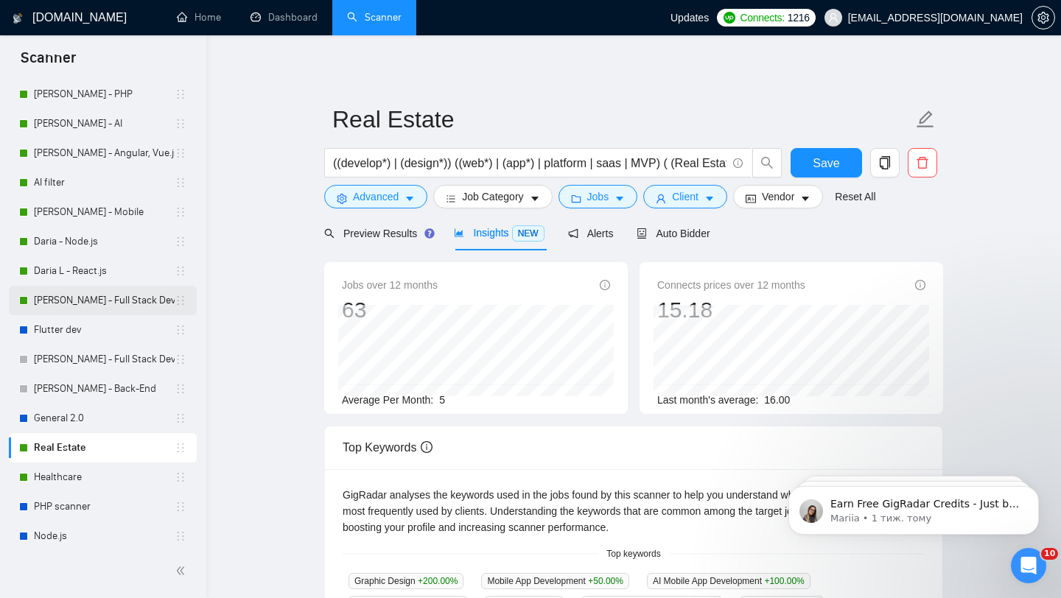
scroll to position [105, 0]
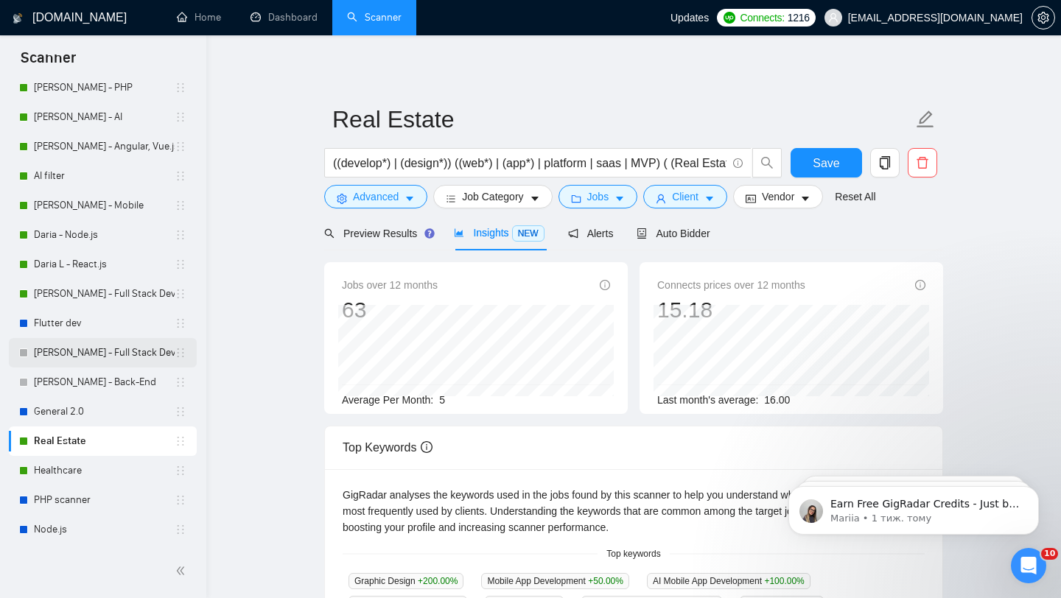
click at [113, 355] on link "[PERSON_NAME] - Full Stack Developer" at bounding box center [104, 352] width 141 height 29
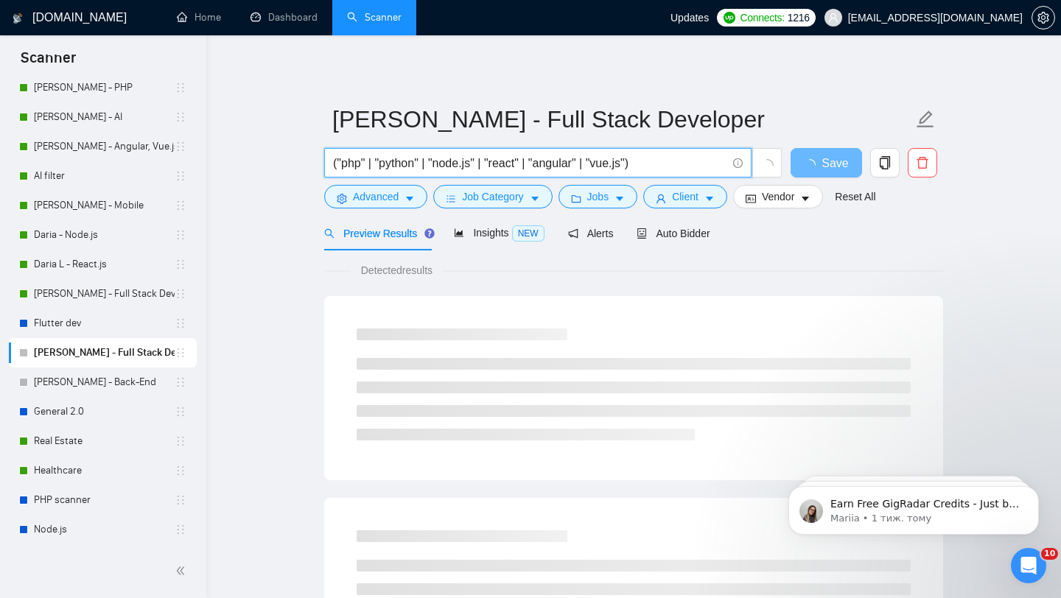
drag, startPoint x: 665, startPoint y: 163, endPoint x: 331, endPoint y: 158, distance: 334.5
click at [331, 158] on span "("php" | "python" | "node.js" | "react" | "angular" | "vue.js")" at bounding box center [537, 162] width 427 height 29
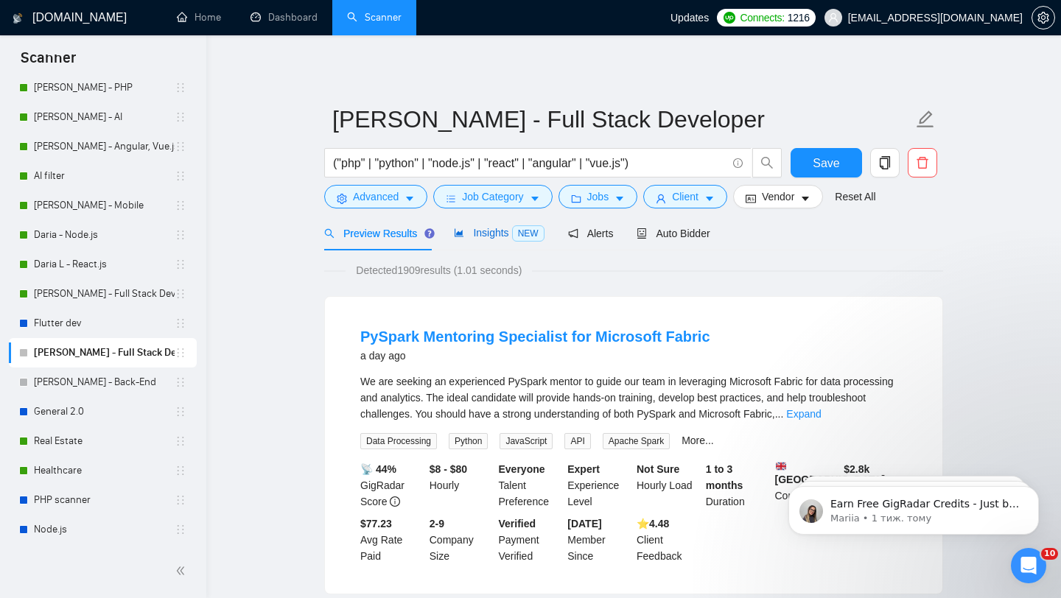
click at [475, 234] on span "Insights NEW" at bounding box center [499, 233] width 90 height 12
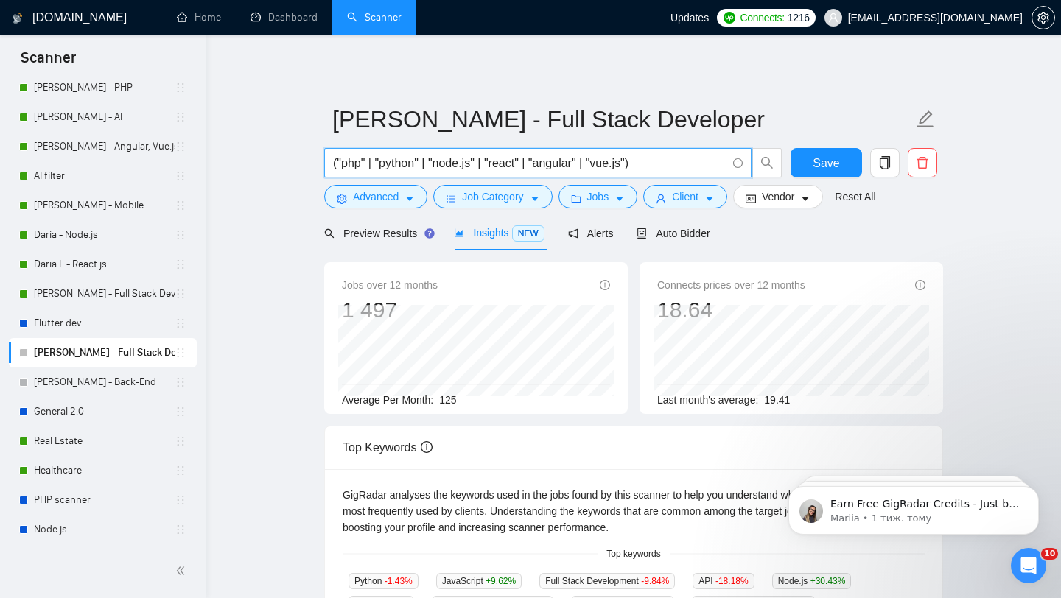
click at [561, 167] on input "("php" | "python" | "node.js" | "react" | "angular" | "vue.js")" at bounding box center [529, 163] width 393 height 18
paste input "java developer" | "java engineer" | "java programmer" | "java" | "spring" | "sp…"
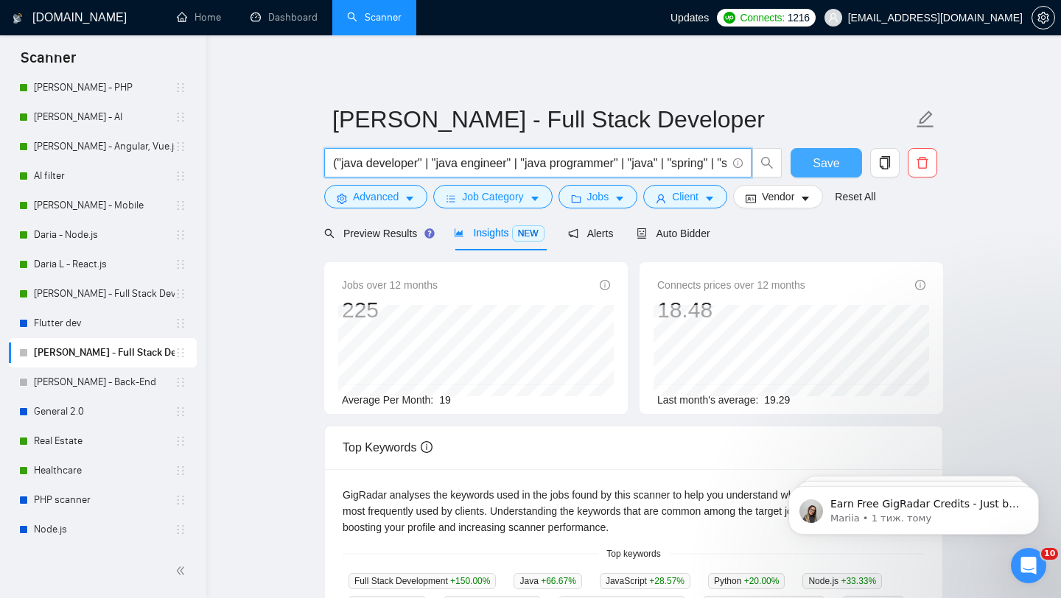
type input "("java developer" | "java engineer" | "java programmer" | "java" | "spring" | "…"
click at [811, 166] on button "Save" at bounding box center [825, 162] width 71 height 29
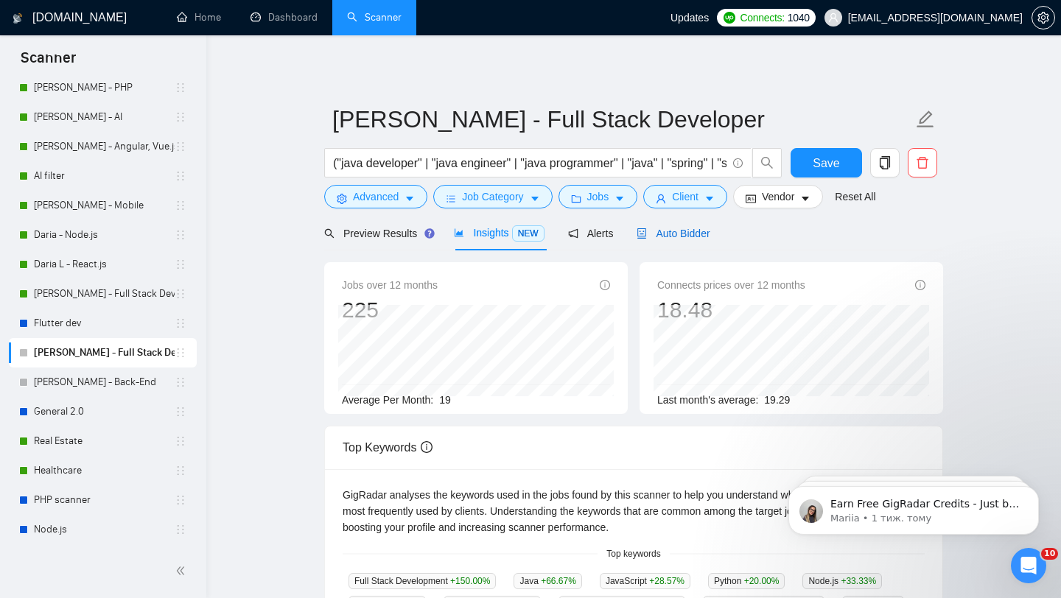
click at [668, 228] on span "Auto Bidder" at bounding box center [672, 234] width 73 height 12
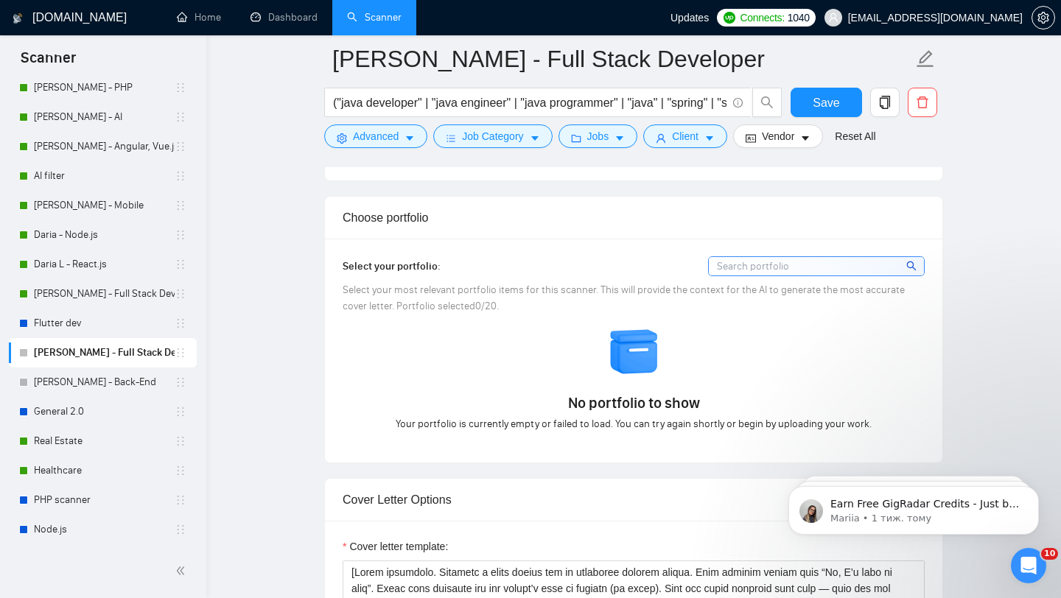
scroll to position [1235, 0]
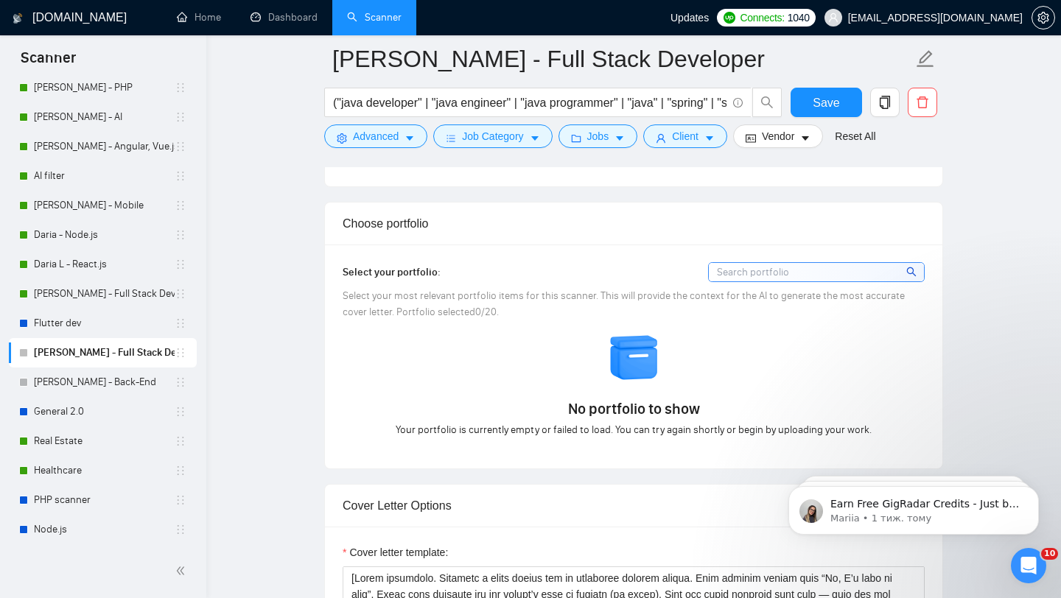
click at [757, 273] on input at bounding box center [816, 272] width 215 height 18
type input "P"
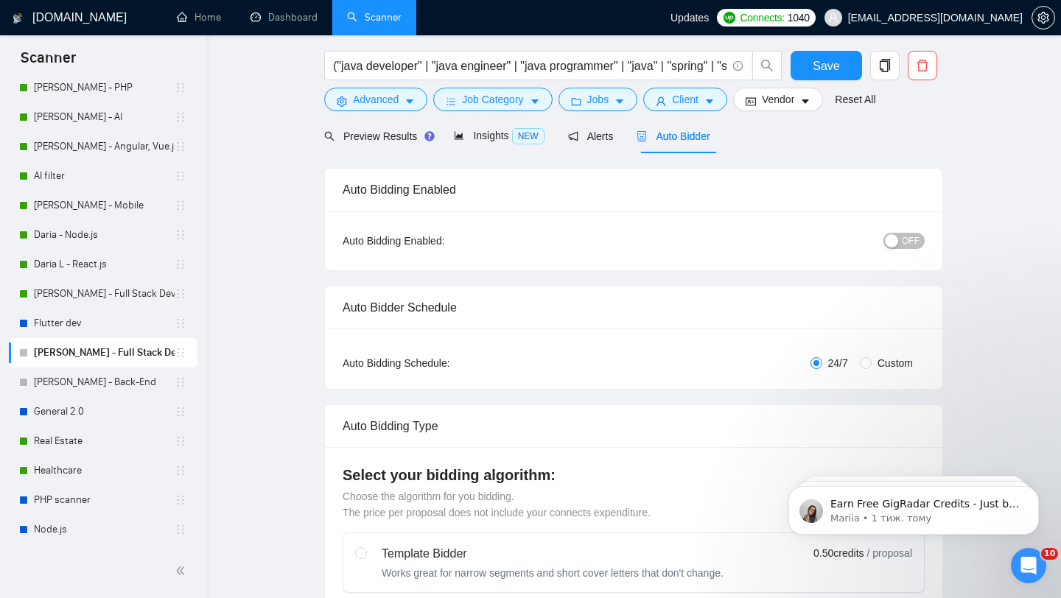
scroll to position [0, 0]
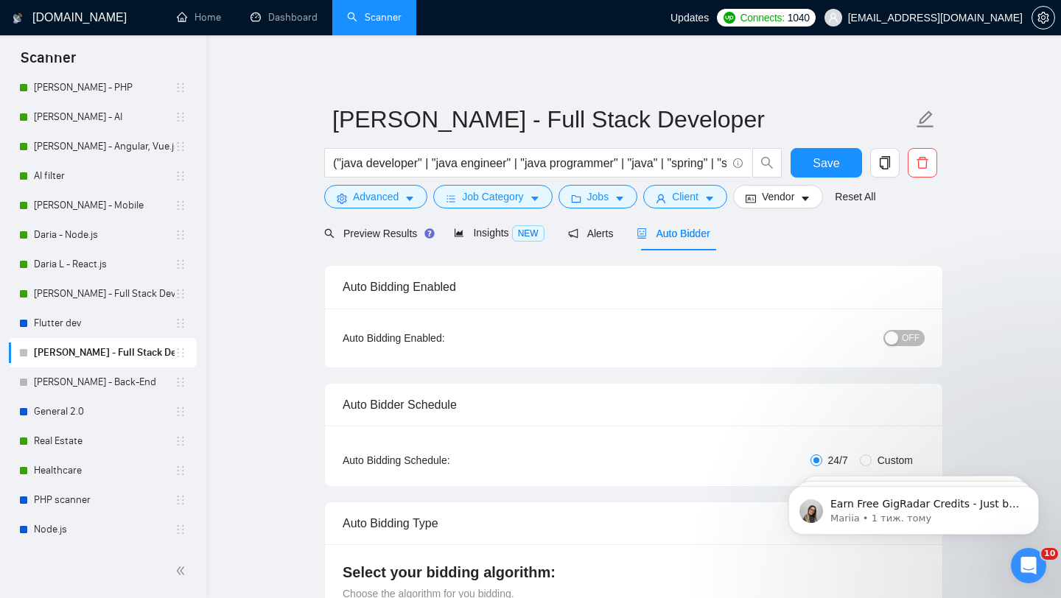
click at [893, 335] on div "button" at bounding box center [891, 337] width 13 height 13
click at [814, 166] on span "Save" at bounding box center [825, 163] width 27 height 18
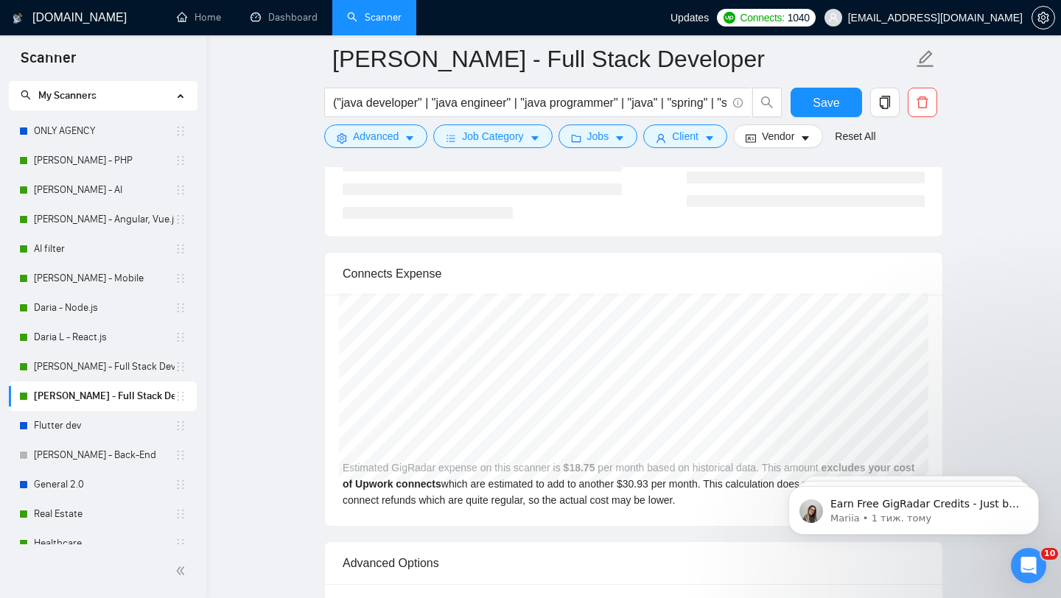
scroll to position [2879, 0]
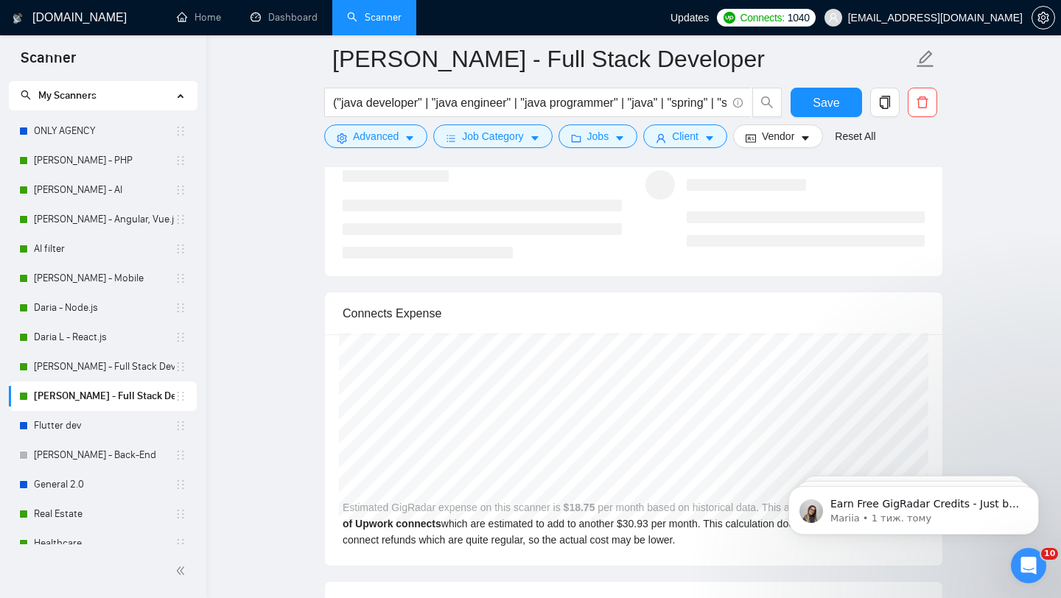
drag, startPoint x: 180, startPoint y: 356, endPoint x: 662, endPoint y: 0, distance: 599.5
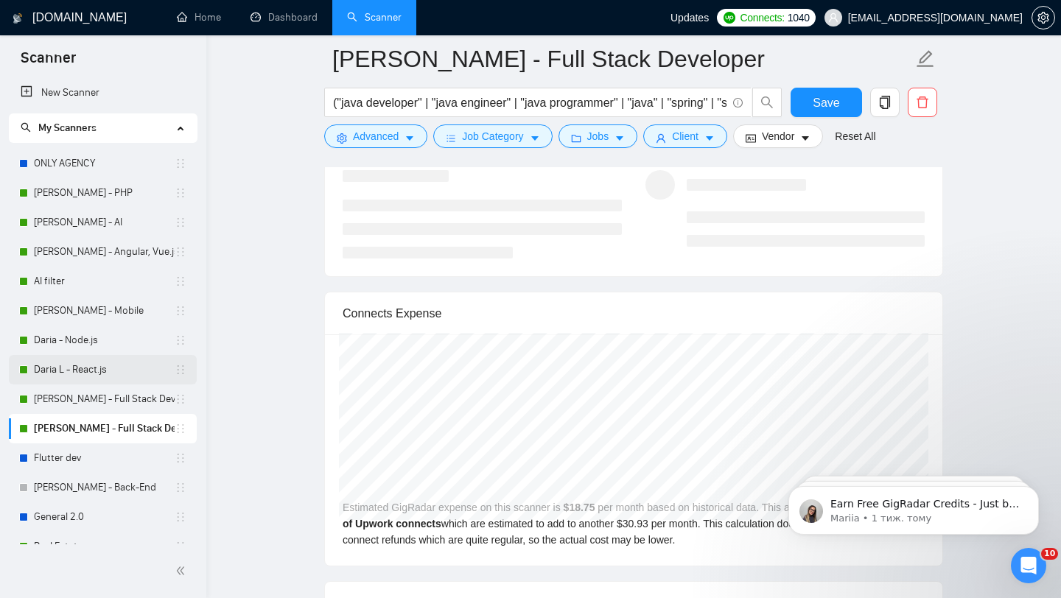
scroll to position [46, 0]
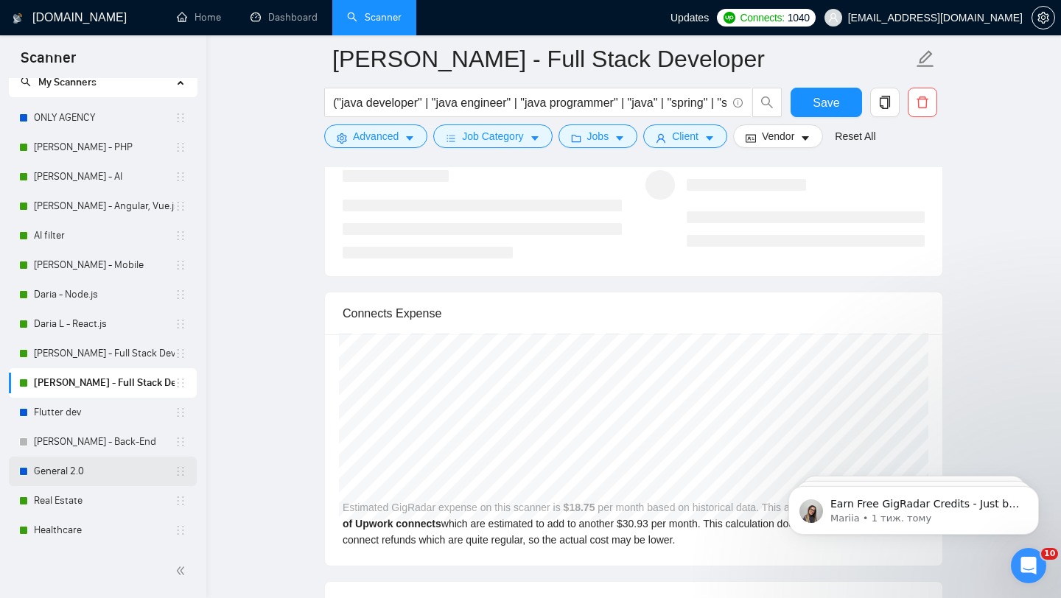
click at [92, 472] on link "General 2.0" at bounding box center [104, 471] width 141 height 29
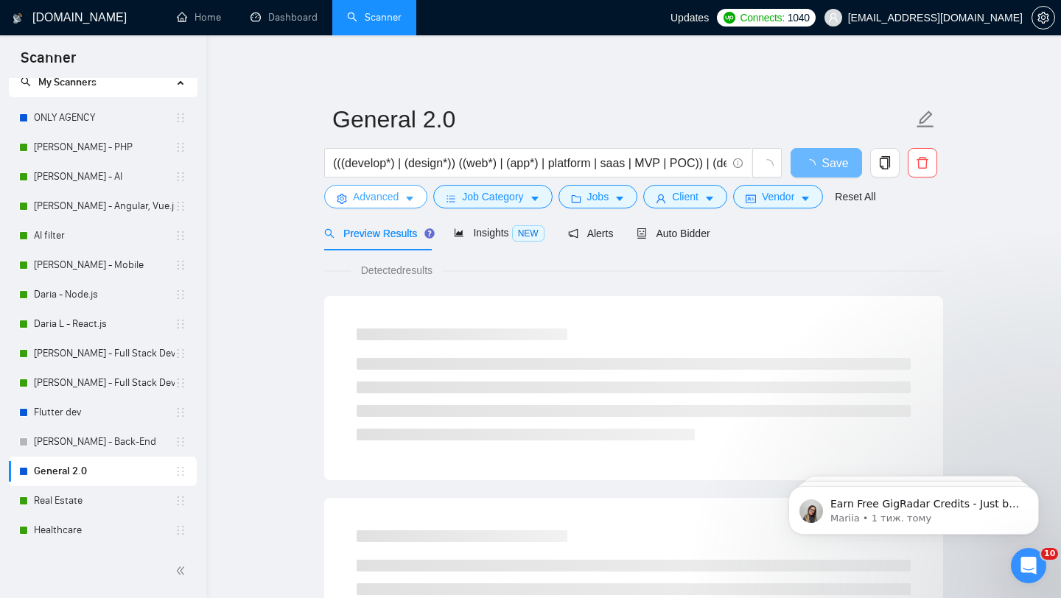
click at [410, 199] on icon "caret-down" at bounding box center [409, 199] width 7 height 4
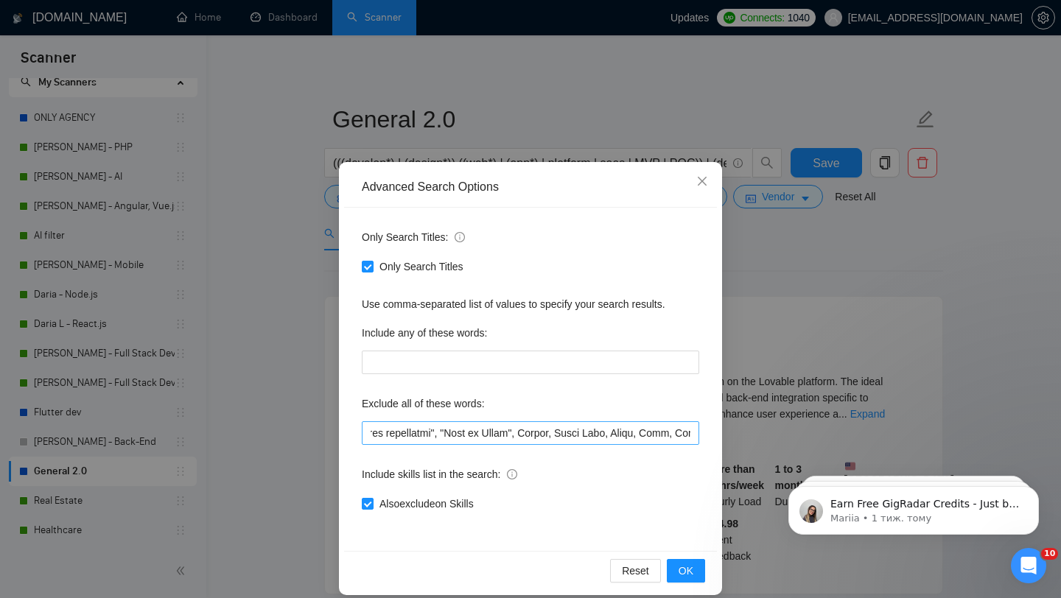
scroll to position [0, 4252]
click at [556, 435] on input "text" at bounding box center [530, 433] width 337 height 24
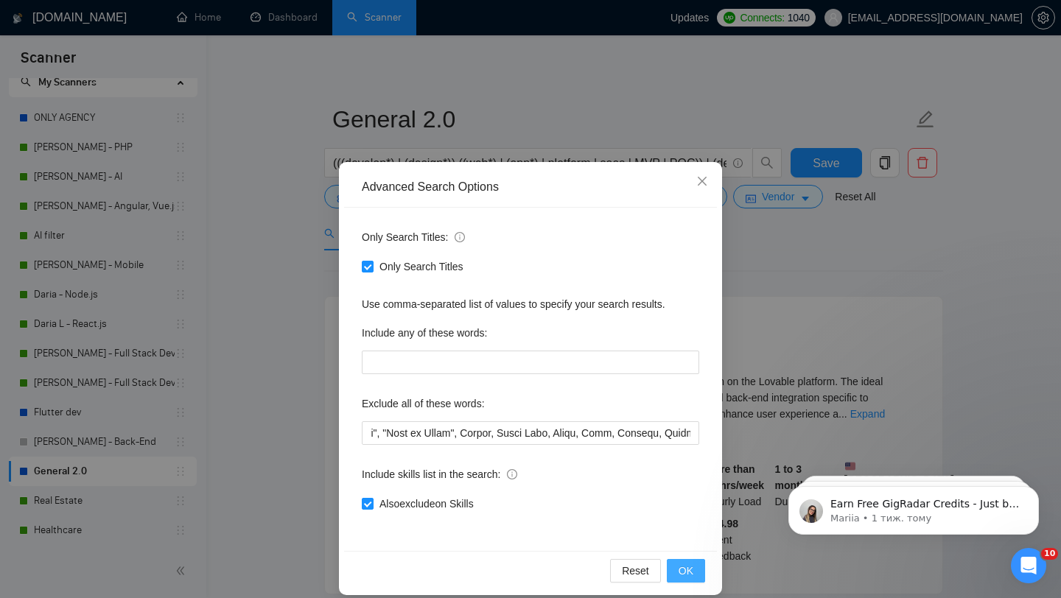
click at [673, 570] on button "OK" at bounding box center [686, 571] width 38 height 24
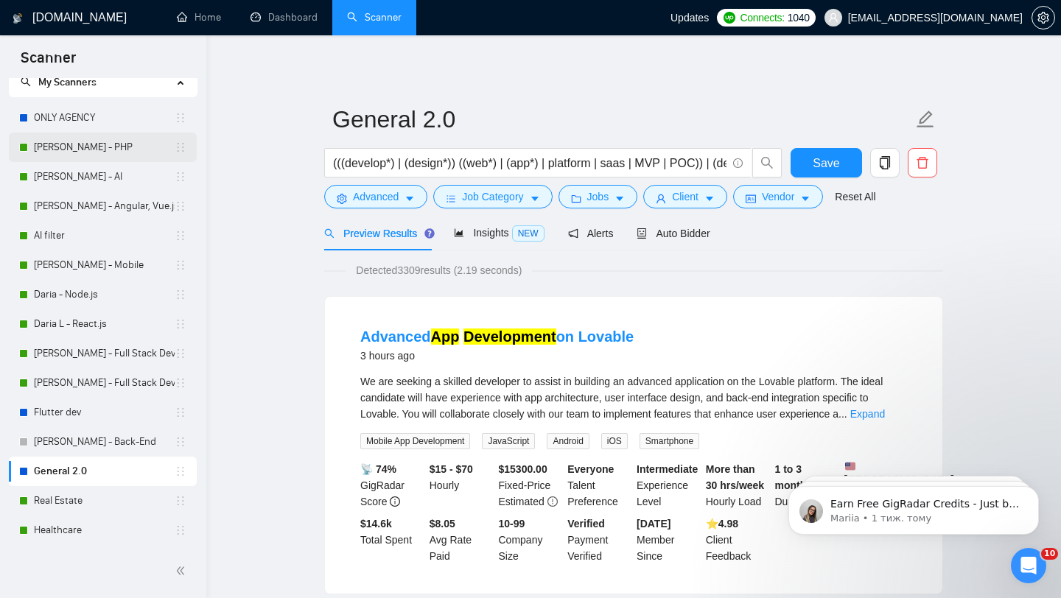
click at [73, 154] on link "[PERSON_NAME] - PHP" at bounding box center [104, 147] width 141 height 29
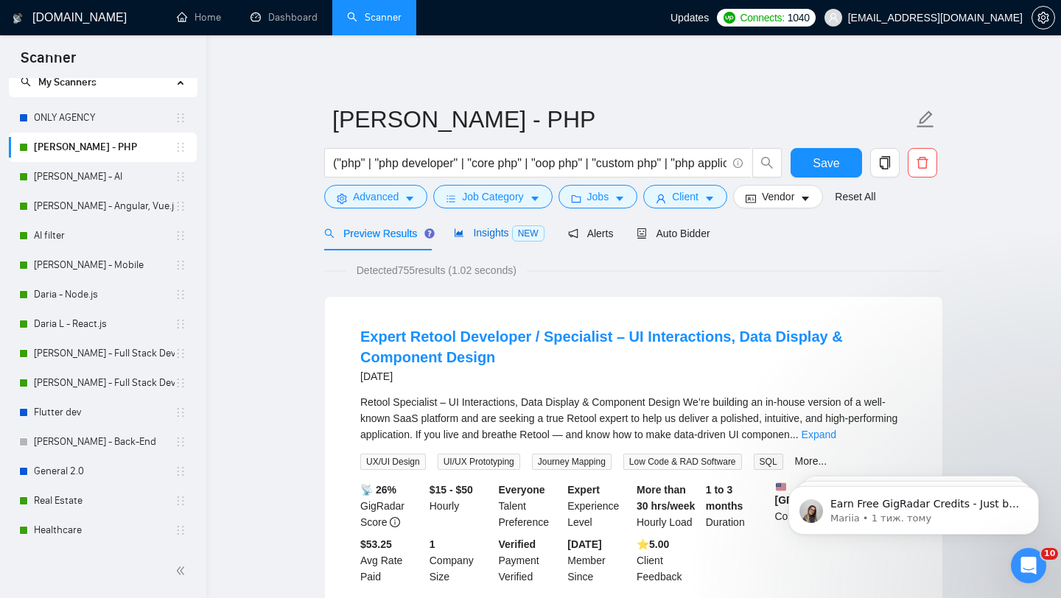
click at [490, 237] on span "Insights NEW" at bounding box center [499, 233] width 90 height 12
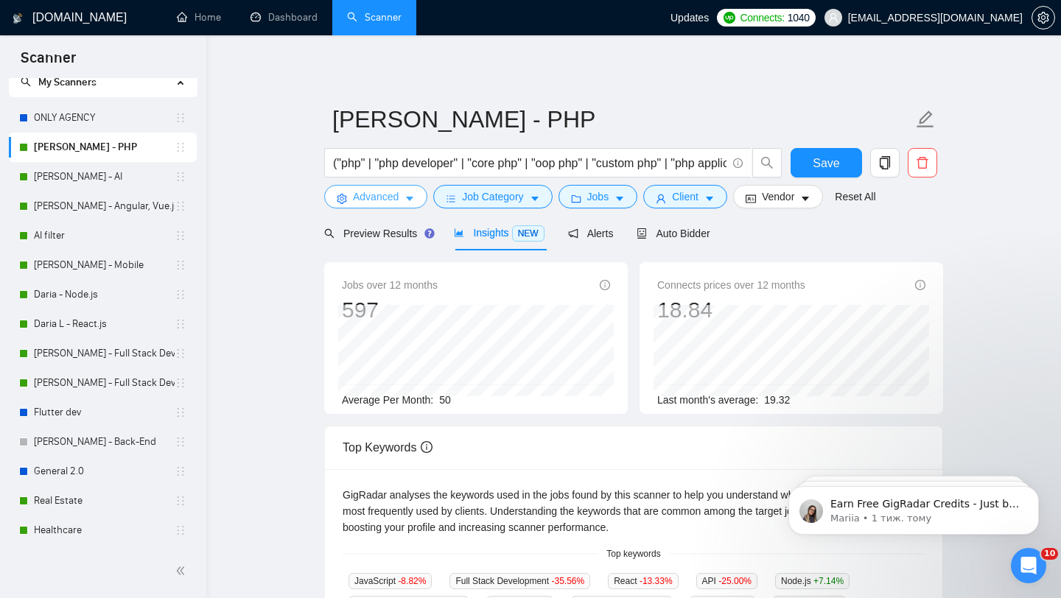
click at [407, 202] on icon "caret-down" at bounding box center [409, 199] width 10 height 10
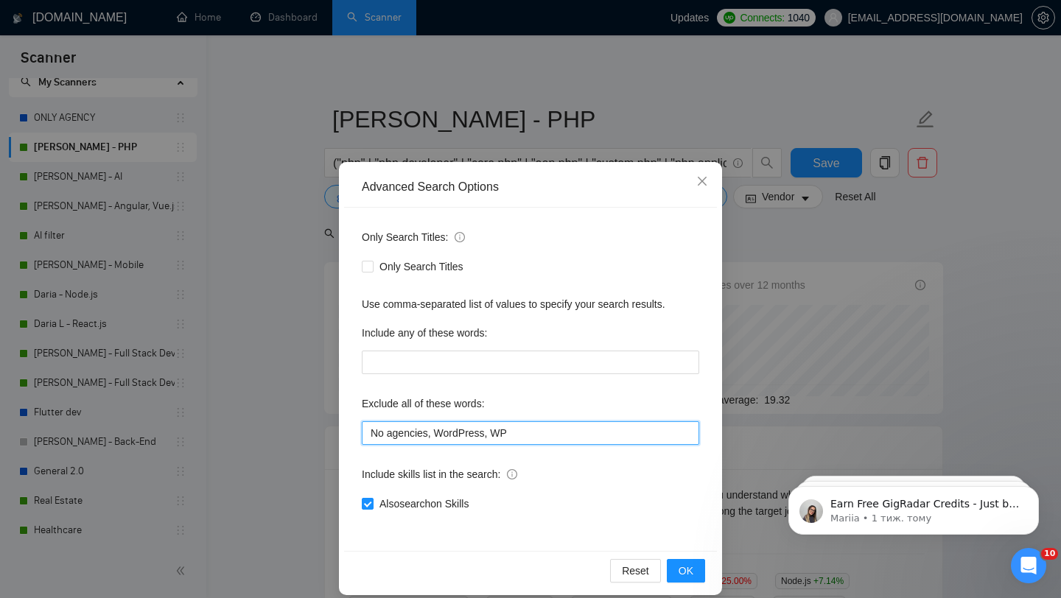
click at [519, 431] on input "No agencies, WordPress, WP" at bounding box center [530, 433] width 337 height 24
paste input "Blockchain, Solana, Polygon, Etherium, NEAR, PHP, Symphony, Laravel, Node, "Nod…"
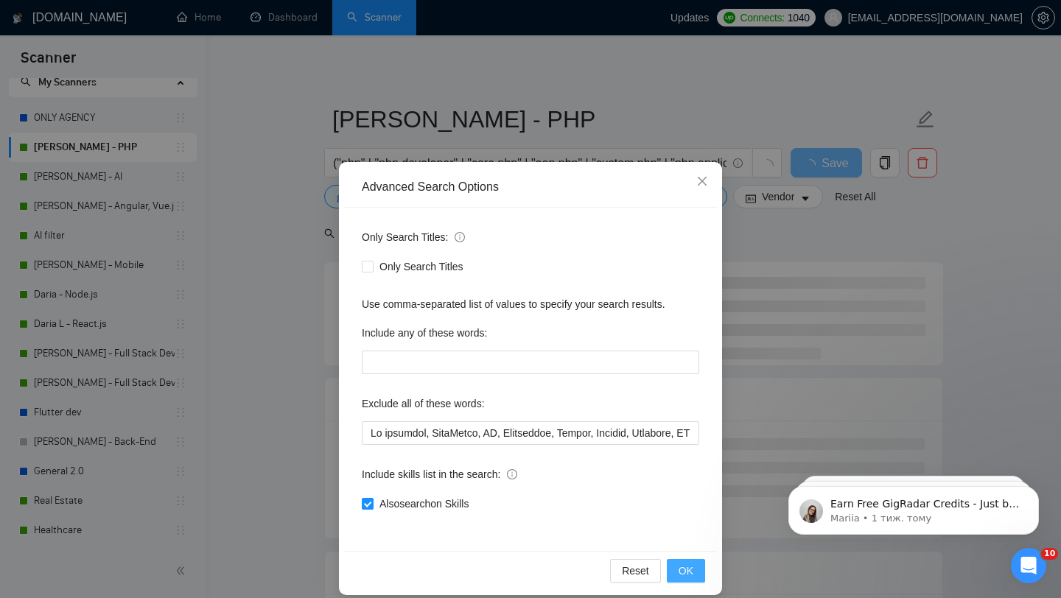
click at [690, 569] on span "OK" at bounding box center [685, 571] width 15 height 16
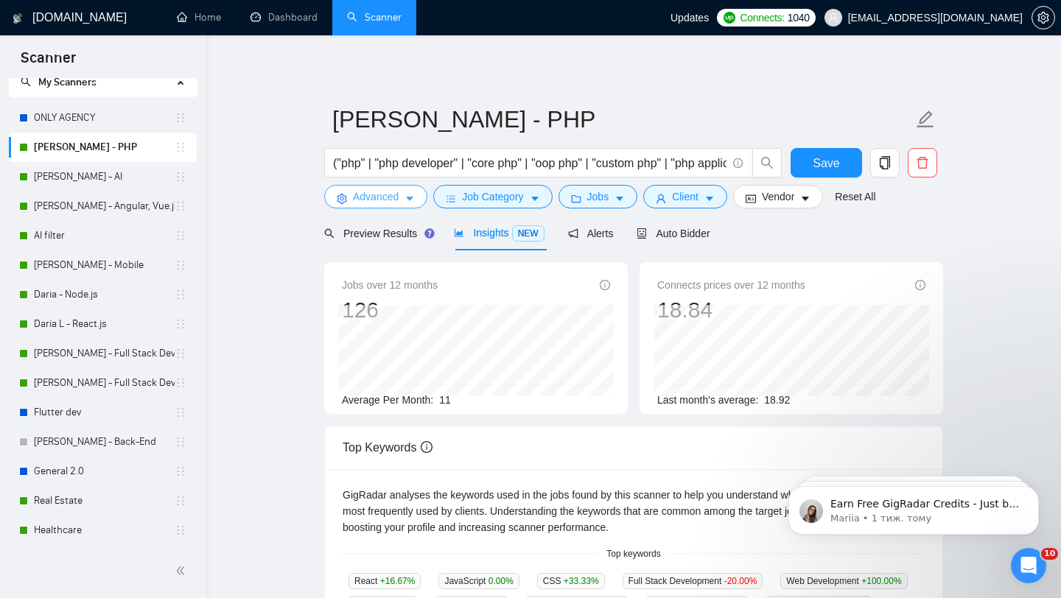
click at [413, 200] on icon "caret-down" at bounding box center [409, 199] width 10 height 10
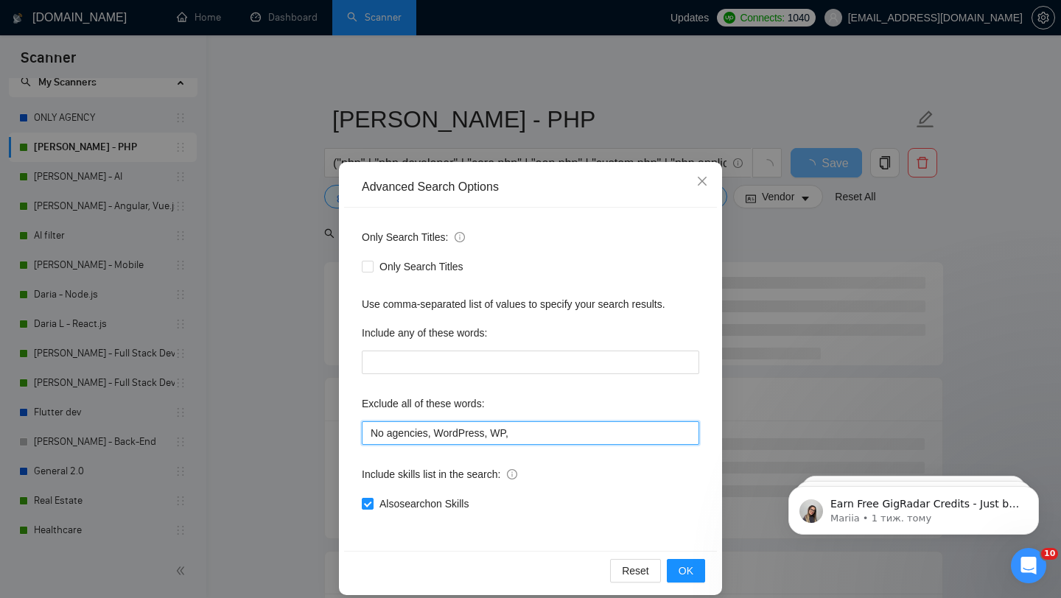
paste input "Blockchain, Solana, Polygon, Etherium, NEAR, PHP, Symphony, Laravel, Node, "Nod…"
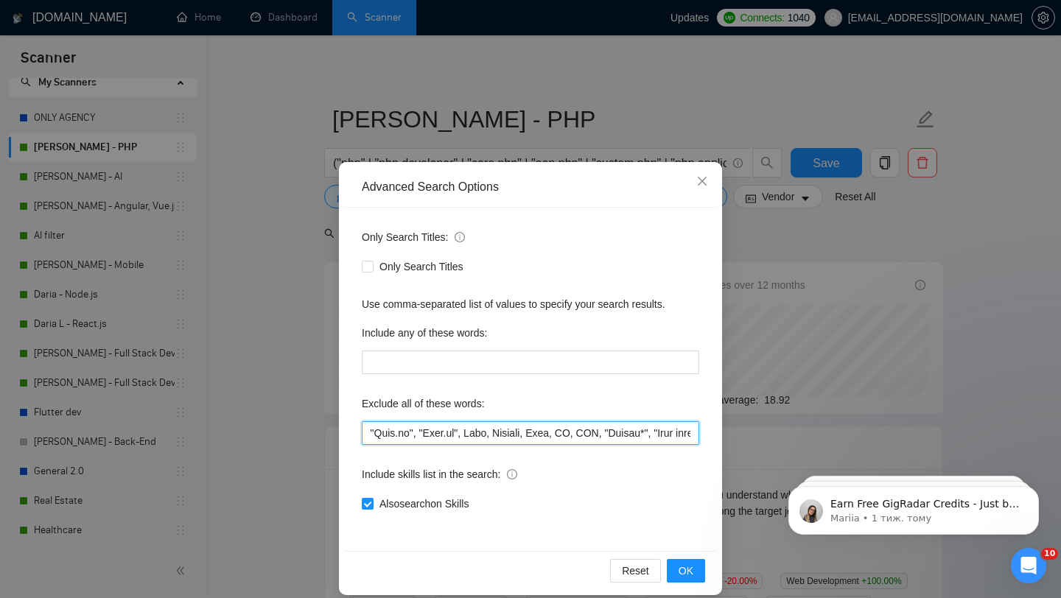
scroll to position [0, 476]
drag, startPoint x: 512, startPoint y: 431, endPoint x: 504, endPoint y: 429, distance: 8.2
click at [504, 429] on input "text" at bounding box center [530, 433] width 337 height 24
click at [424, 430] on input "text" at bounding box center [530, 433] width 337 height 24
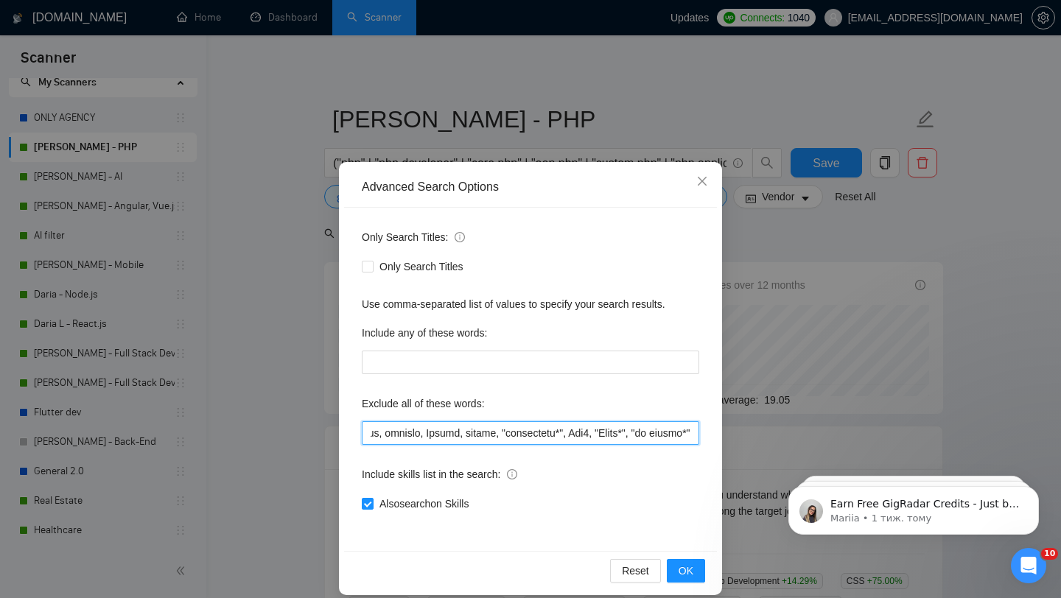
scroll to position [0, 5394]
drag, startPoint x: 624, startPoint y: 432, endPoint x: 584, endPoint y: 432, distance: 39.8
click at [584, 432] on input "text" at bounding box center [530, 433] width 337 height 24
drag, startPoint x: 582, startPoint y: 432, endPoint x: 508, endPoint y: 429, distance: 73.7
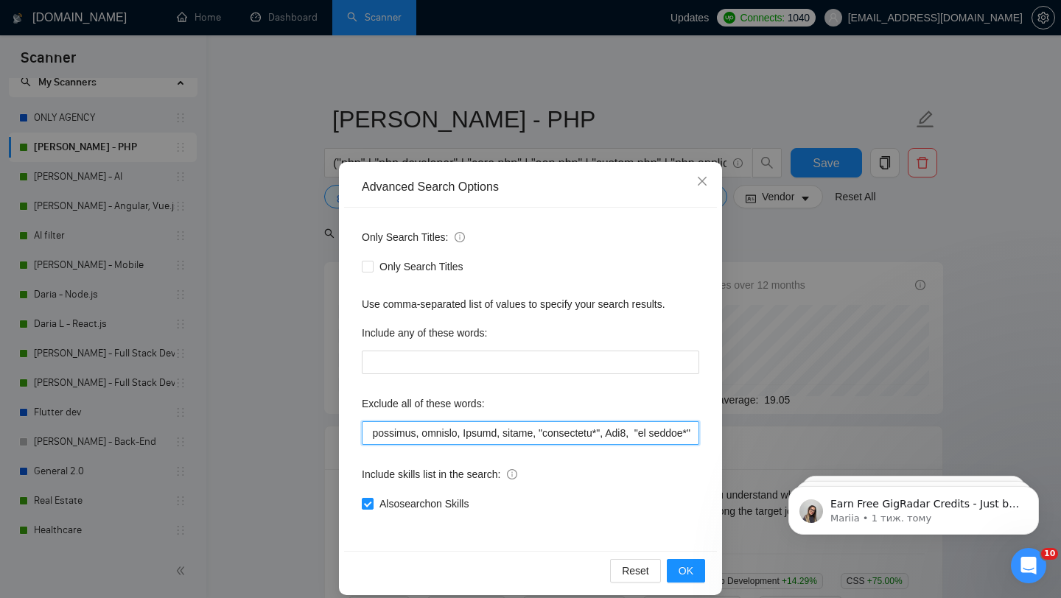
click at [508, 429] on input "text" at bounding box center [530, 433] width 337 height 24
click at [482, 431] on input "text" at bounding box center [530, 433] width 337 height 24
click at [549, 434] on input "text" at bounding box center [530, 433] width 337 height 24
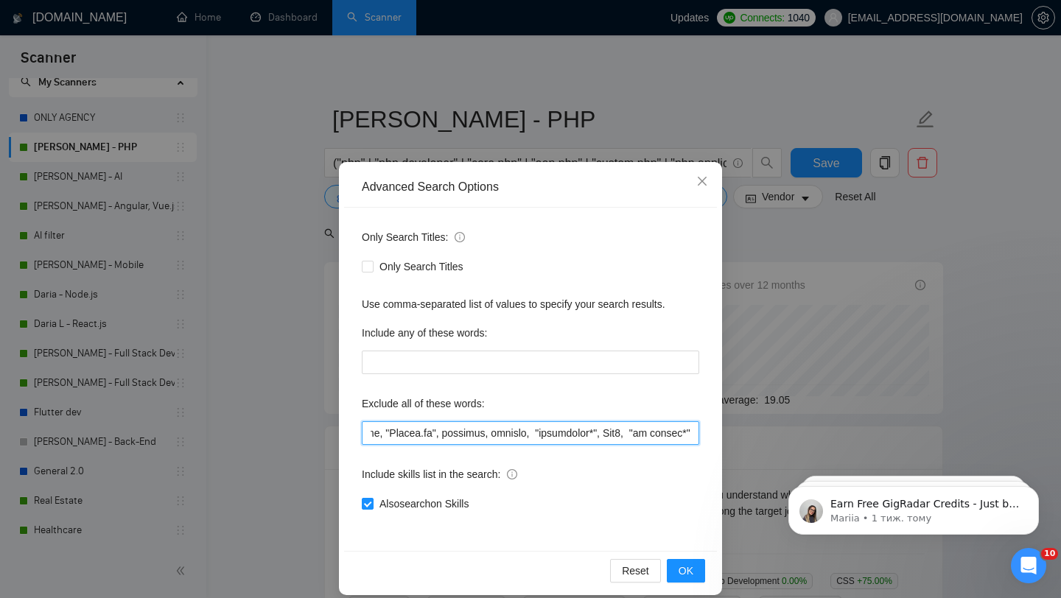
click at [549, 434] on input "text" at bounding box center [530, 433] width 337 height 24
type input "No agencies, WordPress, WP, Blockchain, Solana, Polygon, Etherium, Nest, Flutte…"
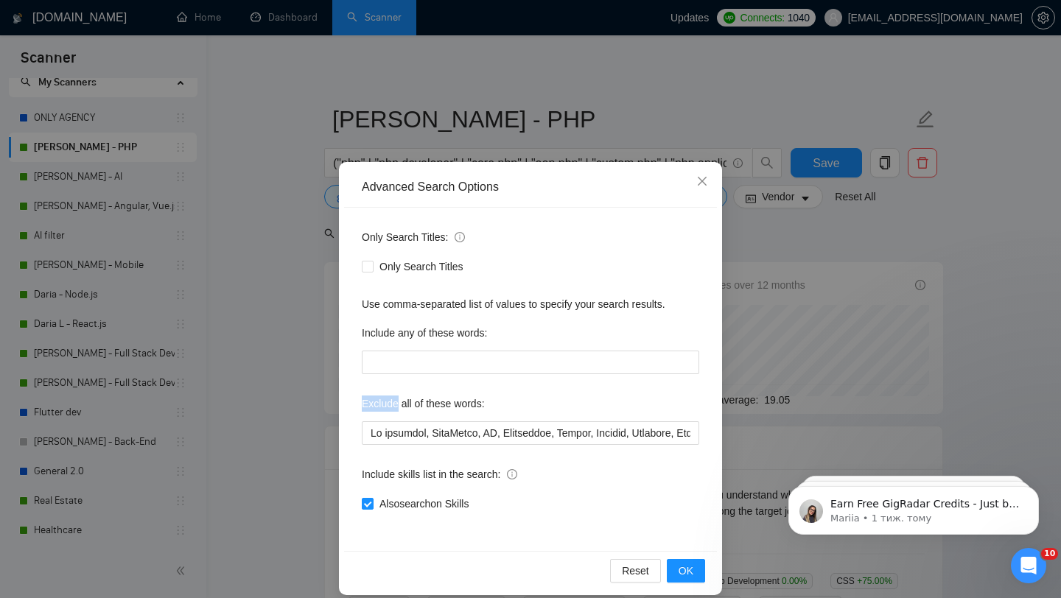
drag, startPoint x: 361, startPoint y: 404, endPoint x: 399, endPoint y: 406, distance: 38.3
click at [399, 406] on label "Exclude all of these words:" at bounding box center [423, 404] width 123 height 24
copy label "Exclude"
click at [783, 222] on div "Advanced Search Options Only Search Titles: Only Search Titles Use comma-separa…" at bounding box center [530, 299] width 1061 height 598
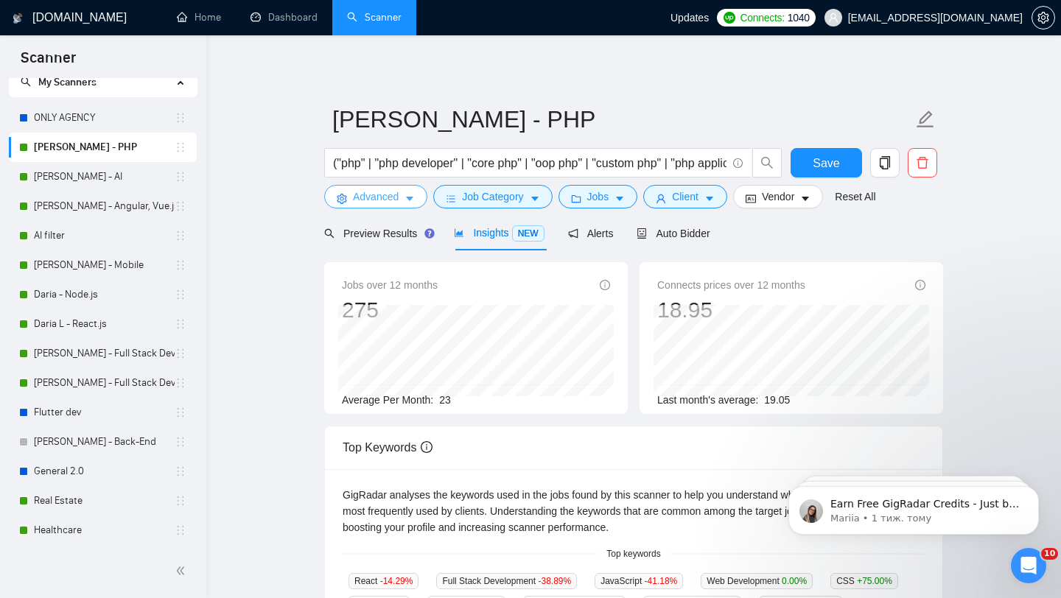
click at [383, 200] on span "Advanced" at bounding box center [376, 197] width 46 height 16
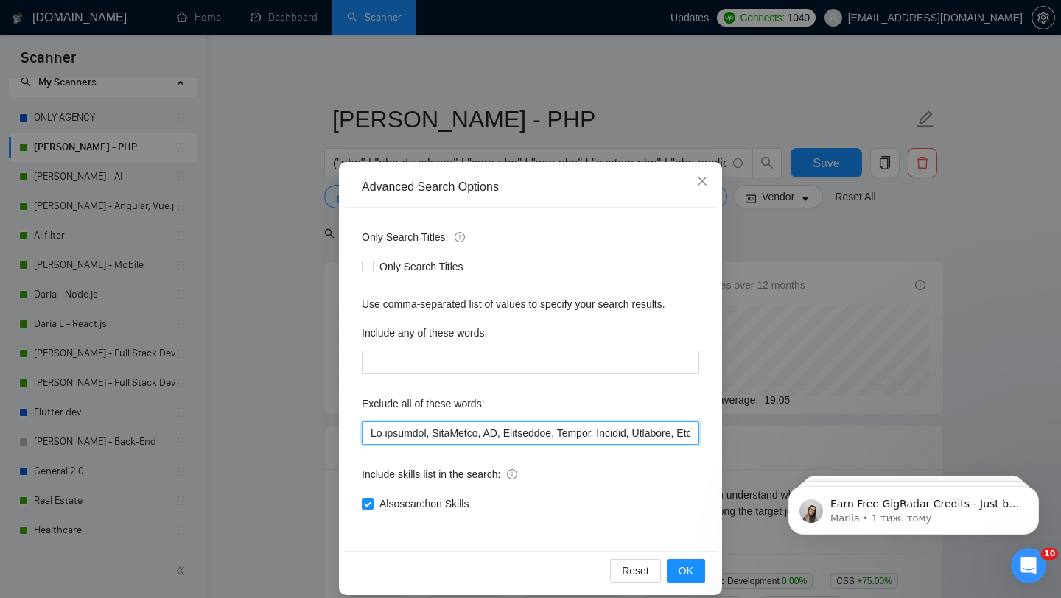
click at [421, 435] on input "text" at bounding box center [530, 433] width 337 height 24
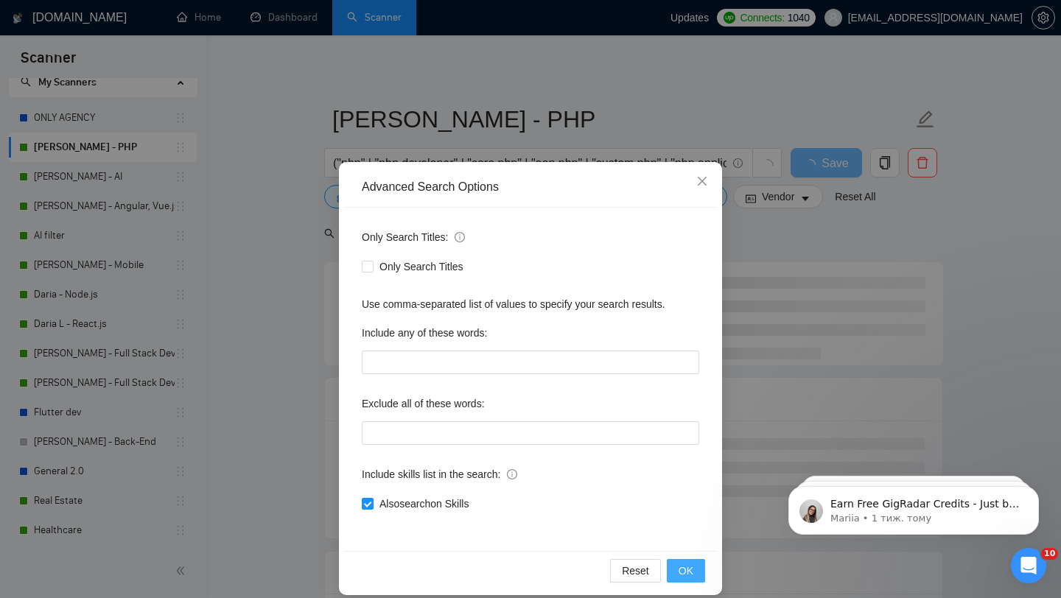
click at [677, 571] on button "OK" at bounding box center [686, 571] width 38 height 24
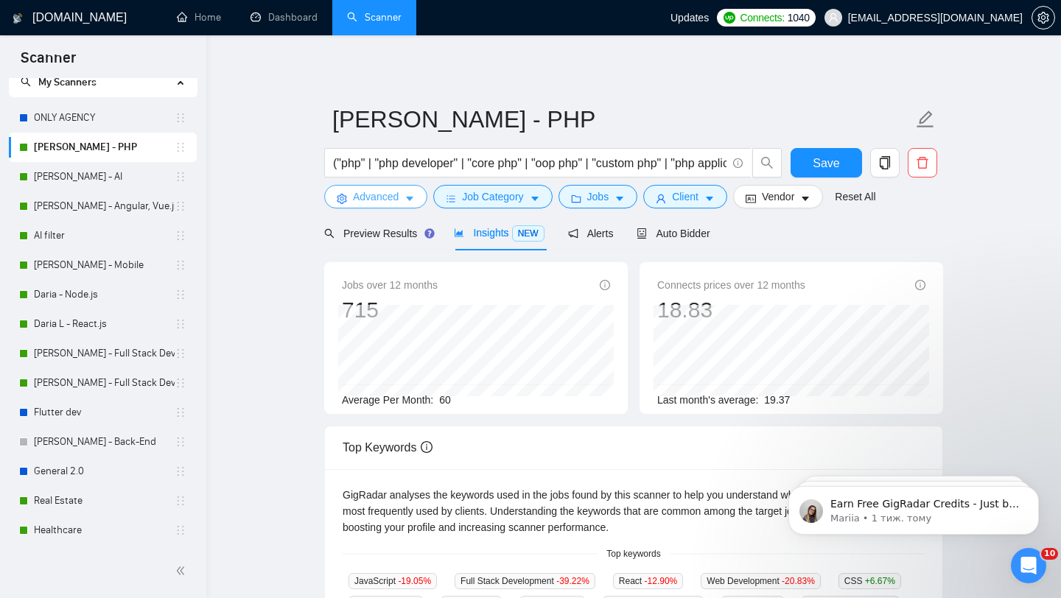
click at [388, 201] on span "Advanced" at bounding box center [376, 197] width 46 height 16
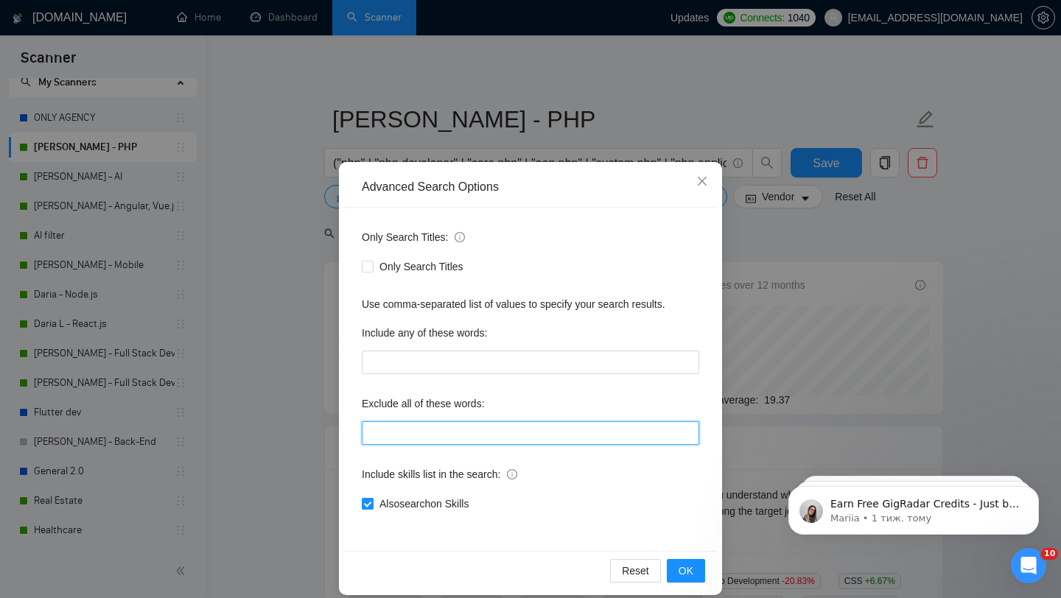
click at [429, 429] on input "text" at bounding box center [530, 433] width 337 height 24
paste input ""No agencies", "Google Looker Studio", "Looker", "small bug fix", "PipeDrive", …"
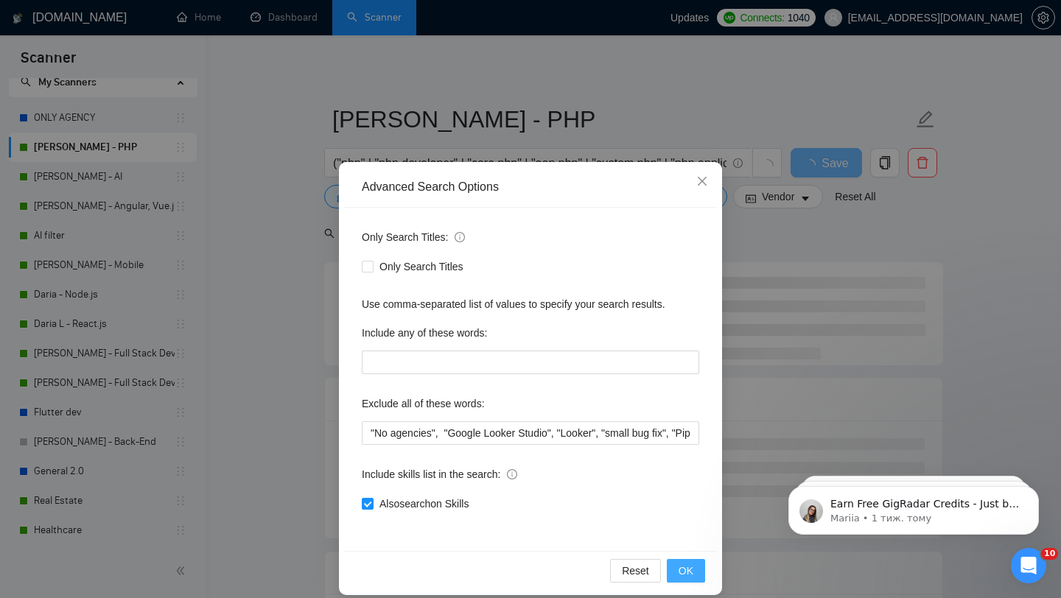
click at [682, 574] on span "OK" at bounding box center [685, 571] width 15 height 16
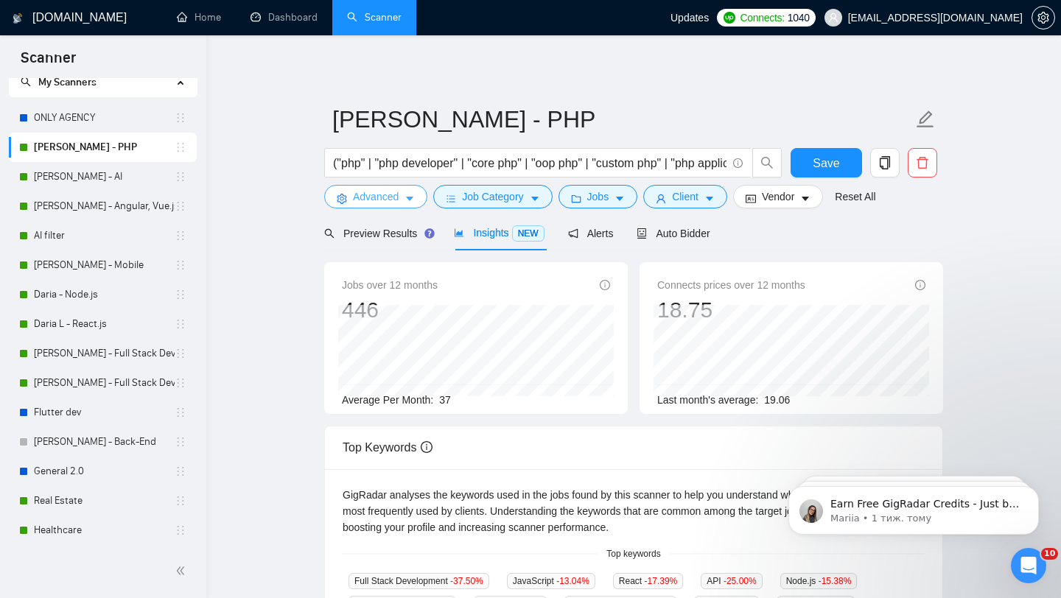
click at [404, 200] on button "Advanced" at bounding box center [375, 197] width 103 height 24
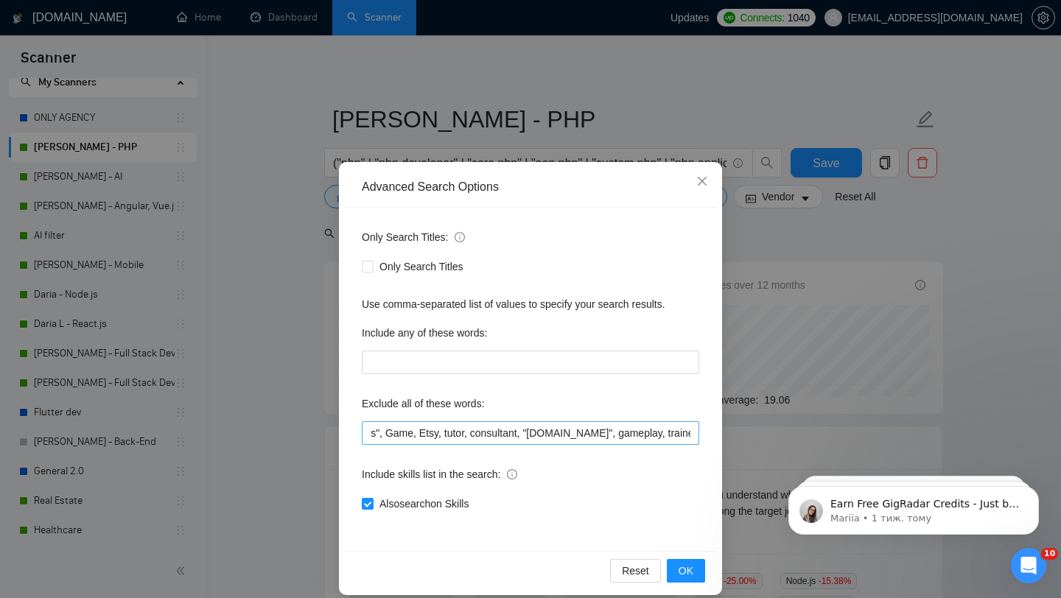
scroll to position [0, 4337]
click at [695, 432] on input ""No agencies", "Google Looker Studio", "Looker", "small bug fix", "PipeDrive", …" at bounding box center [530, 433] width 337 height 24
paste input ""logo design" "flyer design" "poster design" "business card design" "photo edit…"
click at [692, 432] on input "text" at bounding box center [530, 433] width 337 height 24
click at [691, 429] on input "text" at bounding box center [530, 433] width 337 height 24
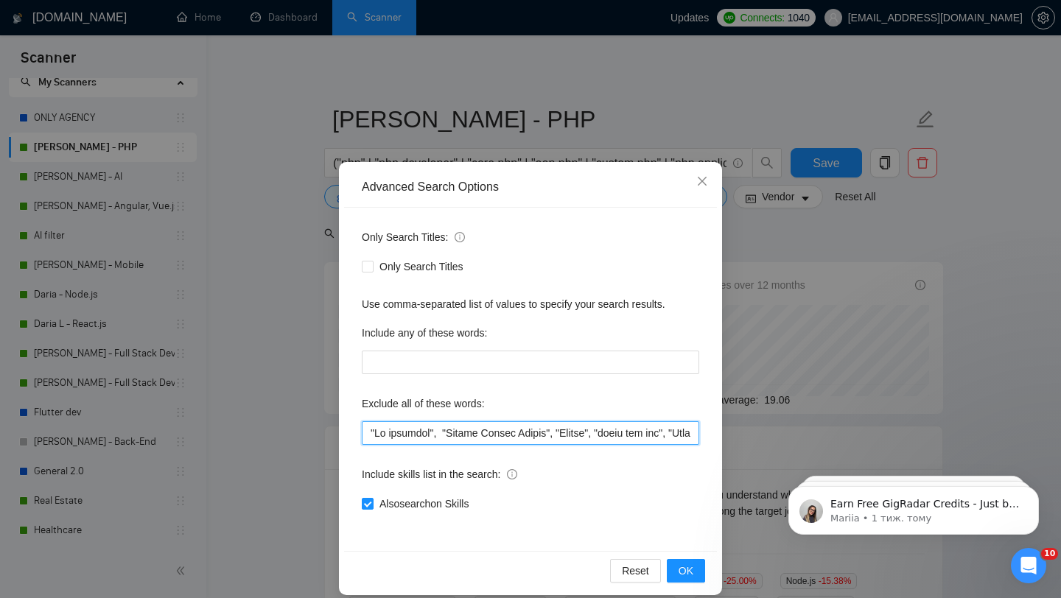
click at [682, 433] on input "text" at bounding box center [530, 433] width 337 height 24
click at [684, 432] on input "text" at bounding box center [530, 433] width 337 height 24
paste input ""Wix" "Squarespace" "Weebly" "Shopify customization" "WordPress theme installat…"
click at [691, 435] on input "text" at bounding box center [530, 433] width 337 height 24
click at [687, 429] on input "text" at bounding box center [530, 433] width 337 height 24
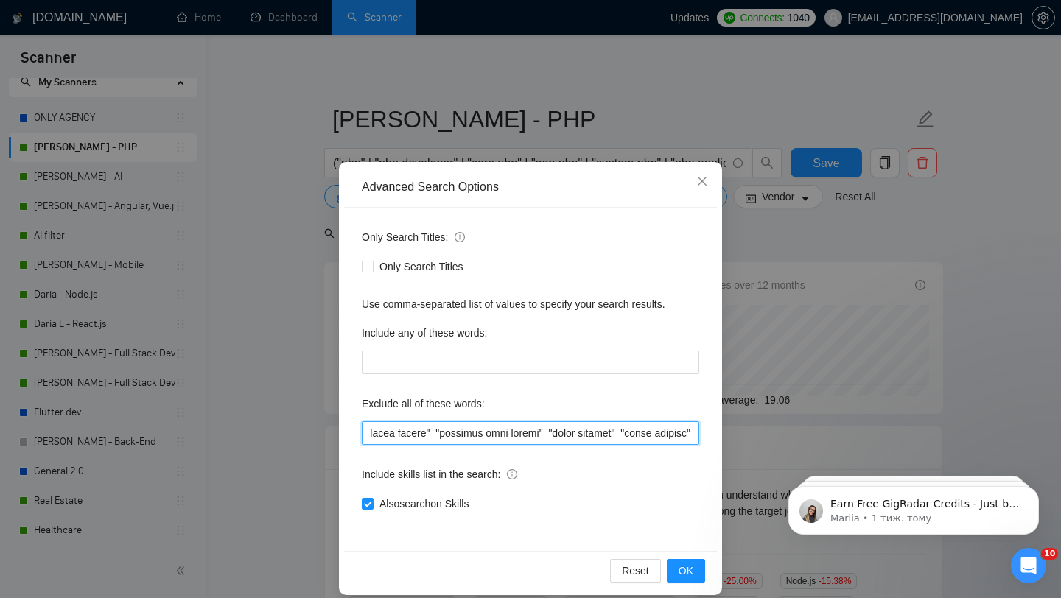
scroll to position [0, 5387]
click at [687, 429] on input "text" at bounding box center [530, 433] width 337 height 24
paste input "article writing" "blog writing" "content writing" "copywriting" "SEO writing" "…"
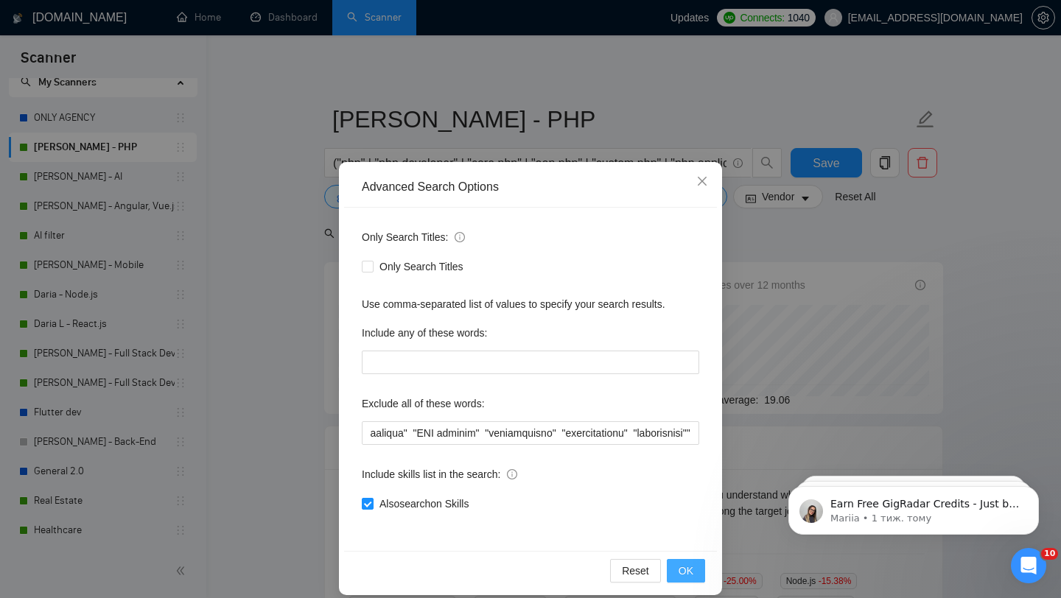
click at [684, 576] on span "OK" at bounding box center [685, 571] width 15 height 16
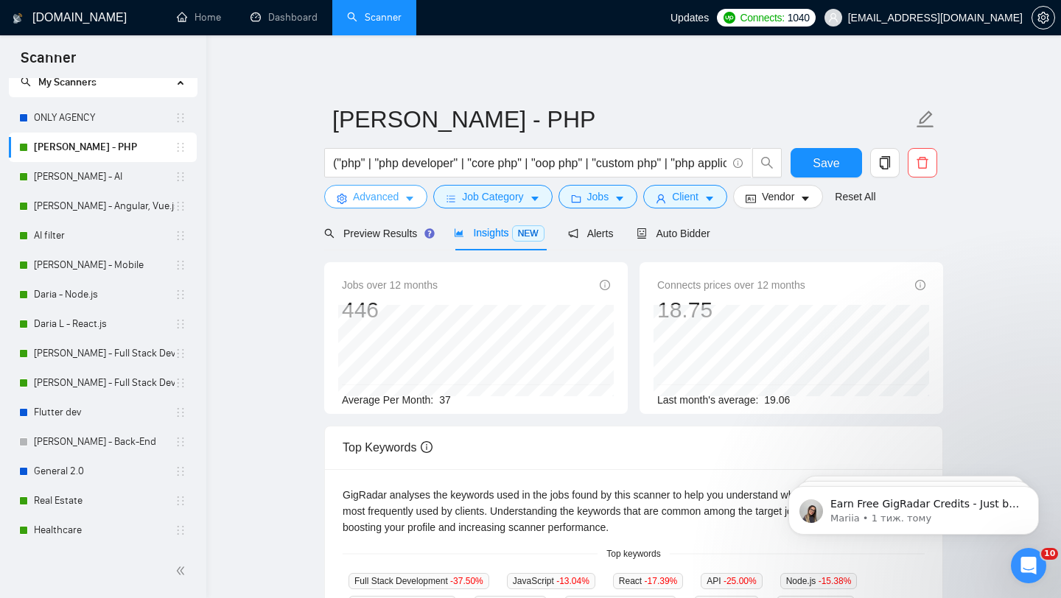
click at [404, 204] on button "Advanced" at bounding box center [375, 197] width 103 height 24
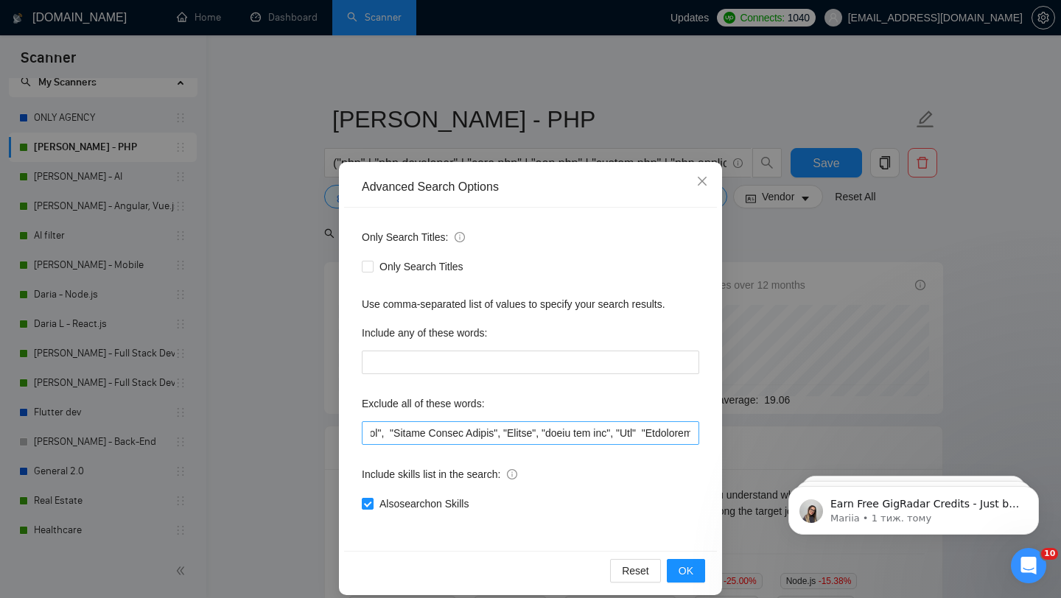
scroll to position [0, 53]
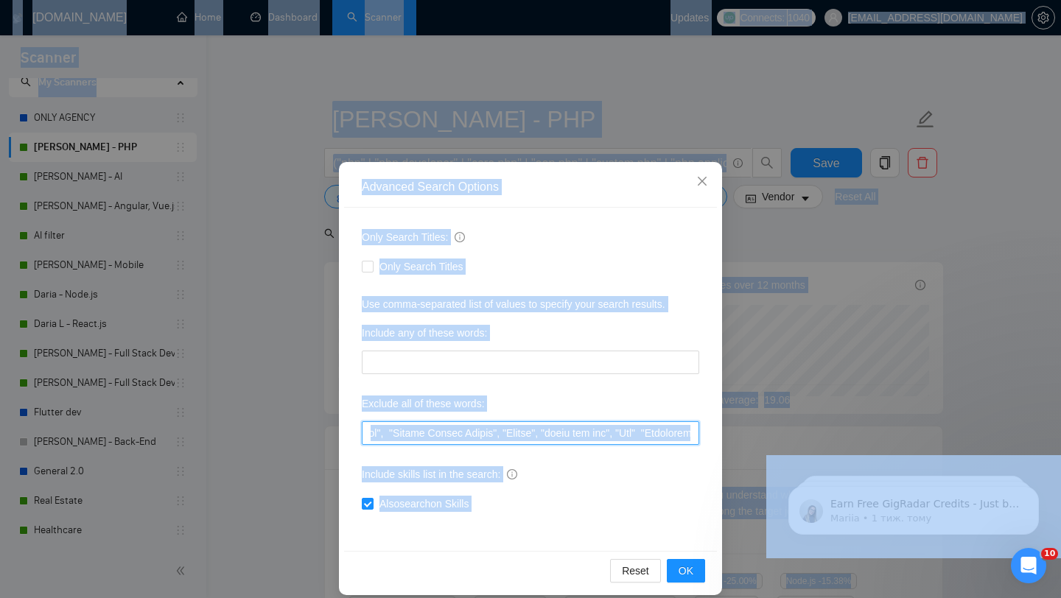
click at [547, 432] on input "text" at bounding box center [530, 433] width 337 height 24
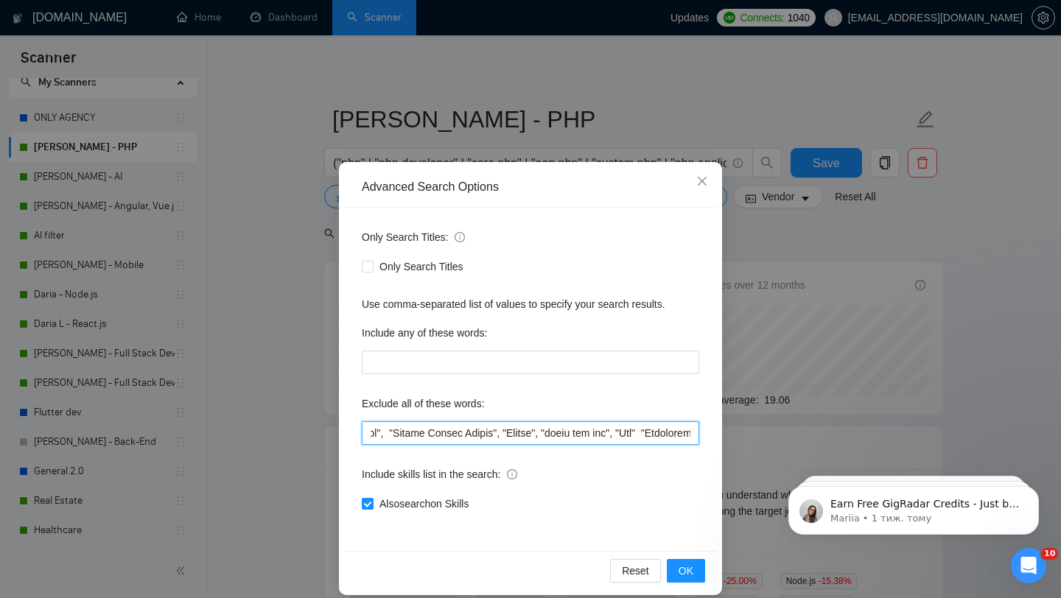
click at [547, 432] on input "text" at bounding box center [530, 433] width 337 height 24
paste input ""No agencies", "Google Looker Studio", "Looker", "small bug fix", "Wix", "Squar…"
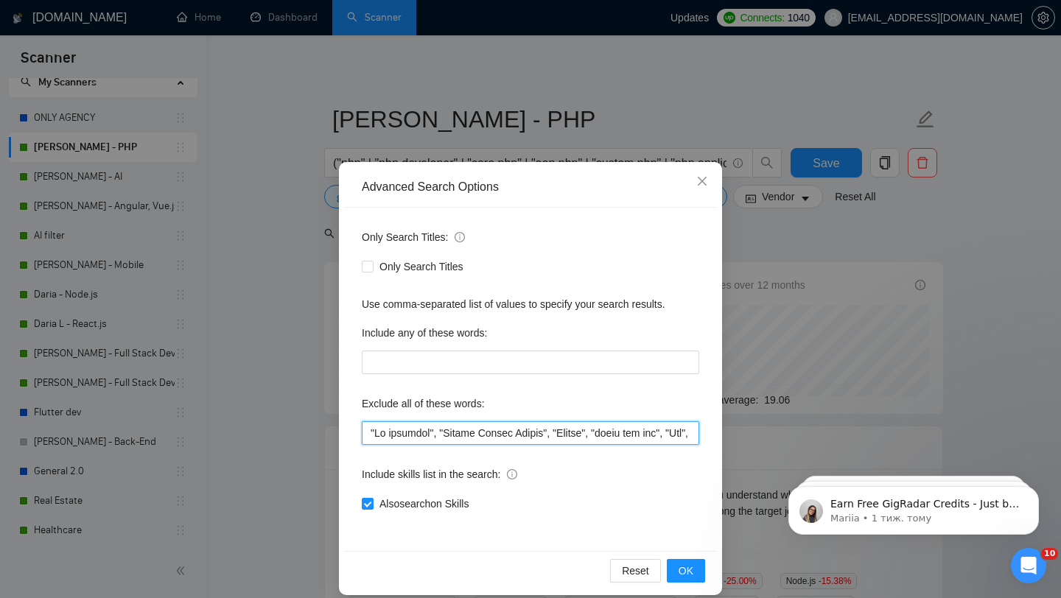
scroll to position [0, 6030]
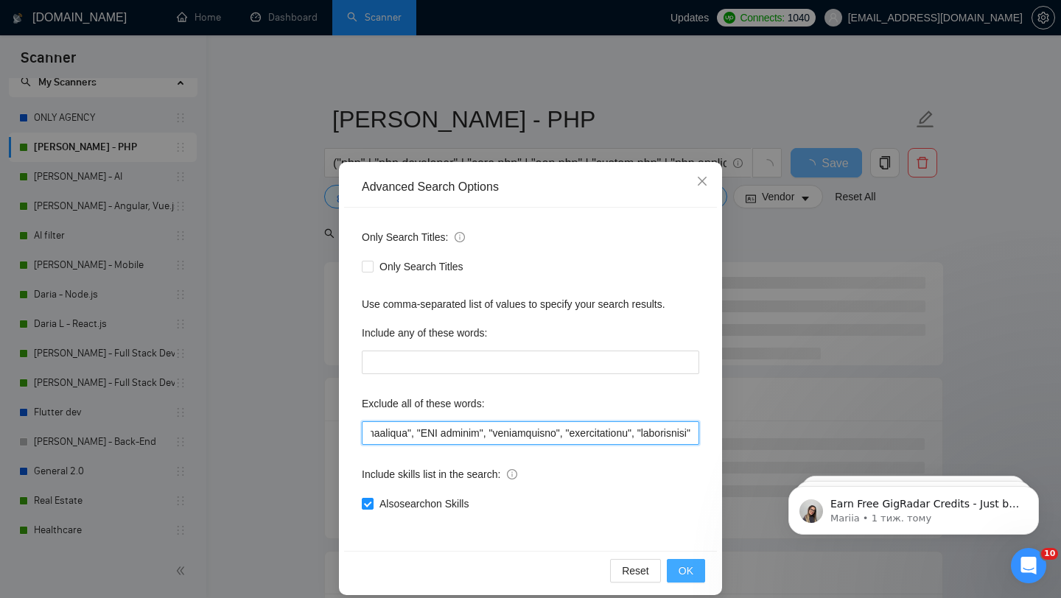
type input ""No agencies", "Google Looker Studio", "Looker", "small bug fix", "Wix", "Squar…"
click at [683, 568] on span "OK" at bounding box center [685, 571] width 15 height 16
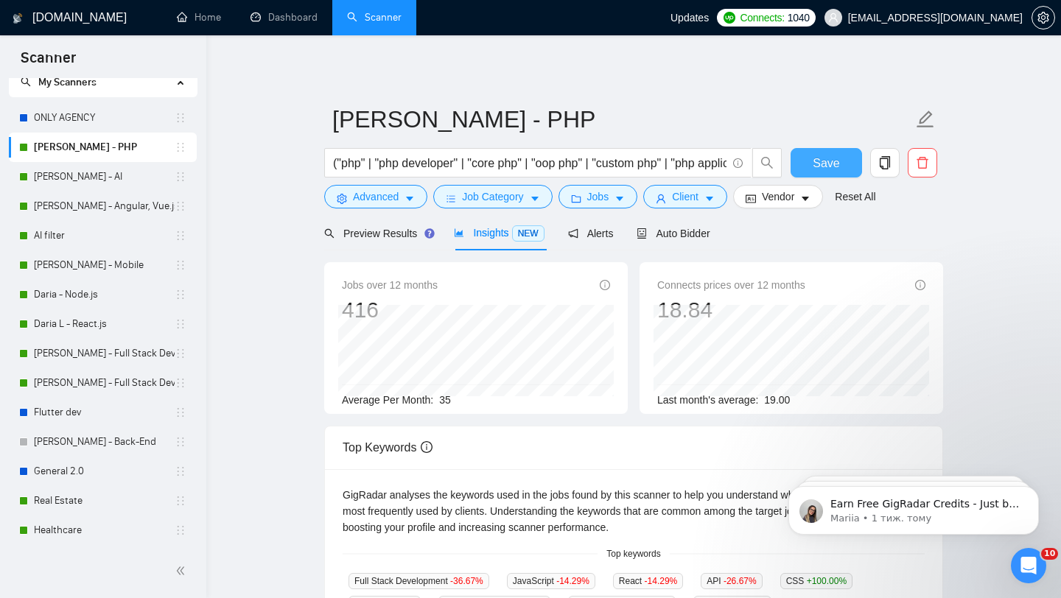
click at [828, 164] on span "Save" at bounding box center [825, 163] width 27 height 18
click at [80, 176] on link "[PERSON_NAME] - AI" at bounding box center [104, 176] width 141 height 29
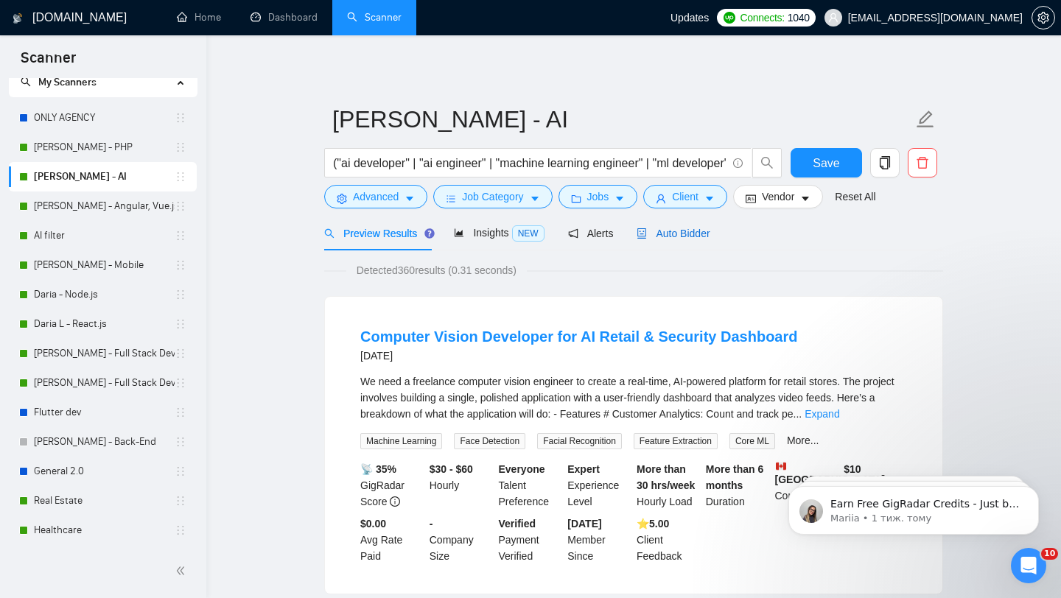
click at [675, 230] on span "Auto Bidder" at bounding box center [672, 234] width 73 height 12
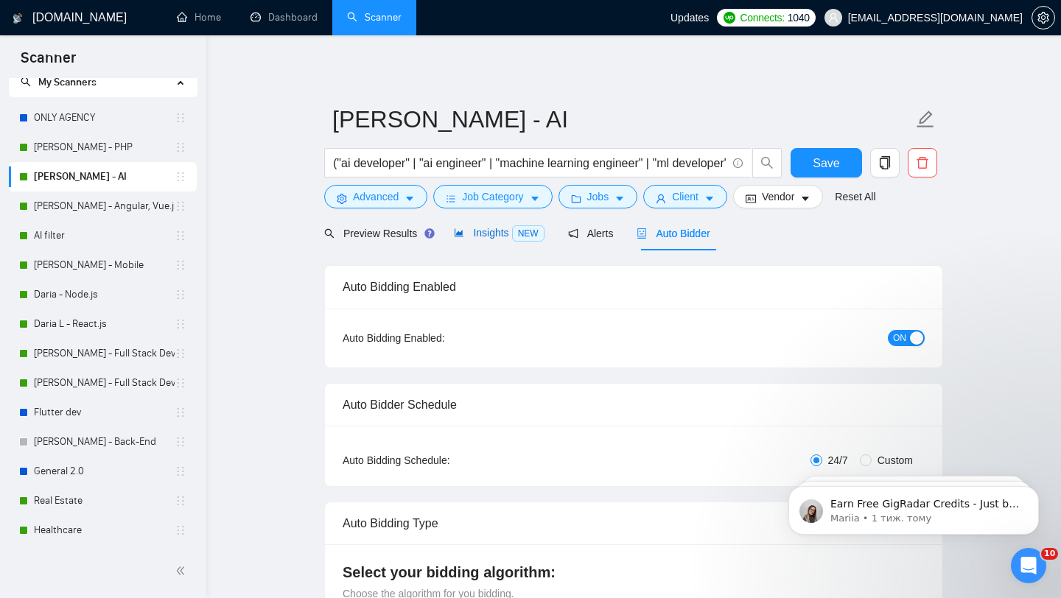
click at [484, 233] on span "Insights NEW" at bounding box center [499, 233] width 90 height 12
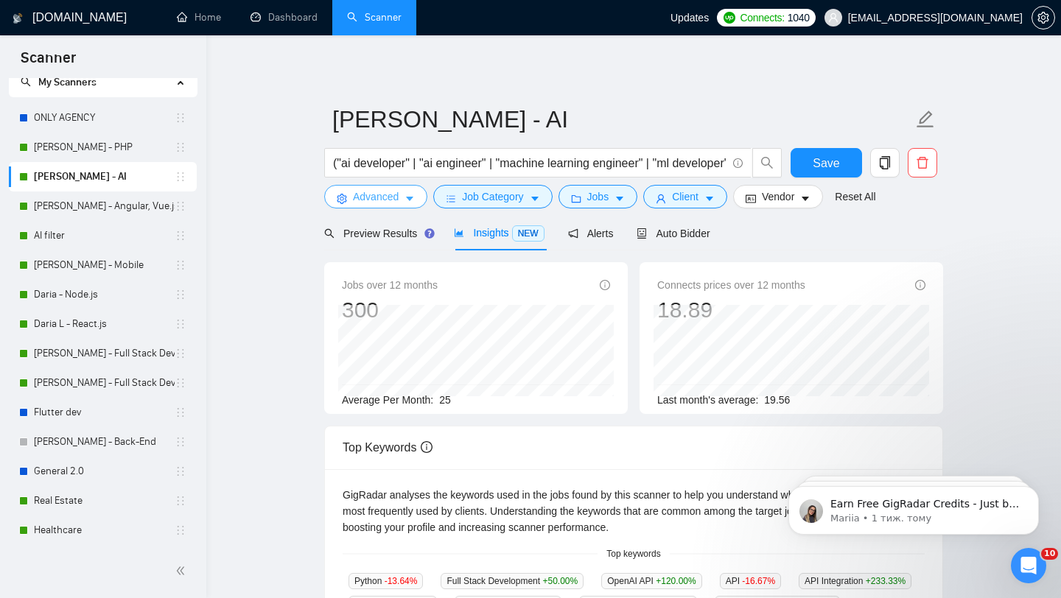
click at [382, 200] on span "Advanced" at bounding box center [376, 197] width 46 height 16
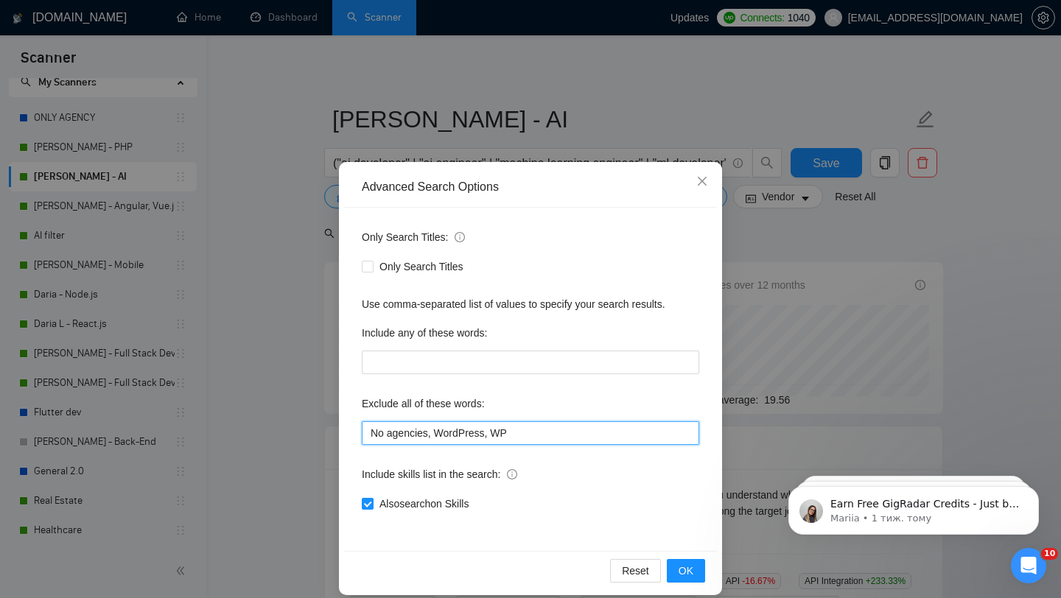
click at [482, 433] on input "No agencies, WordPress, WP" at bounding box center [530, 433] width 337 height 24
paste input ""No agencies", "Google Looker Studio", "Looker", "small bug fix", "Wix", "Squar…"
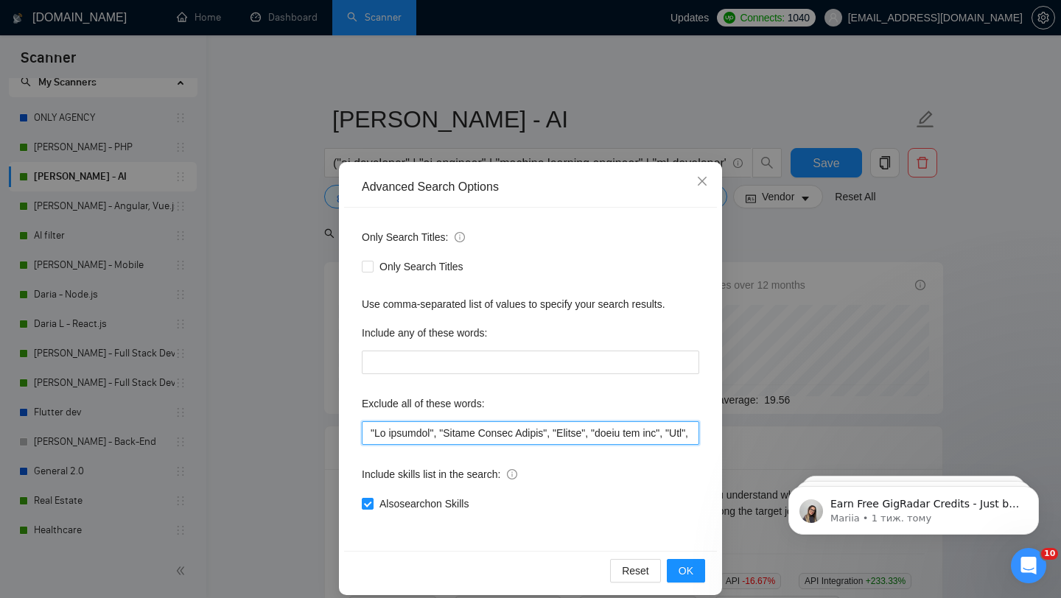
scroll to position [0, 6030]
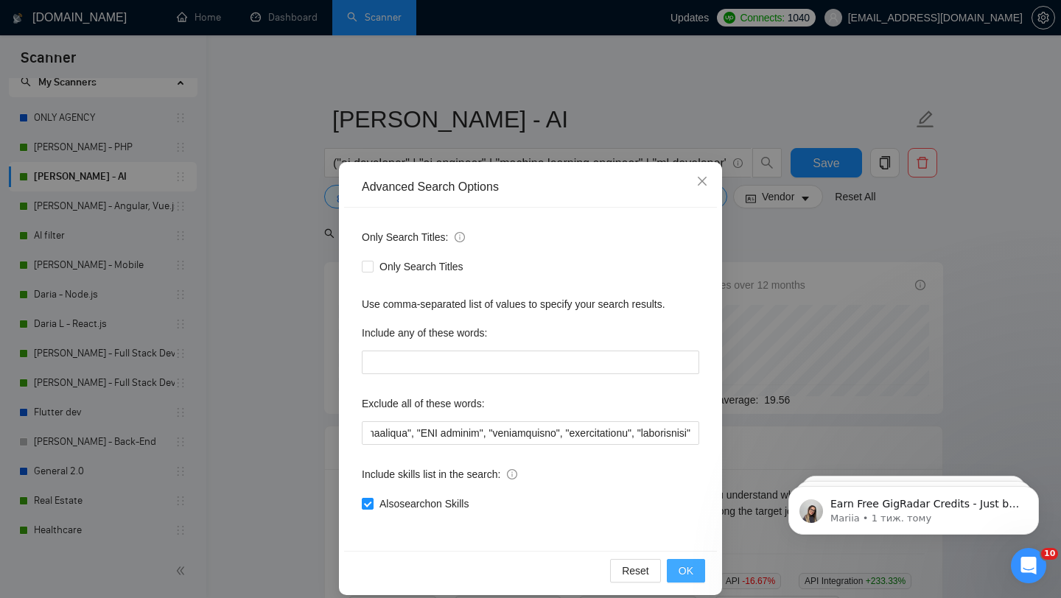
click at [676, 571] on button "OK" at bounding box center [686, 571] width 38 height 24
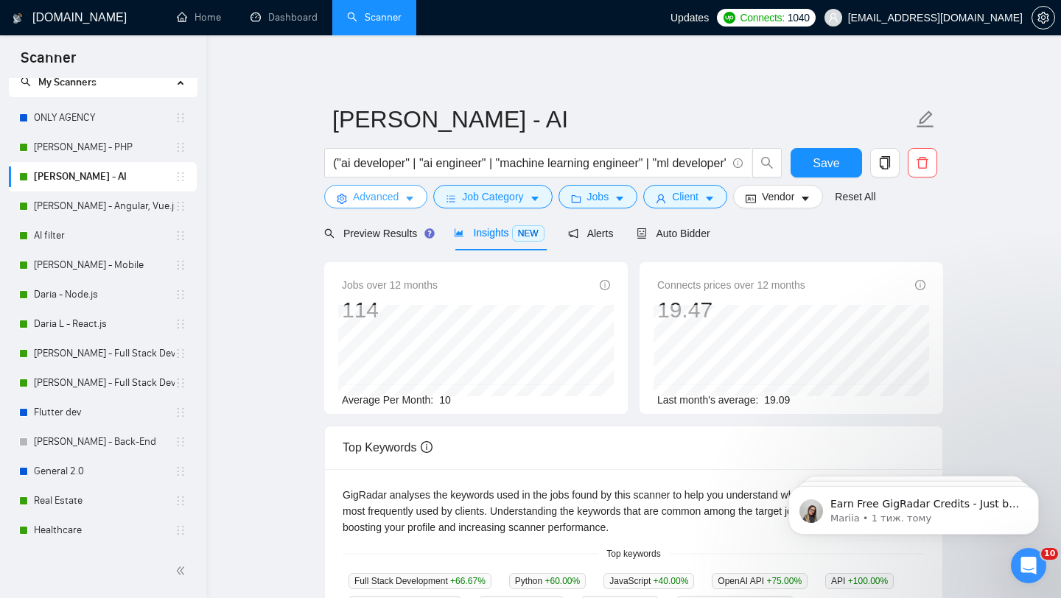
click at [376, 197] on span "Advanced" at bounding box center [376, 197] width 46 height 16
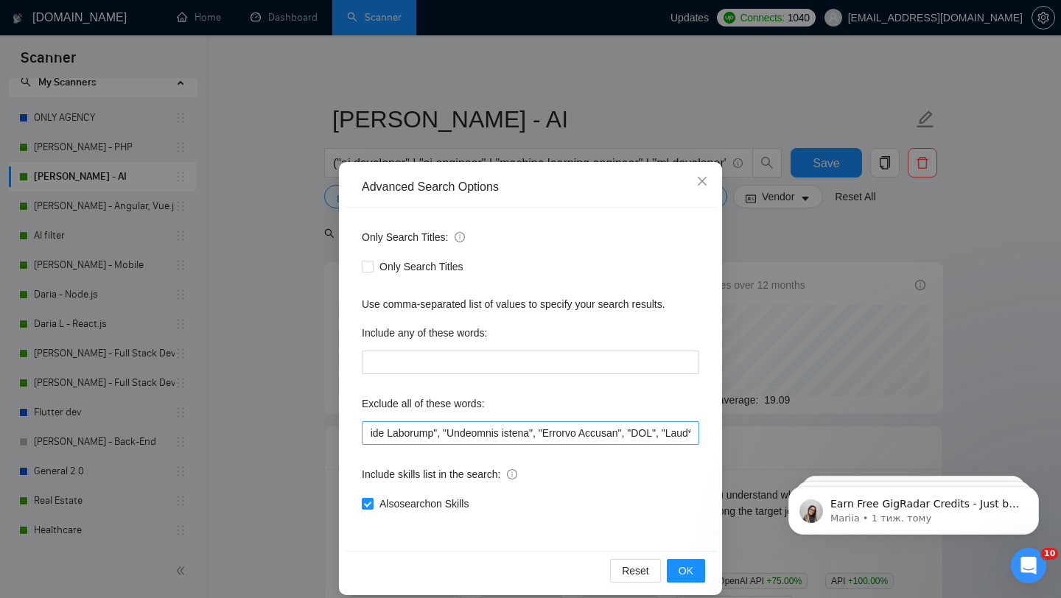
scroll to position [0, 1442]
drag, startPoint x: 550, startPoint y: 430, endPoint x: 458, endPoint y: 429, distance: 91.4
click at [458, 429] on input "text" at bounding box center [530, 433] width 337 height 24
drag, startPoint x: 567, startPoint y: 432, endPoint x: 521, endPoint y: 429, distance: 46.5
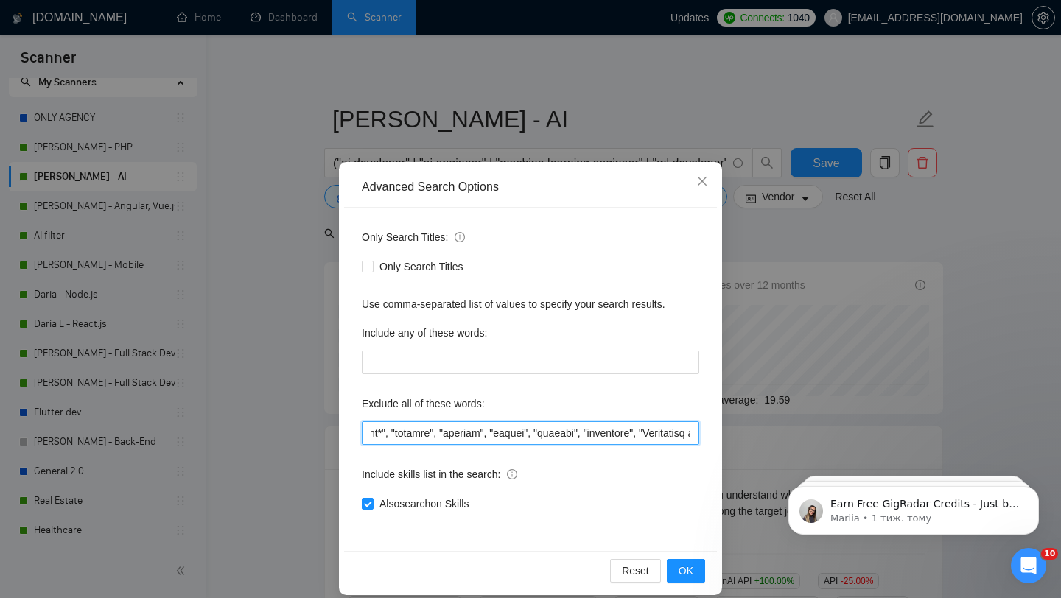
click at [521, 429] on input "text" at bounding box center [530, 433] width 337 height 24
drag, startPoint x: 595, startPoint y: 430, endPoint x: 481, endPoint y: 432, distance: 114.2
click at [481, 432] on input "text" at bounding box center [530, 433] width 337 height 24
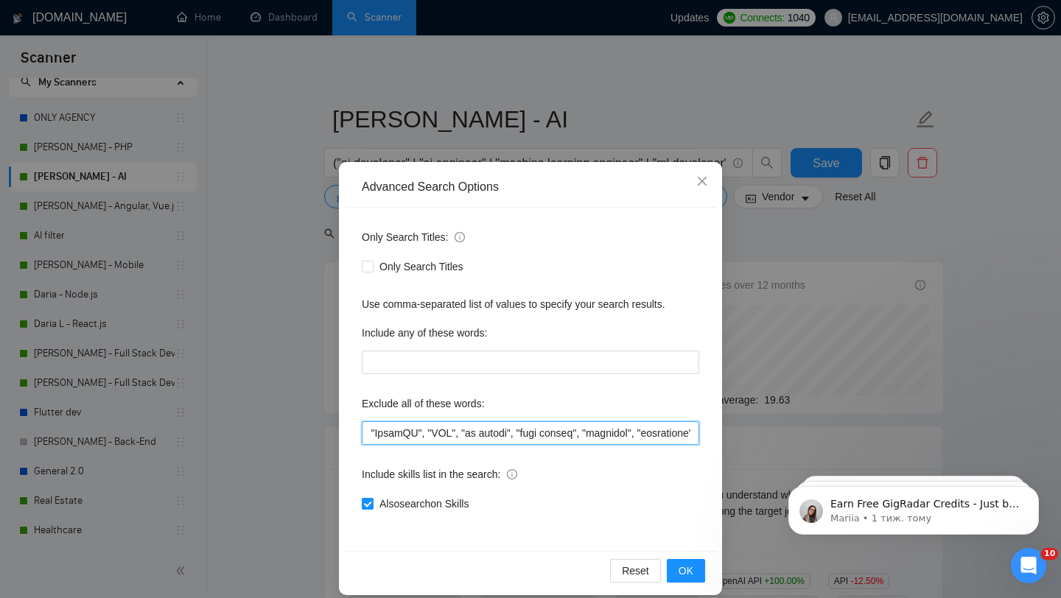
drag, startPoint x: 549, startPoint y: 433, endPoint x: 508, endPoint y: 433, distance: 40.5
click at [508, 433] on input "text" at bounding box center [530, 433] width 337 height 24
drag, startPoint x: 610, startPoint y: 429, endPoint x: 503, endPoint y: 427, distance: 106.8
click at [503, 427] on input "text" at bounding box center [530, 433] width 337 height 24
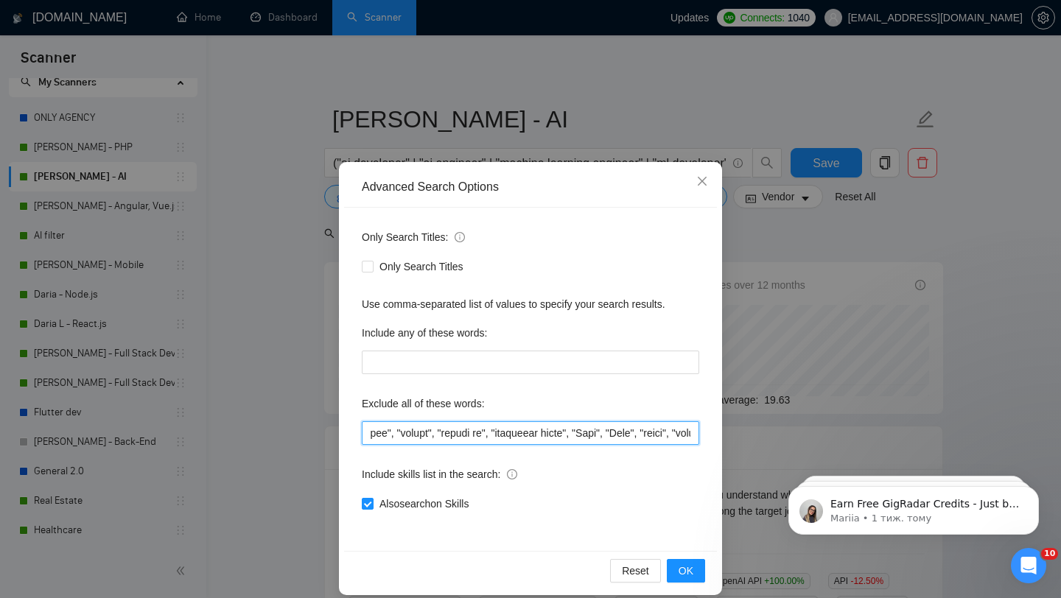
scroll to position [0, 3840]
drag, startPoint x: 509, startPoint y: 432, endPoint x: 430, endPoint y: 433, distance: 78.8
click at [430, 433] on input "text" at bounding box center [530, 433] width 337 height 24
drag, startPoint x: 535, startPoint y: 429, endPoint x: 499, endPoint y: 429, distance: 36.1
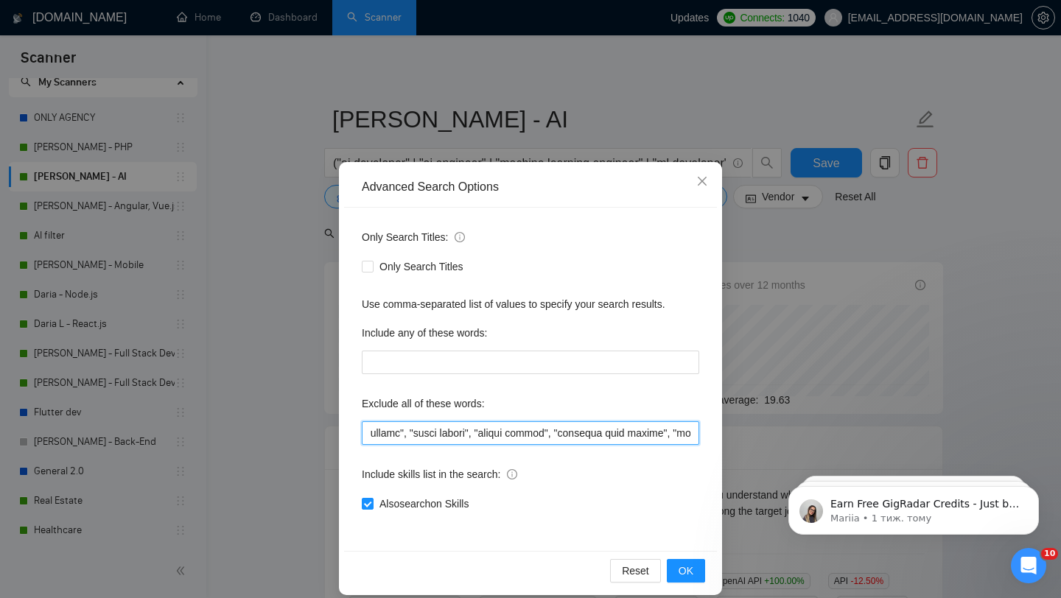
click at [499, 429] on input "text" at bounding box center [530, 433] width 337 height 24
click at [561, 433] on input "text" at bounding box center [530, 433] width 337 height 24
type input ""No agencies", "Google Looker Studio", "Looker", "small bug fix", "Wix", "Squar…"
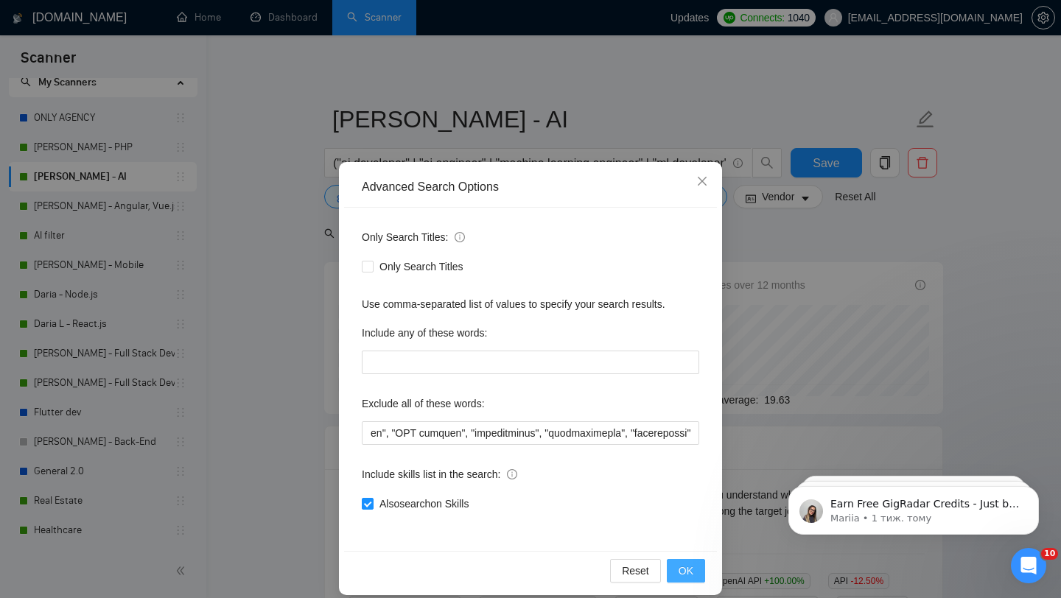
click at [684, 575] on span "OK" at bounding box center [685, 571] width 15 height 16
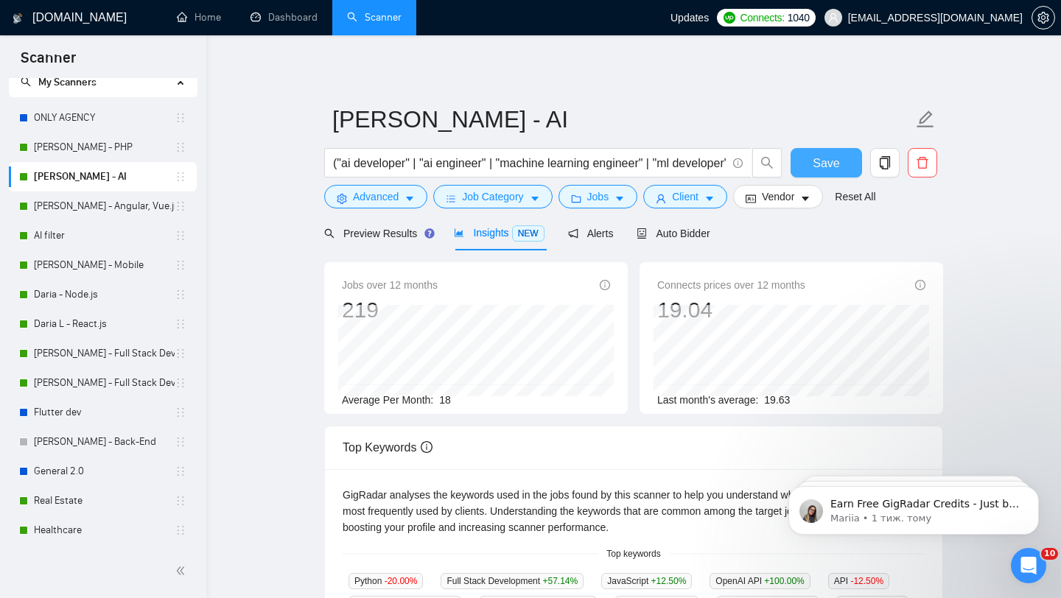
click at [824, 169] on span "Save" at bounding box center [825, 163] width 27 height 18
click at [108, 151] on link "[PERSON_NAME] - PHP" at bounding box center [104, 147] width 141 height 29
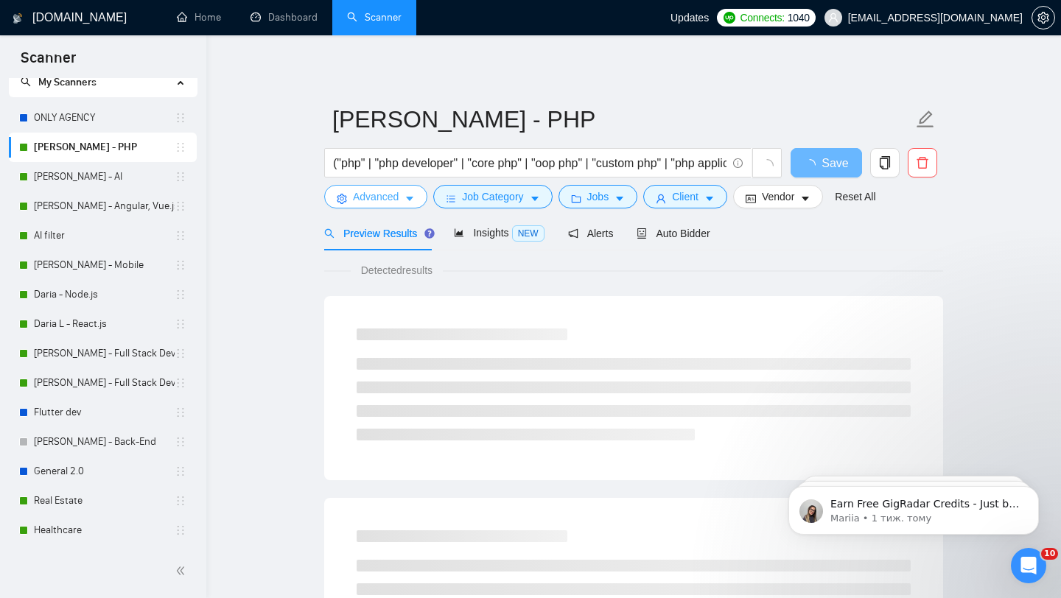
click at [414, 200] on icon "caret-down" at bounding box center [409, 199] width 10 height 10
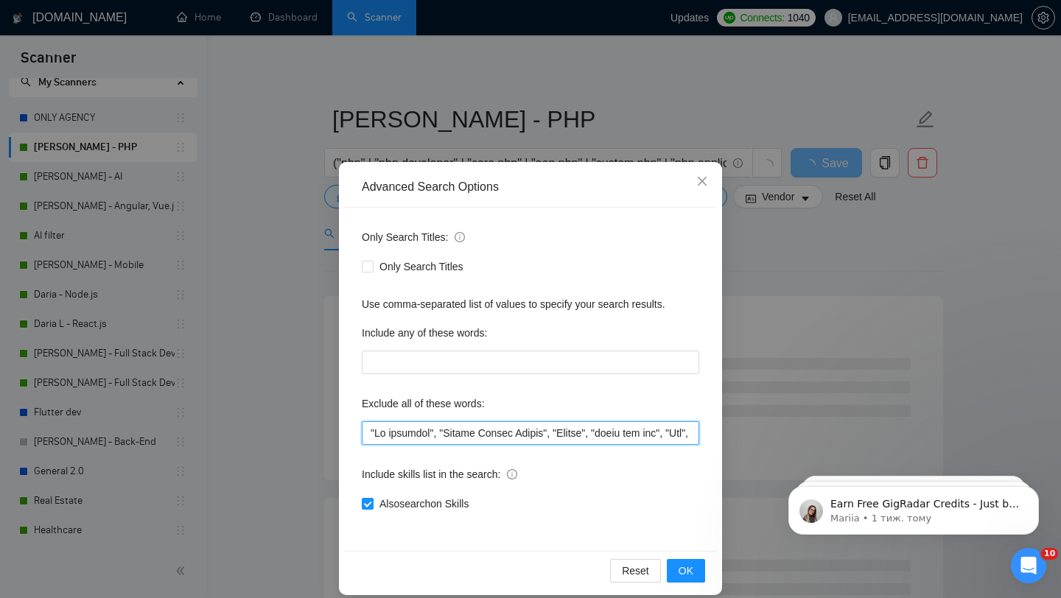
click at [476, 433] on input "text" at bounding box center [530, 433] width 337 height 24
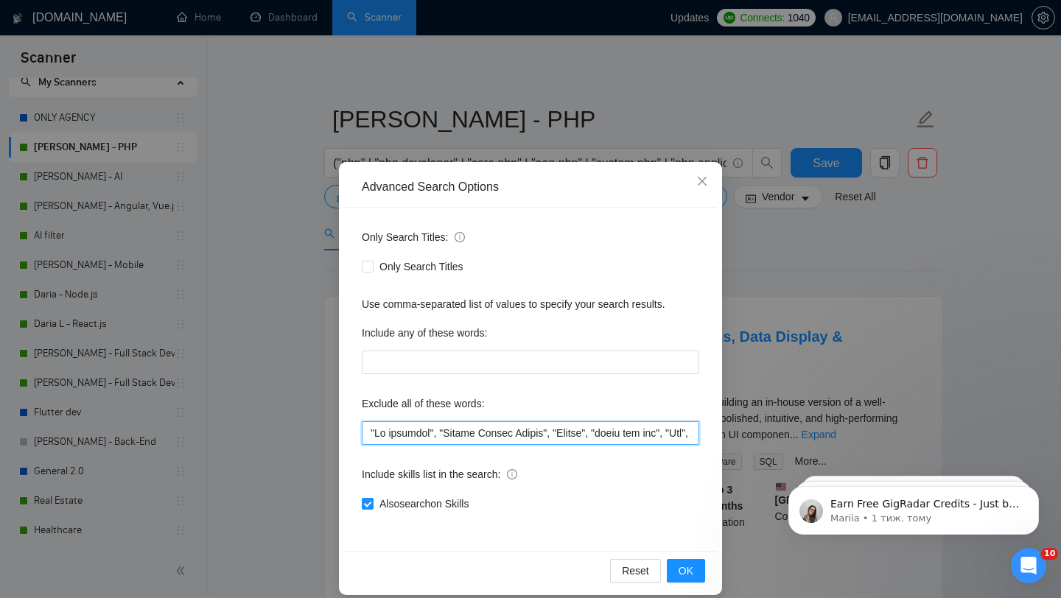
click at [476, 433] on input "text" at bounding box center [530, 433] width 337 height 24
paste input "rketing expert", "Project Manager", "SDR", "Sale*", "Consult*", "Sales Consulta…"
type input ""No agencies", "Google Looker Studio", "Looker", "small bug fix", "Wix", "Squar…"
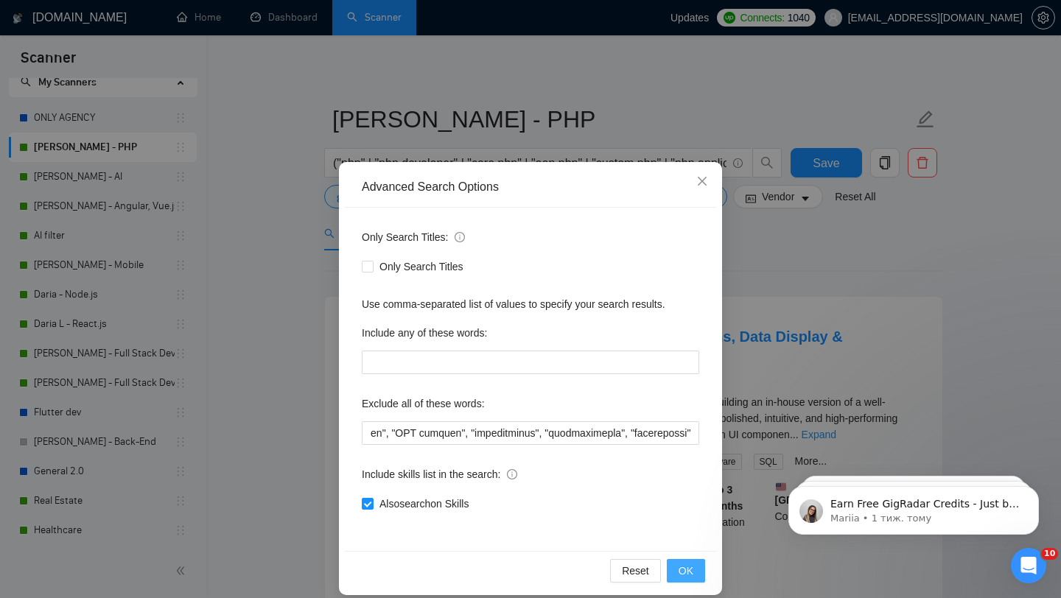
click at [678, 564] on button "OK" at bounding box center [686, 571] width 38 height 24
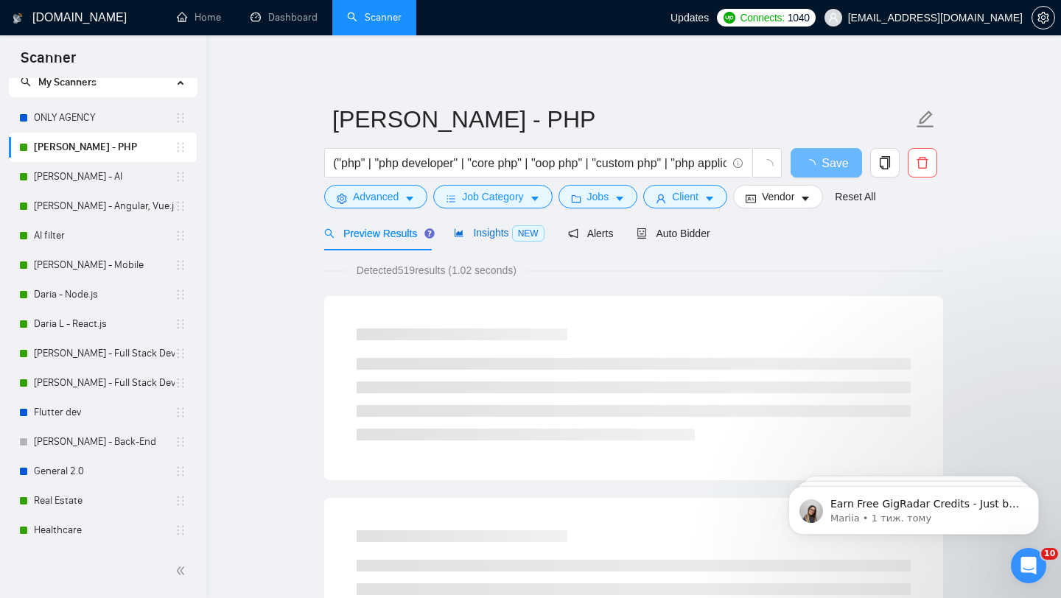
click at [466, 230] on span "Insights NEW" at bounding box center [499, 233] width 90 height 12
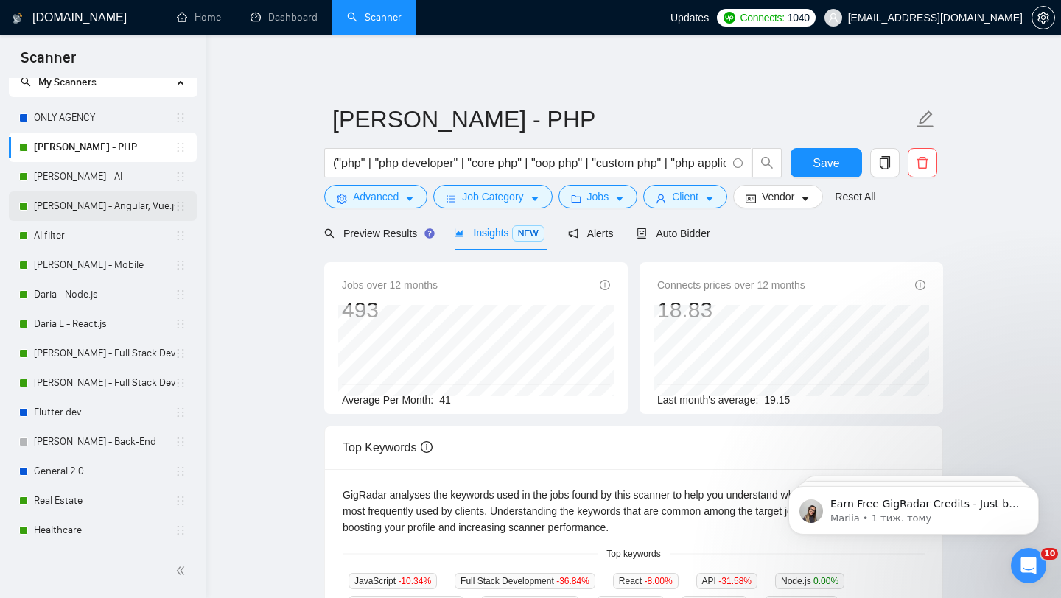
click at [105, 211] on link "[PERSON_NAME] - Angular, Vue.js" at bounding box center [104, 206] width 141 height 29
click at [824, 157] on span "Save" at bounding box center [825, 163] width 27 height 18
click at [91, 207] on link "[PERSON_NAME] - Angular, Vue.js" at bounding box center [104, 206] width 141 height 29
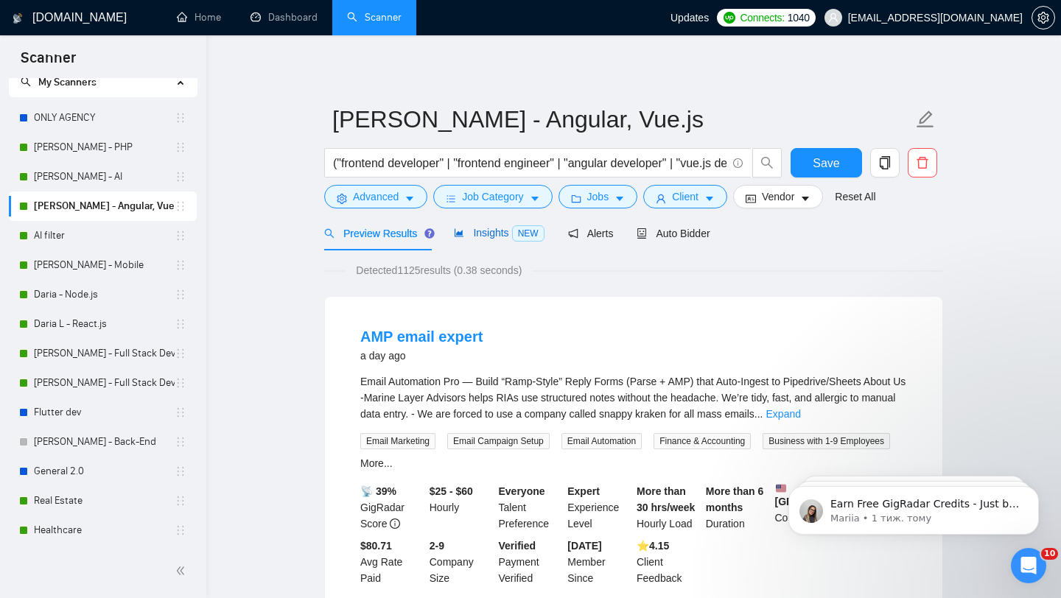
click at [479, 239] on div "Insights NEW" at bounding box center [499, 233] width 90 height 17
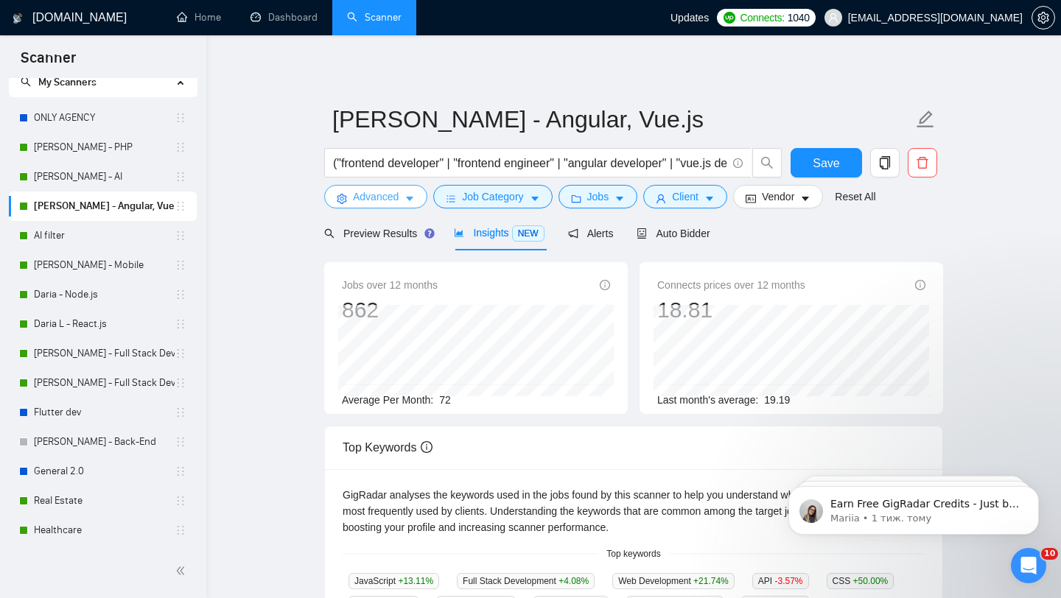
click at [411, 194] on icon "caret-down" at bounding box center [409, 199] width 10 height 10
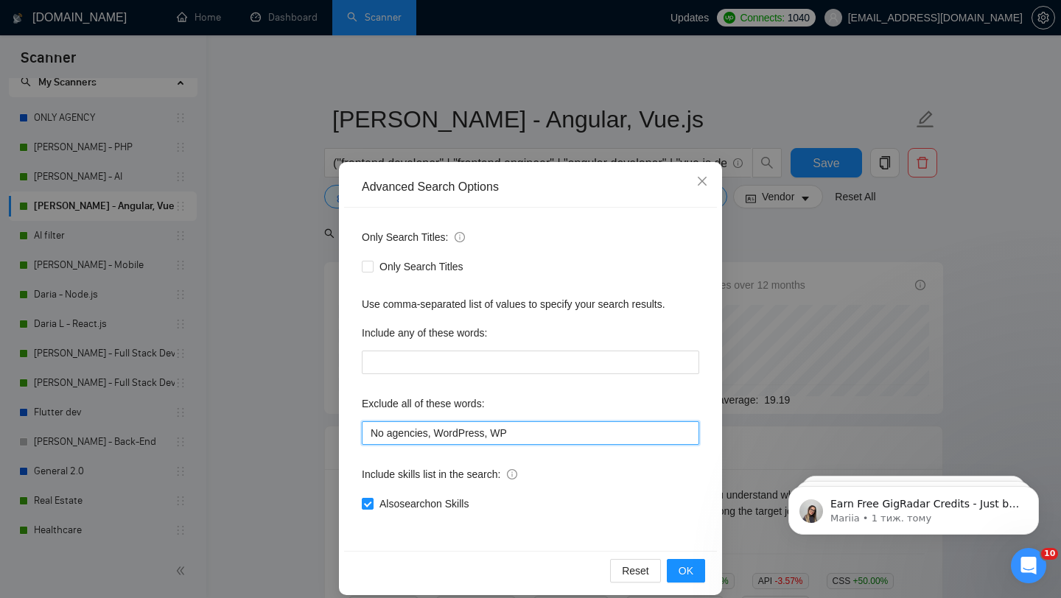
click at [447, 432] on input "No agencies, WordPress, WP" at bounding box center [530, 433] width 337 height 24
paste input ""No agencies", "Google Looker Studio", "Looker", "small bug fix", "Wix", "Squar…"
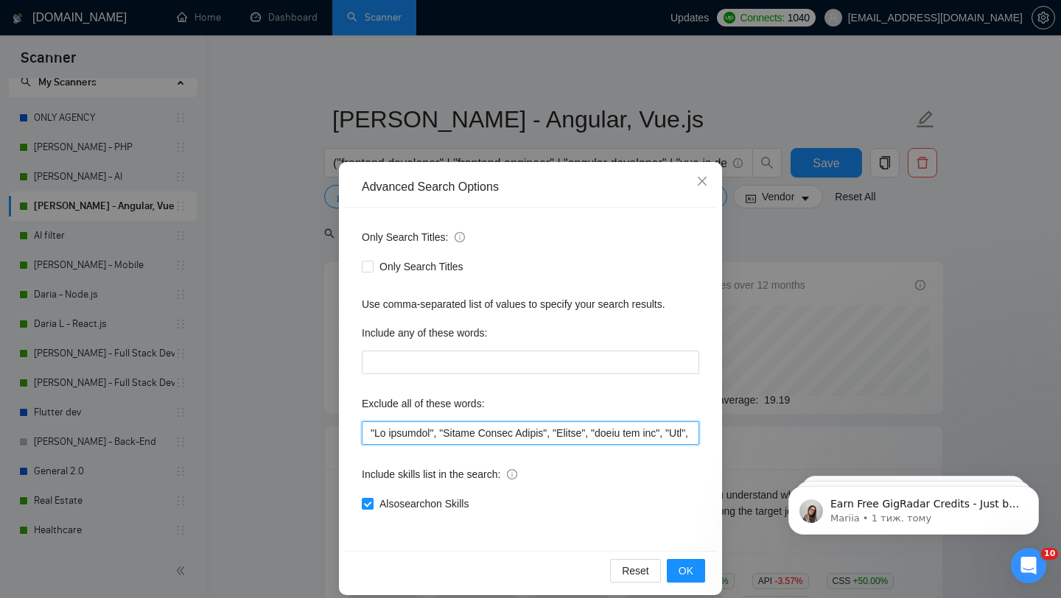
scroll to position [0, 5427]
type input ""No agencies", "Google Looker Studio", "Looker", "small bug fix", "Wix", "Squar…"
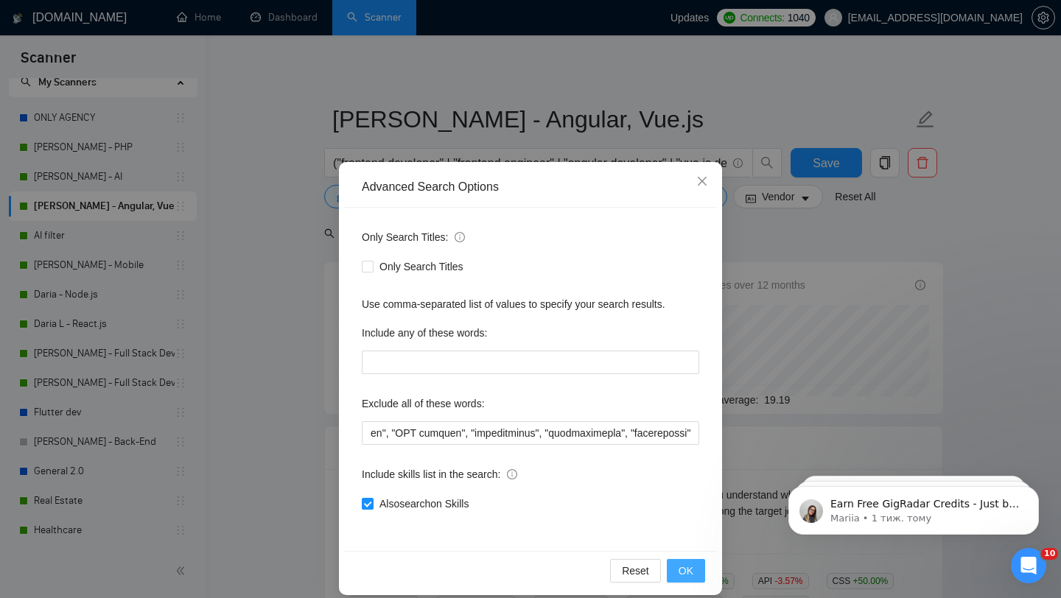
scroll to position [0, 0]
click at [681, 569] on span "OK" at bounding box center [685, 571] width 15 height 16
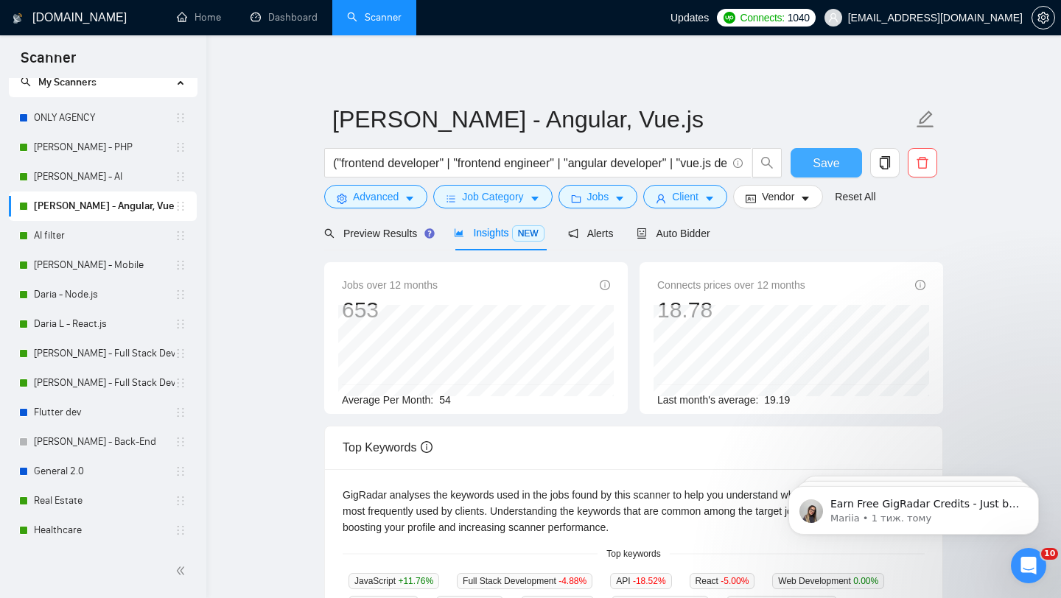
click at [825, 164] on span "Save" at bounding box center [825, 163] width 27 height 18
click at [88, 242] on link "AI filter" at bounding box center [104, 235] width 141 height 29
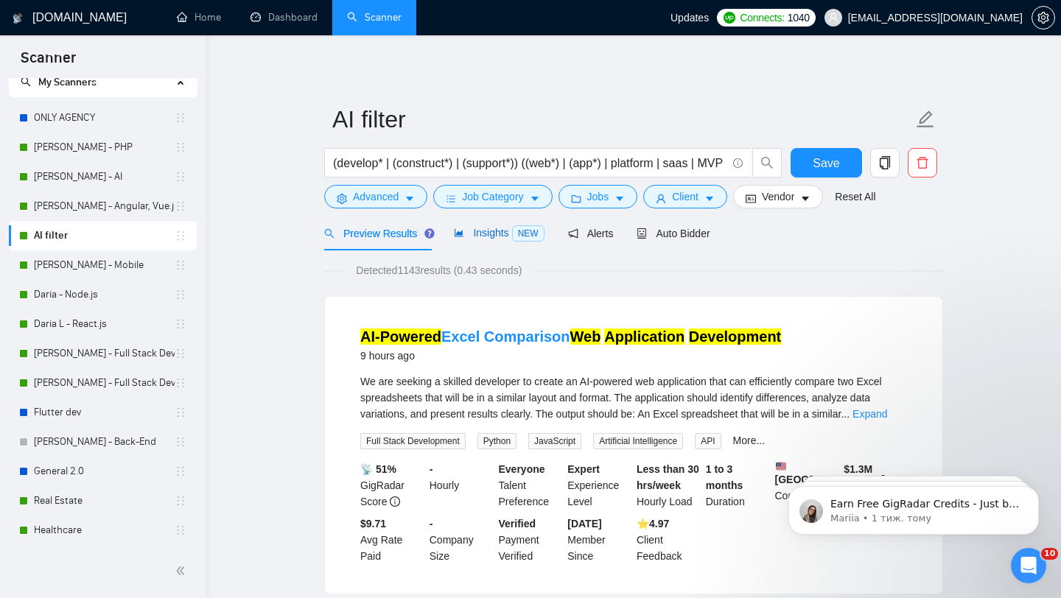
click at [494, 239] on div "Insights NEW" at bounding box center [499, 233] width 90 height 17
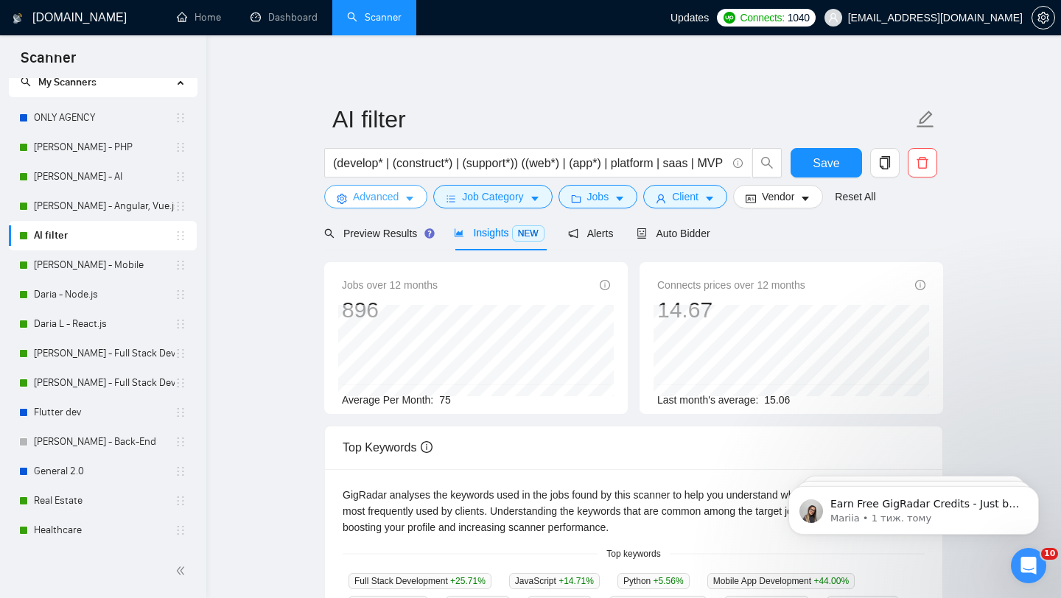
click at [412, 197] on icon "caret-down" at bounding box center [409, 199] width 7 height 4
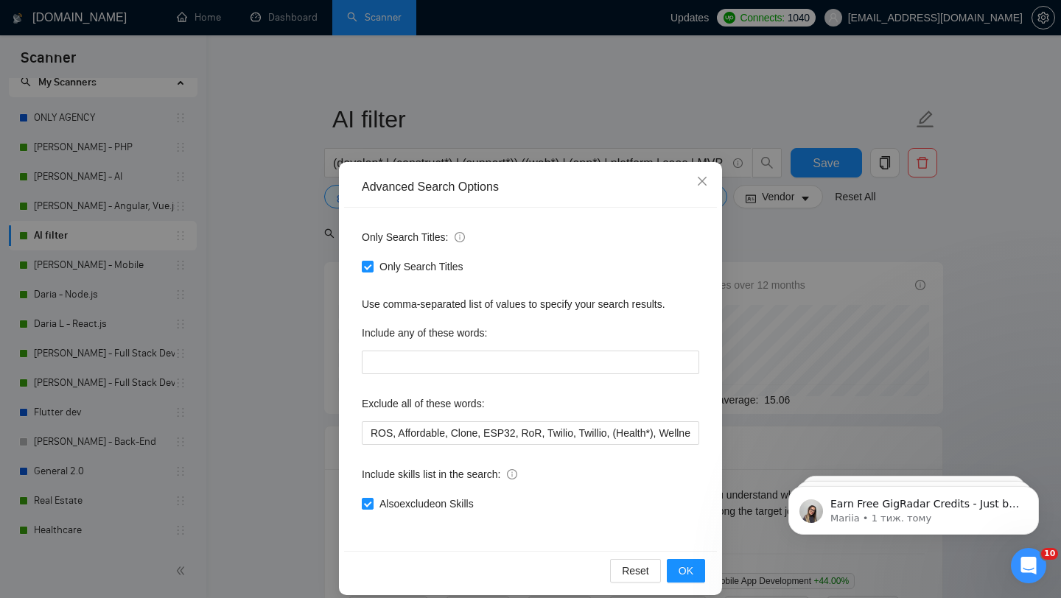
click at [748, 305] on div "Advanced Search Options Only Search Titles: Only Search Titles Use comma-separa…" at bounding box center [530, 299] width 1061 height 598
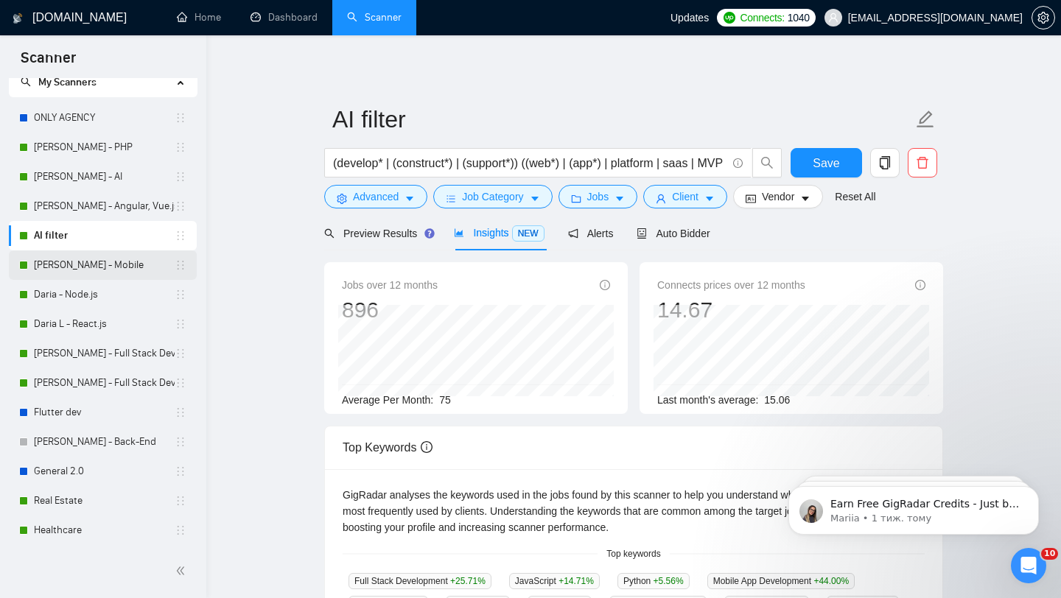
click at [113, 270] on link "[PERSON_NAME] - Mobile" at bounding box center [104, 264] width 141 height 29
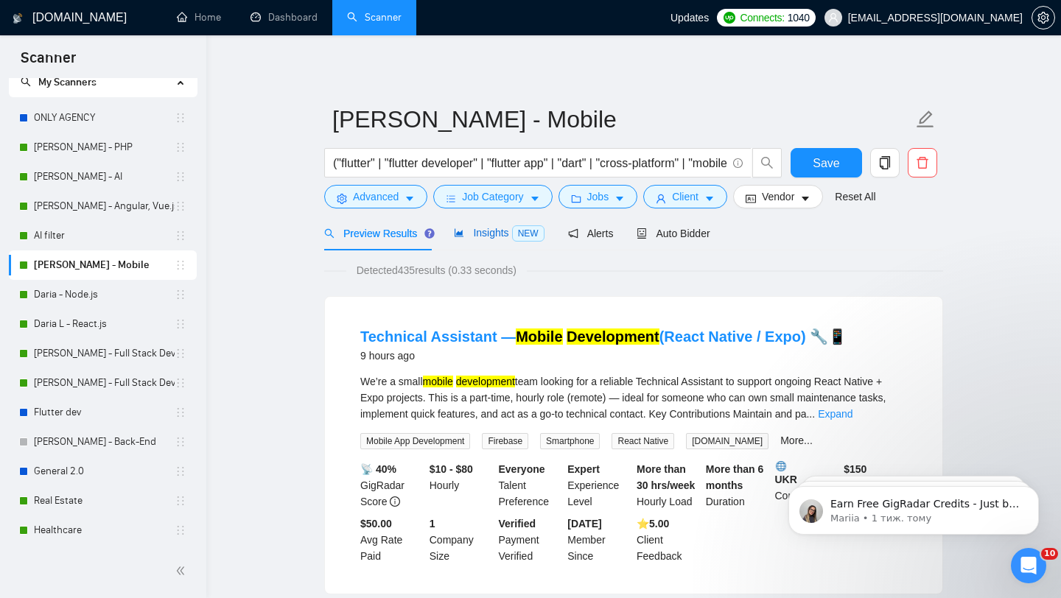
click at [493, 229] on span "Insights NEW" at bounding box center [499, 233] width 90 height 12
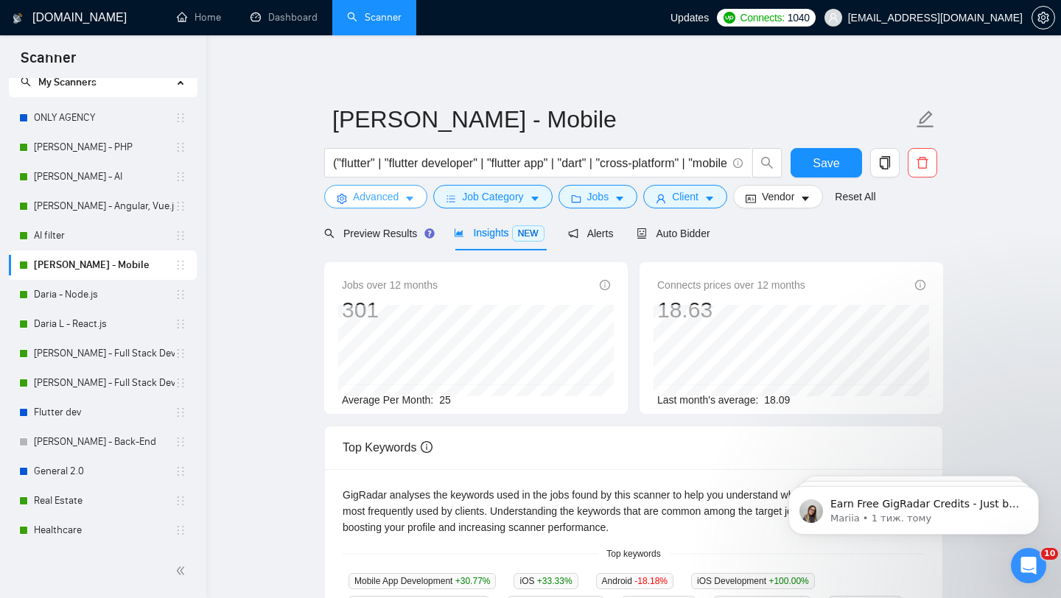
click at [408, 199] on icon "caret-down" at bounding box center [409, 199] width 10 height 10
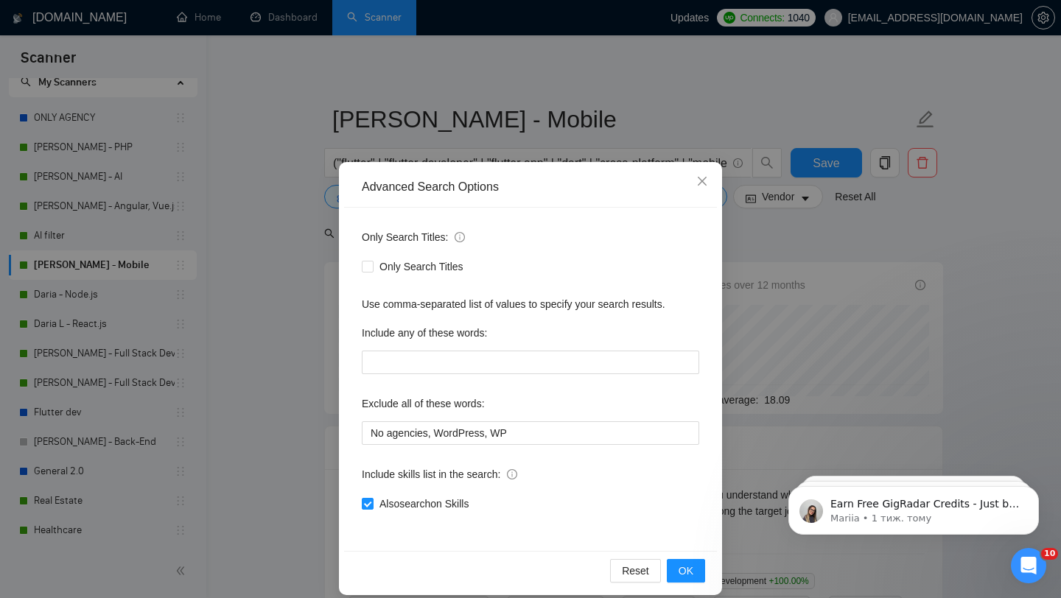
click at [297, 361] on div "Advanced Search Options Only Search Titles: Only Search Titles Use comma-separa…" at bounding box center [530, 299] width 1061 height 598
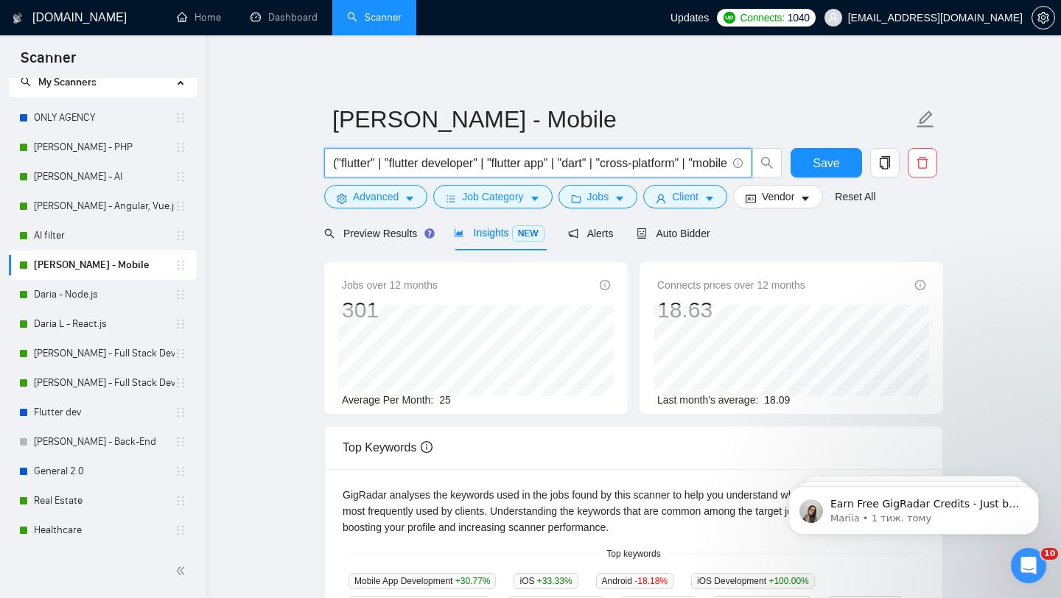
drag, startPoint x: 726, startPoint y: 164, endPoint x: 468, endPoint y: 152, distance: 258.1
click at [468, 152] on span "("flutter" | "flutter developer" | "flutter app" | "dart" | "cross-platform" | …" at bounding box center [537, 162] width 427 height 29
click at [715, 162] on input "("flutter" | "flutter developer" | "flutter app" | "dart" | "cross-platform" | …" at bounding box center [529, 163] width 393 height 18
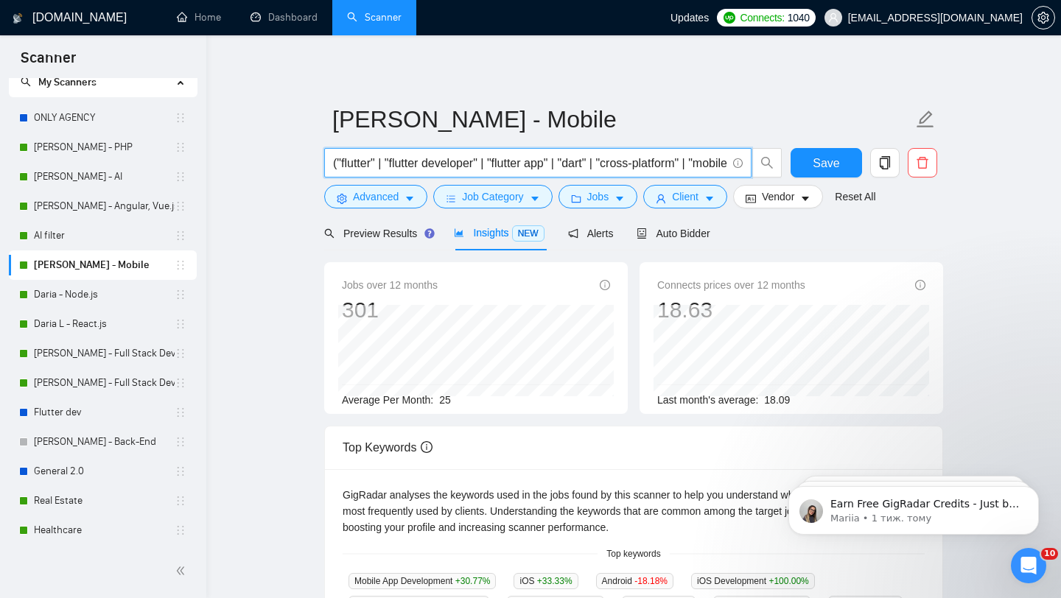
drag, startPoint x: 722, startPoint y: 162, endPoint x: 322, endPoint y: 155, distance: 400.1
click at [321, 154] on div "("flutter" | "flutter developer" | "flutter app" | "dart" | "cross-platform" | …" at bounding box center [553, 166] width 464 height 37
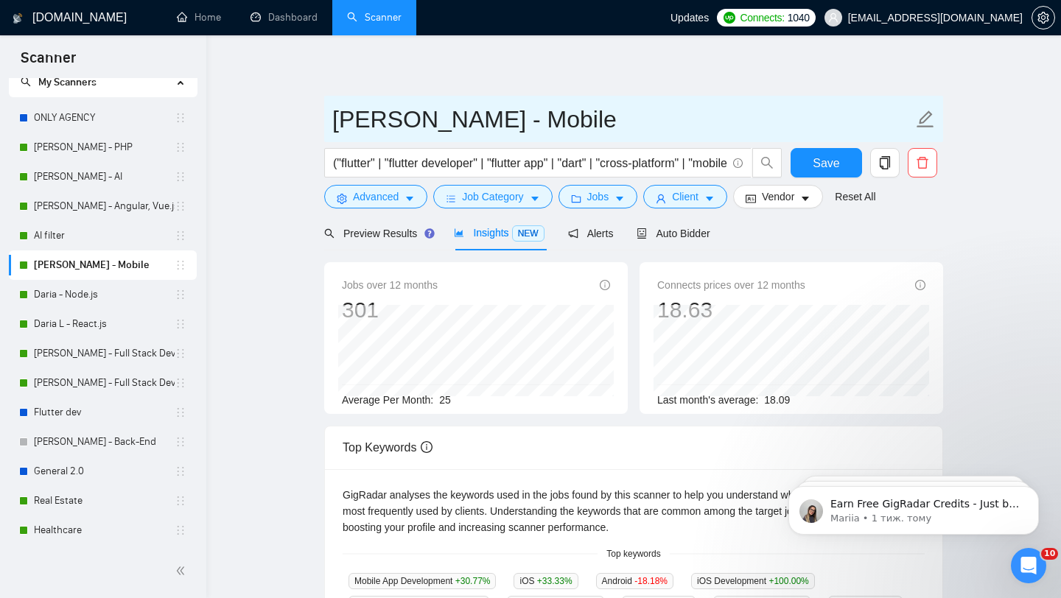
click at [681, 116] on input "[PERSON_NAME] - Mobile" at bounding box center [622, 119] width 580 height 37
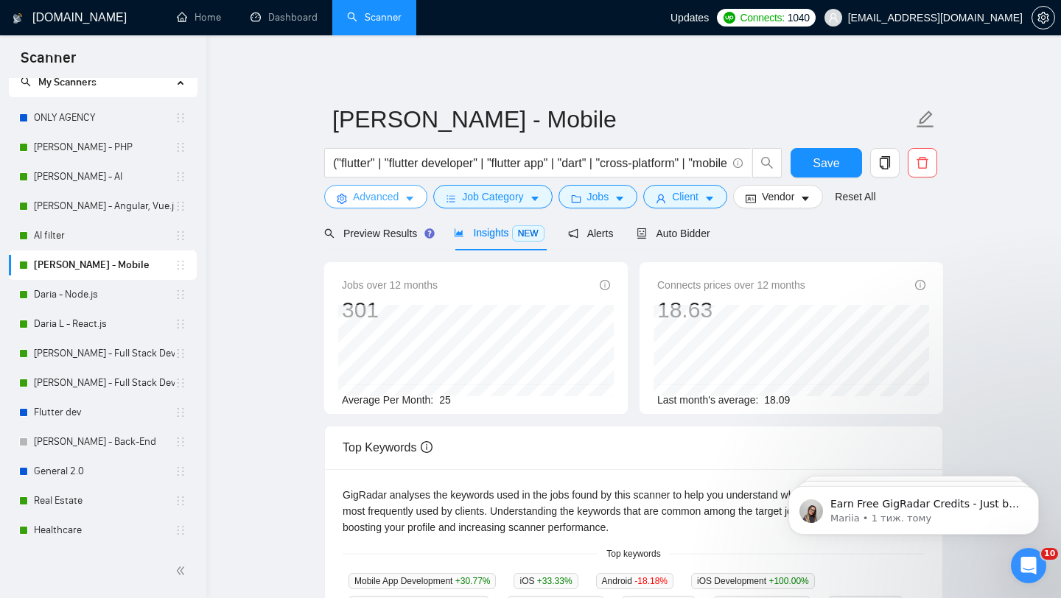
click at [400, 200] on button "Advanced" at bounding box center [375, 197] width 103 height 24
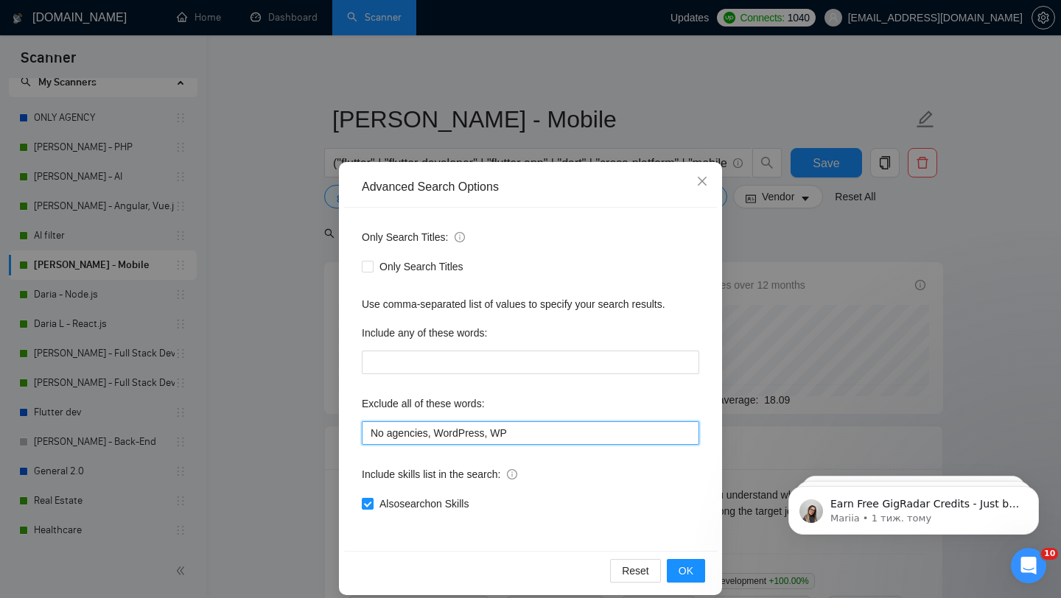
click at [428, 431] on input "No agencies, WordPress, WP" at bounding box center [530, 433] width 337 height 24
paste input ""No agencies", "Google Looker Studio", "Looker", "small bug fix", "Wix", "Squar…"
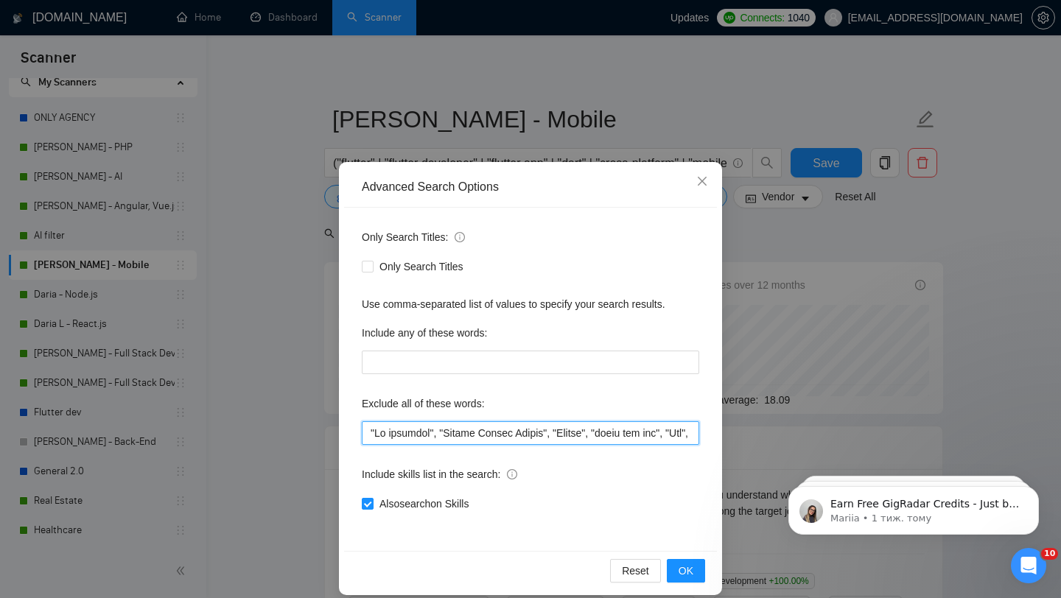
scroll to position [0, 5427]
type input ""No agencies", "Google Looker Studio", "Looker", "small bug fix", "Wix", "Squar…"
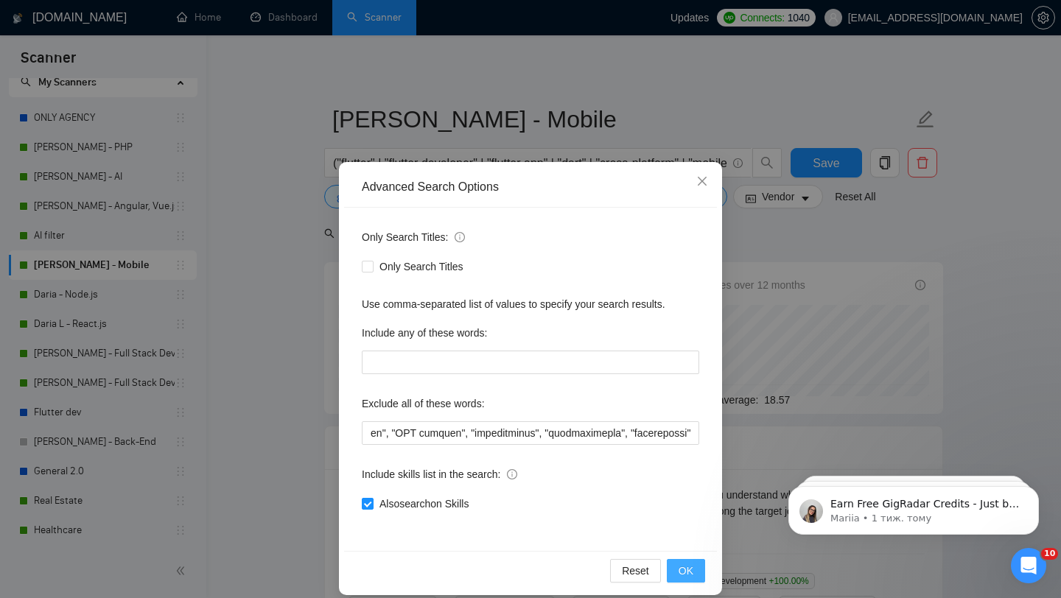
click at [671, 564] on button "OK" at bounding box center [686, 571] width 38 height 24
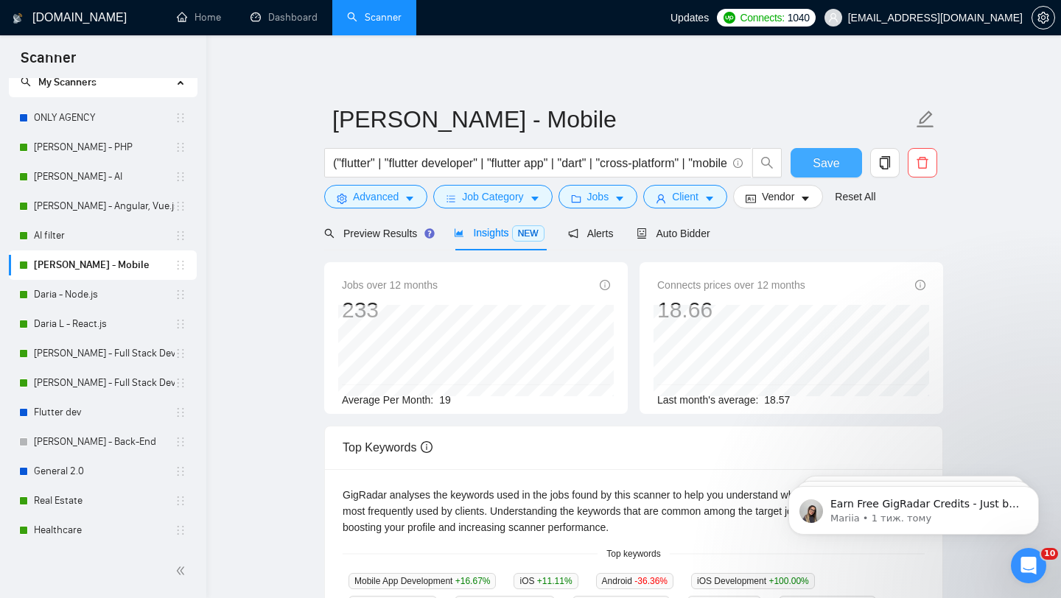
click at [810, 166] on button "Save" at bounding box center [825, 162] width 71 height 29
click at [83, 301] on link "Daria - Node.js" at bounding box center [104, 294] width 141 height 29
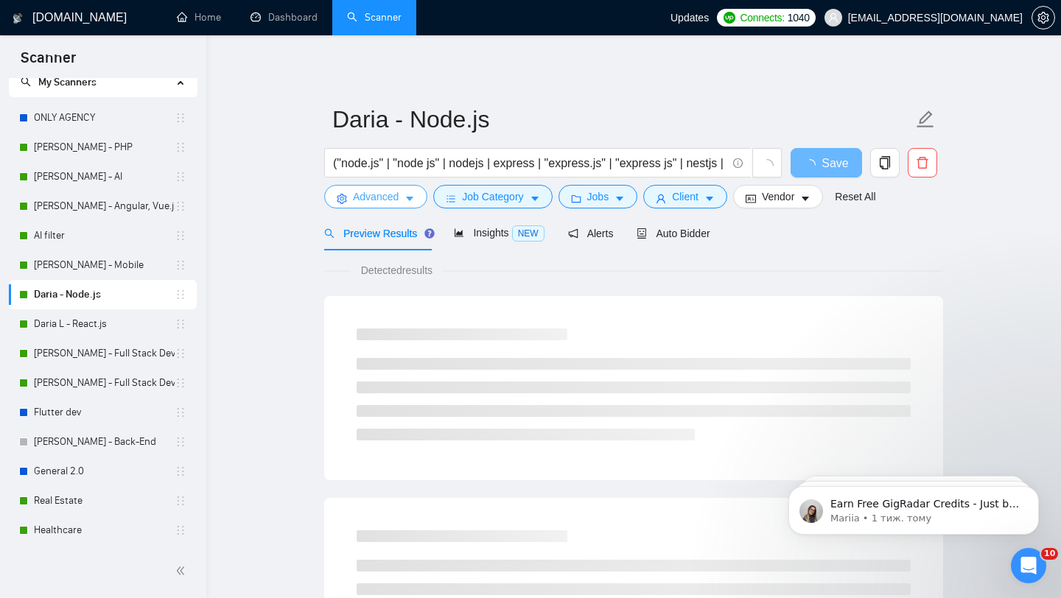
click at [410, 198] on icon "caret-down" at bounding box center [409, 199] width 7 height 4
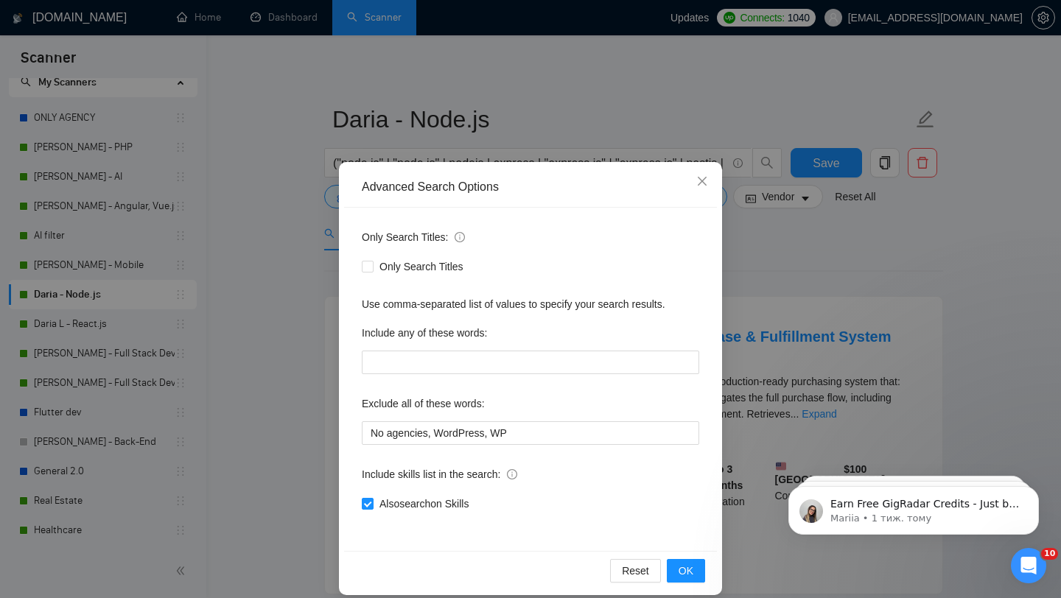
click at [753, 250] on div "Advanced Search Options Only Search Titles: Only Search Titles Use comma-separa…" at bounding box center [530, 299] width 1061 height 598
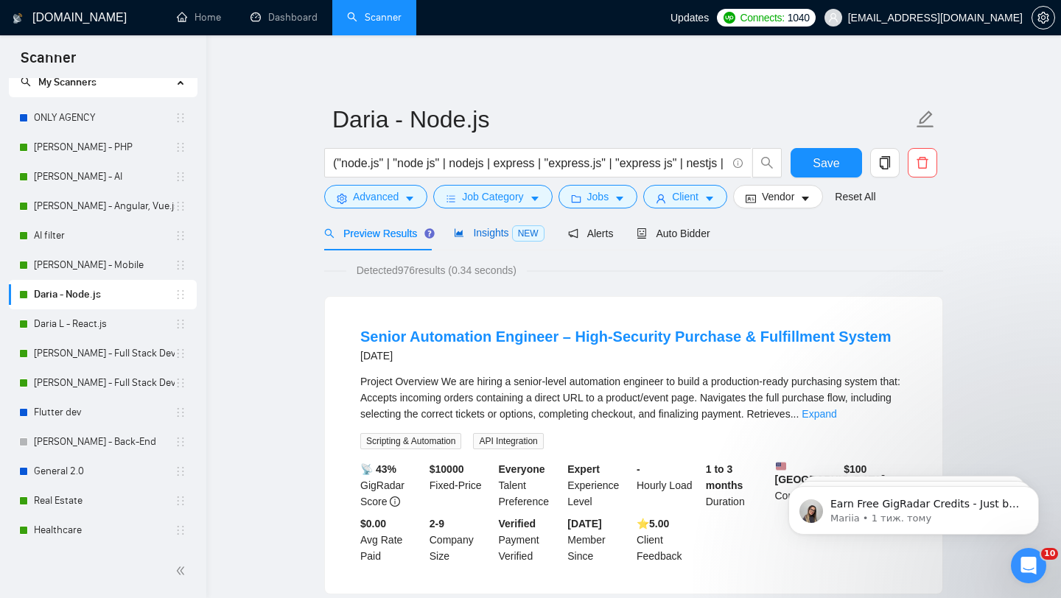
click at [477, 233] on span "Insights NEW" at bounding box center [499, 233] width 90 height 12
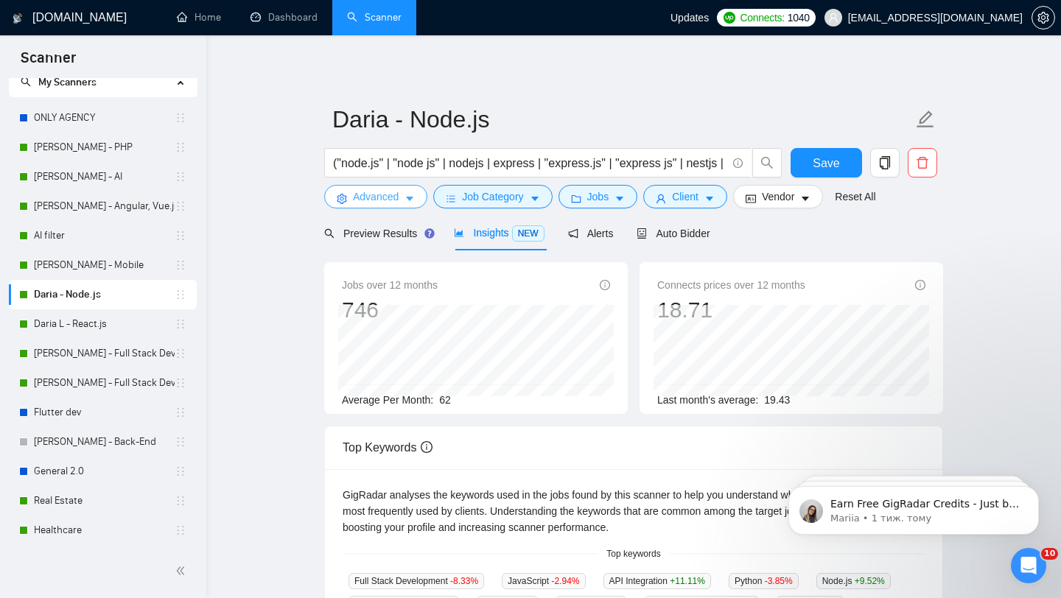
click at [371, 205] on button "Advanced" at bounding box center [375, 197] width 103 height 24
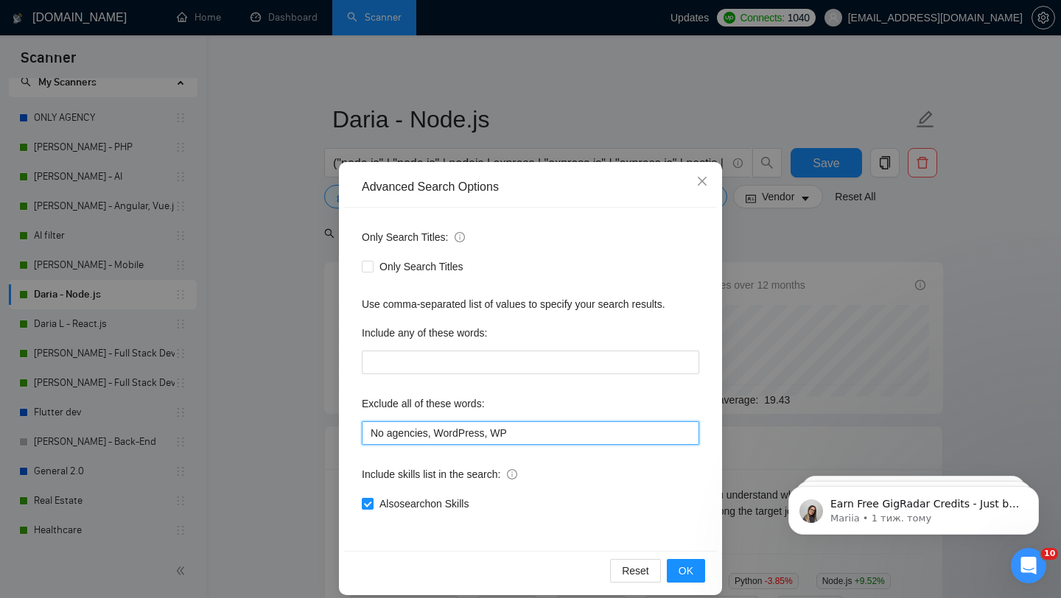
click at [401, 434] on input "No agencies, WordPress, WP" at bounding box center [530, 433] width 337 height 24
paste input ""No agencies", "Google Looker Studio", "Looker", "small bug fix", "Wix", "Squar…"
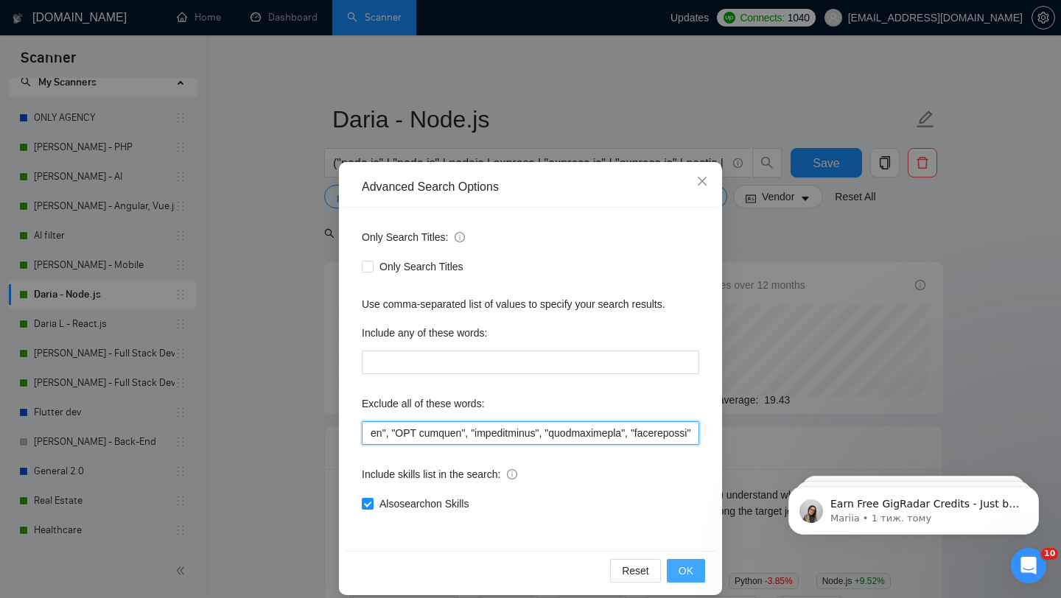
type input ""No agencies", "Google Looker Studio", "Looker", "small bug fix", "Wix", "Squar…"
click at [675, 569] on button "OK" at bounding box center [686, 571] width 38 height 24
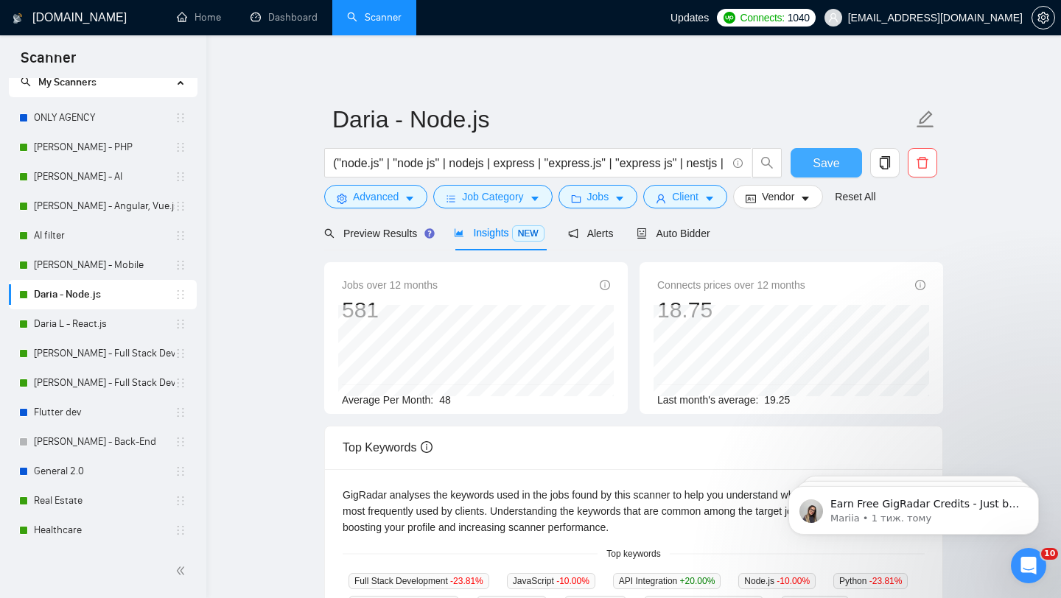
click at [823, 169] on span "Save" at bounding box center [825, 163] width 27 height 18
click at [65, 331] on link "Daria L - React.js" at bounding box center [104, 323] width 141 height 29
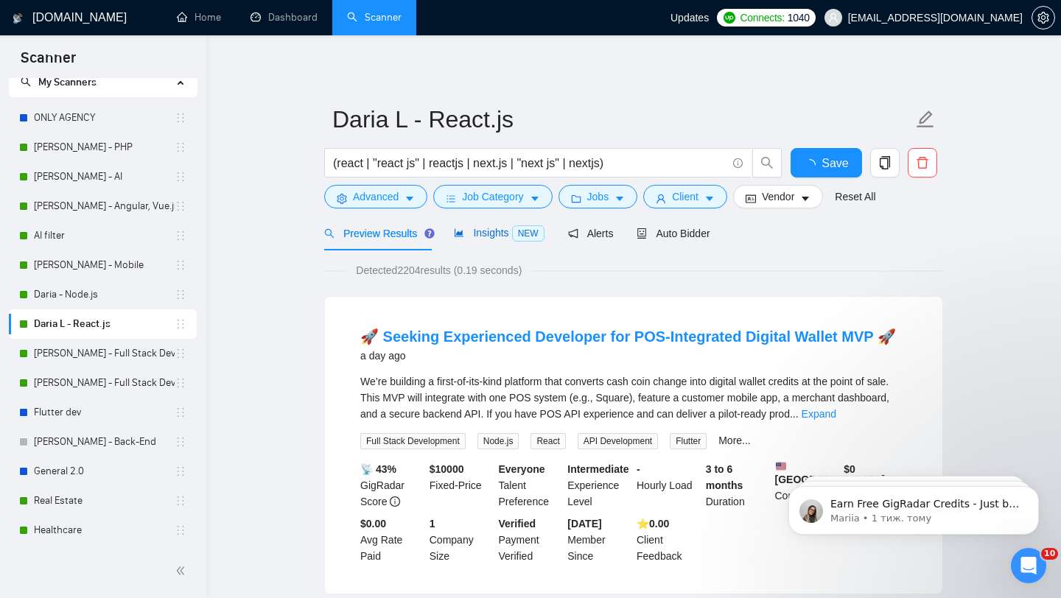
click at [480, 234] on span "Insights NEW" at bounding box center [499, 233] width 90 height 12
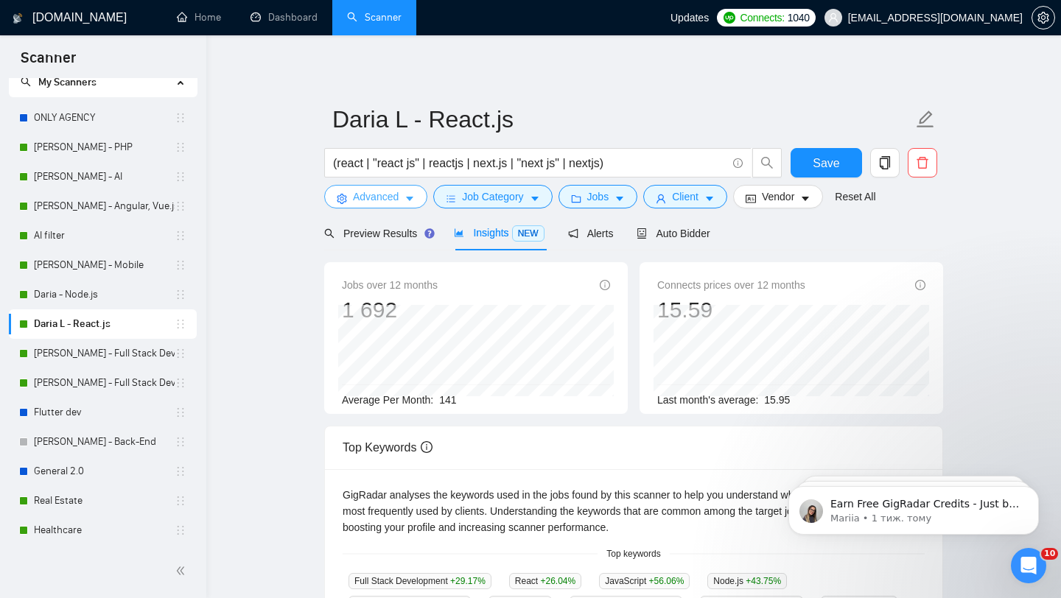
click at [404, 201] on button "Advanced" at bounding box center [375, 197] width 103 height 24
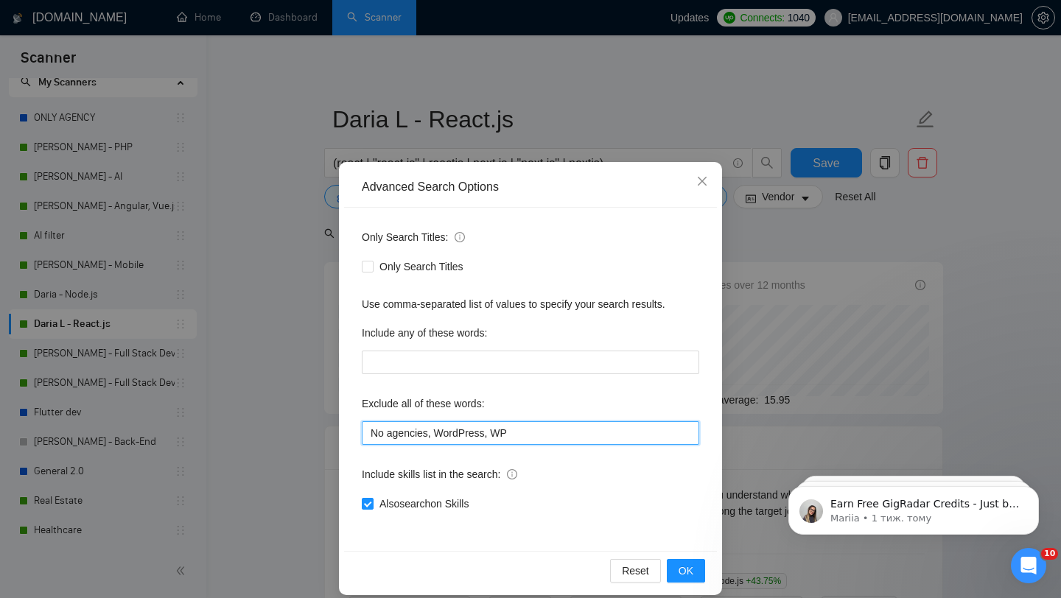
click at [443, 429] on input "No agencies, WordPress, WP" at bounding box center [530, 433] width 337 height 24
paste input ""No agencies", "Google Looker Studio", "Looker", "small bug fix", "Wix", "Squar…"
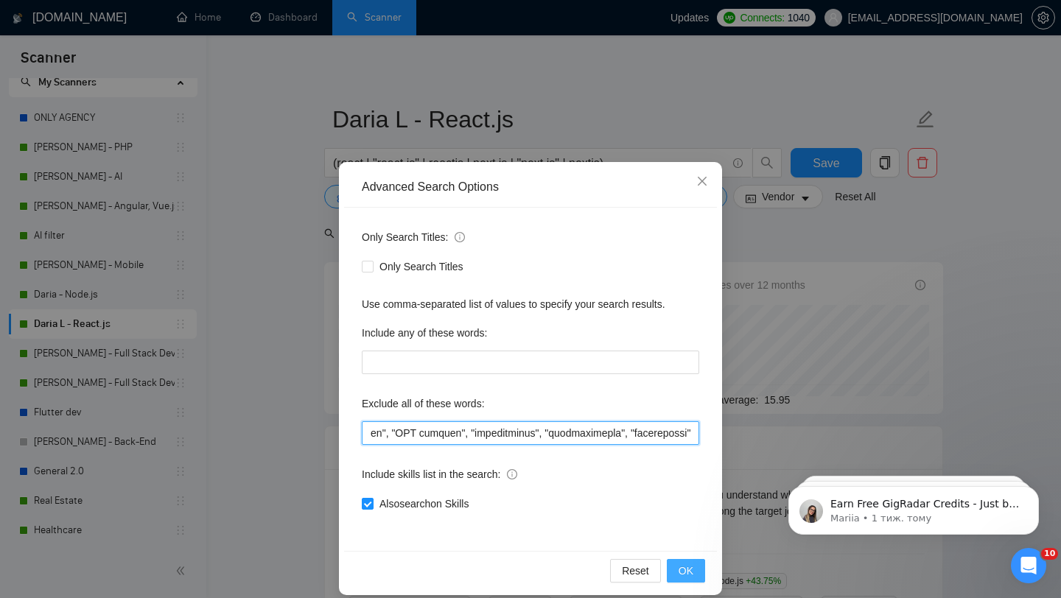
type input ""No agencies", "Google Looker Studio", "Looker", "small bug fix", "Wix", "Squar…"
click at [685, 566] on span "OK" at bounding box center [685, 571] width 15 height 16
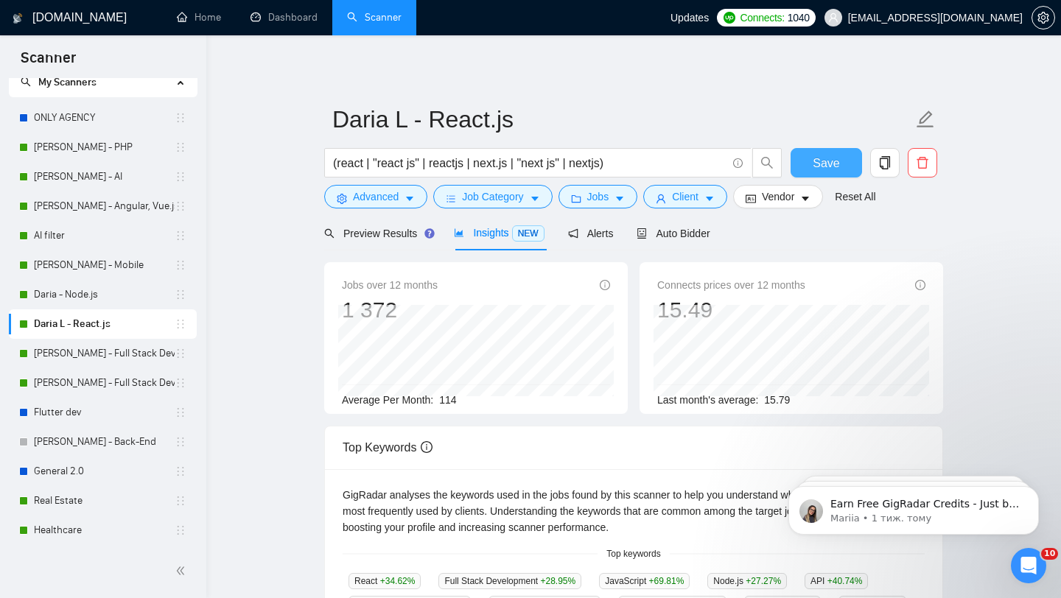
click at [814, 163] on span "Save" at bounding box center [825, 163] width 27 height 18
click at [113, 351] on link "[PERSON_NAME] - Full Stack Developer" at bounding box center [104, 353] width 141 height 29
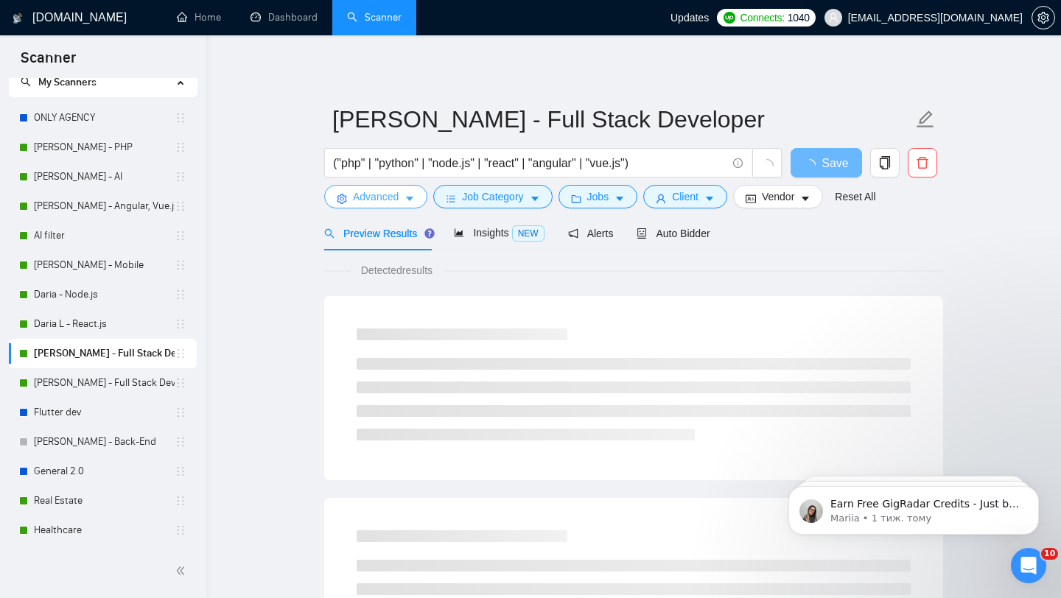
click at [404, 200] on button "Advanced" at bounding box center [375, 197] width 103 height 24
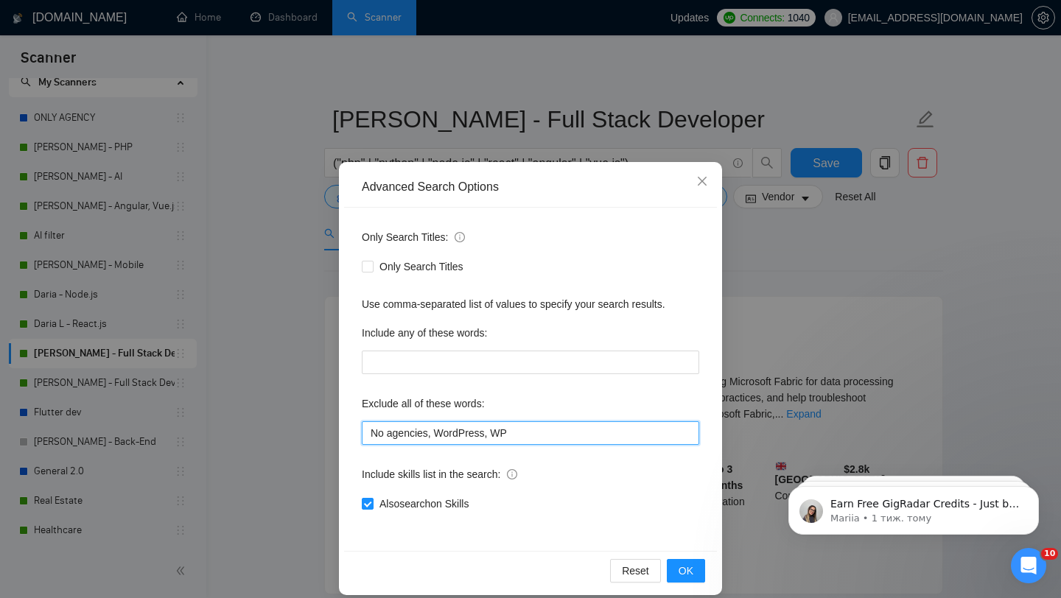
click at [448, 438] on input "No agencies, WordPress, WP" at bounding box center [530, 433] width 337 height 24
paste input ""No agencies", "Google Looker Studio", "Looker", "small bug fix", "Wix", "Squar…"
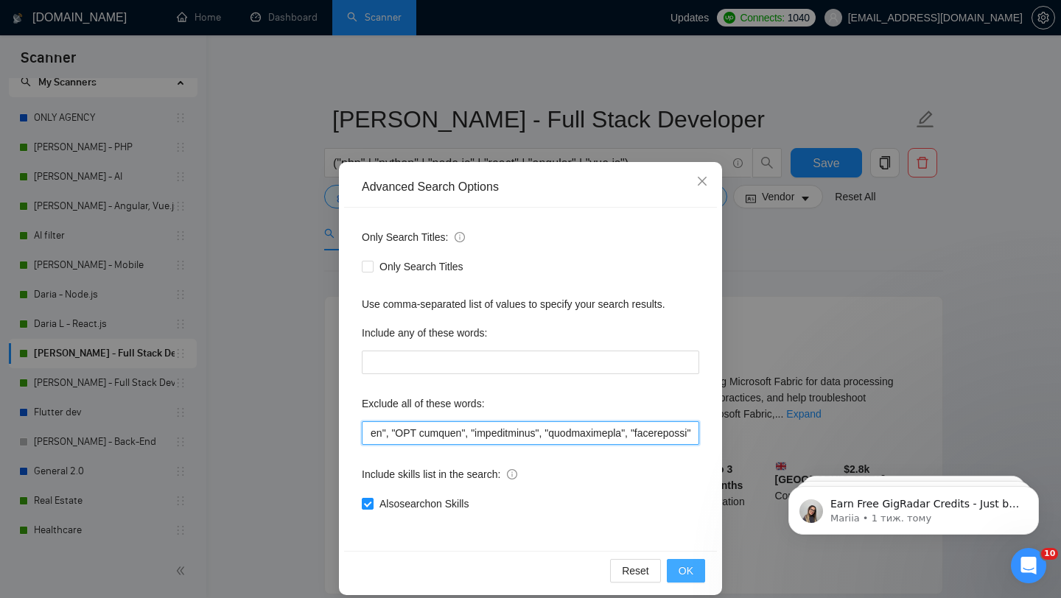
type input ""No agencies", "Google Looker Studio", "Looker", "small bug fix", "Wix", "Squar…"
click at [685, 565] on span "OK" at bounding box center [685, 571] width 15 height 16
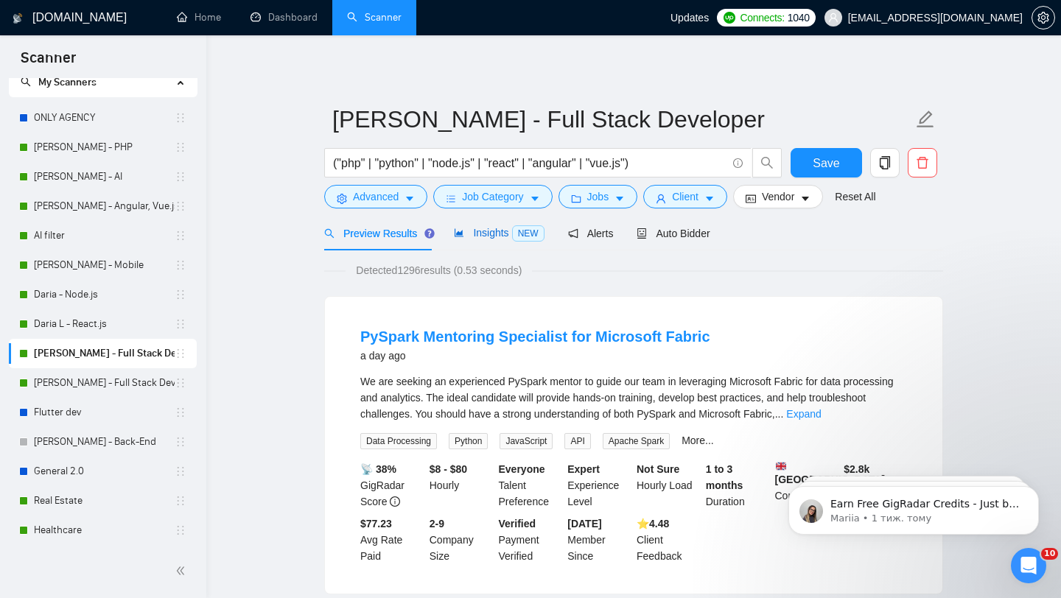
click at [488, 236] on span "Insights NEW" at bounding box center [499, 233] width 90 height 12
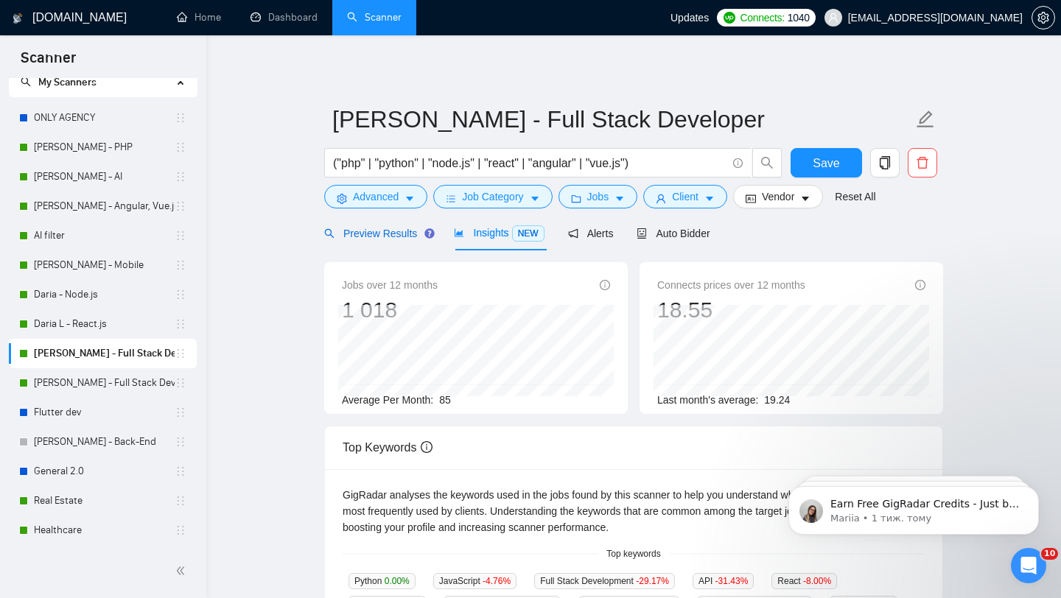
click at [373, 240] on div "Preview Results" at bounding box center [377, 233] width 106 height 16
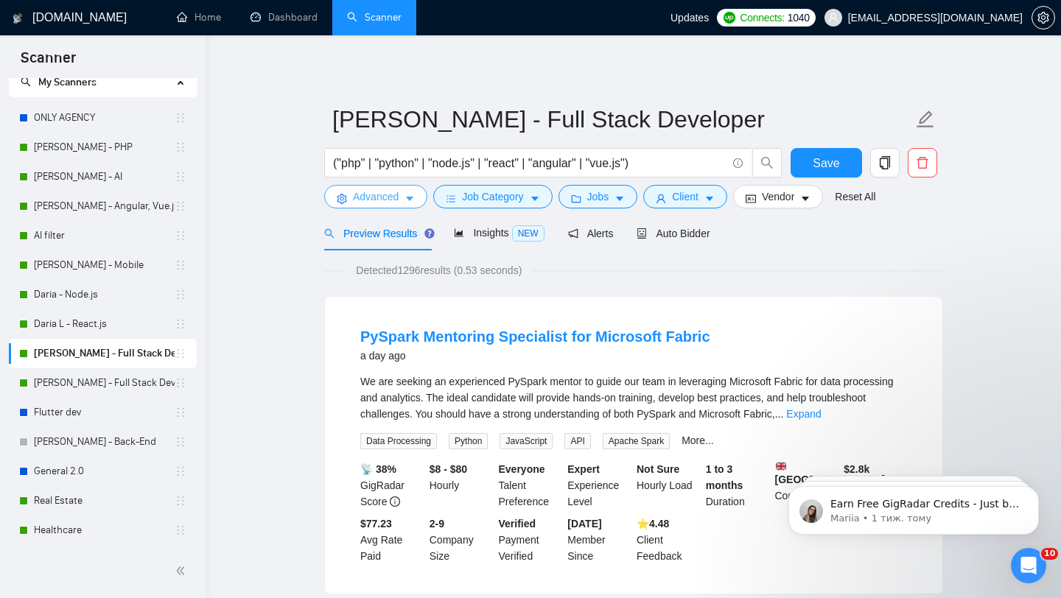
click at [379, 205] on button "Advanced" at bounding box center [375, 197] width 103 height 24
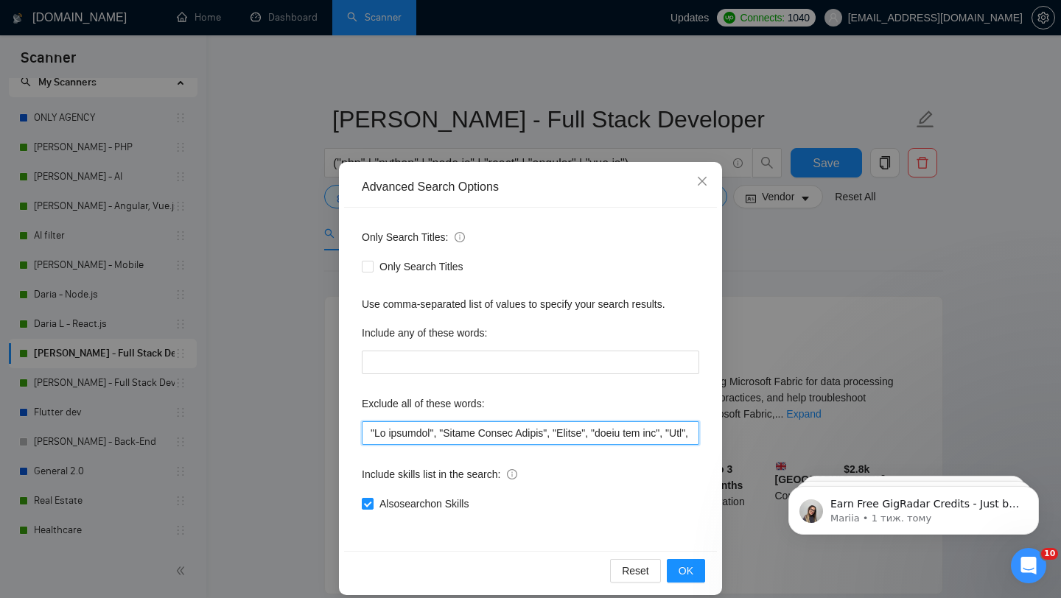
click at [424, 437] on input "text" at bounding box center [530, 433] width 337 height 24
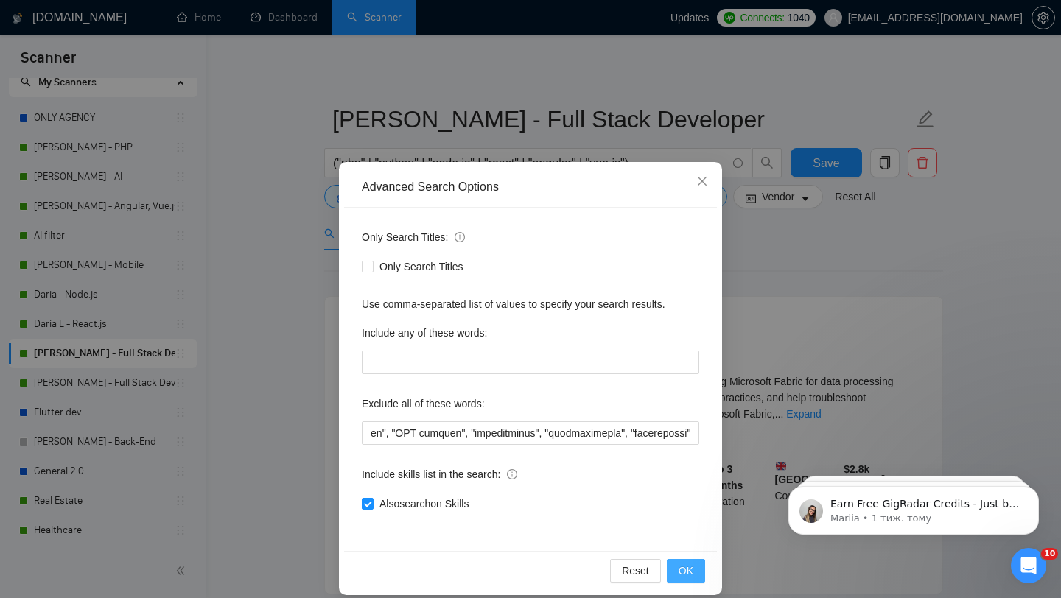
click at [682, 568] on span "OK" at bounding box center [685, 571] width 15 height 16
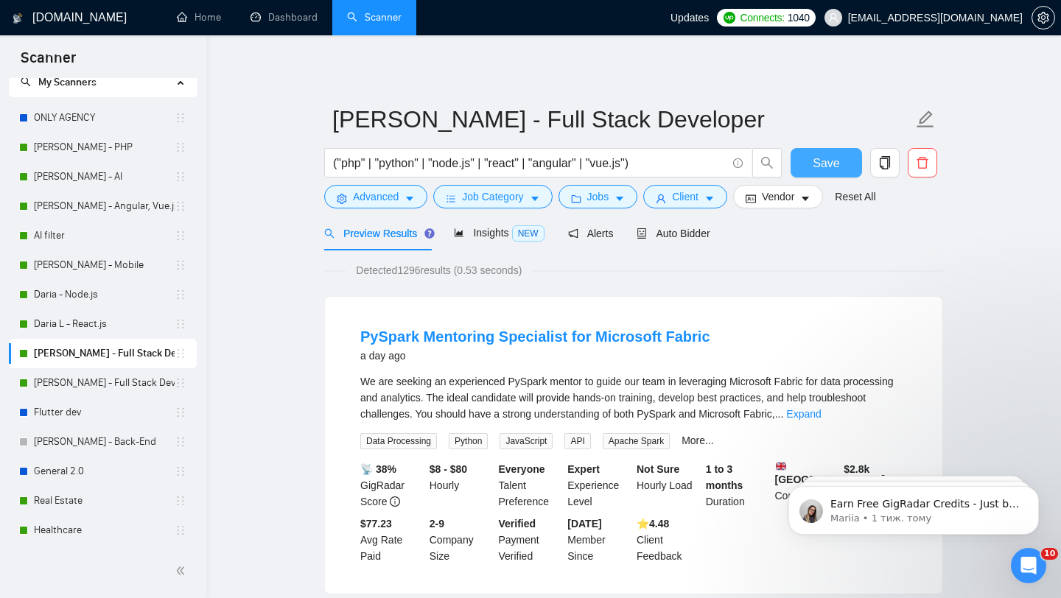
click at [825, 170] on span "Save" at bounding box center [825, 163] width 27 height 18
click at [485, 236] on span "Insights NEW" at bounding box center [499, 233] width 90 height 12
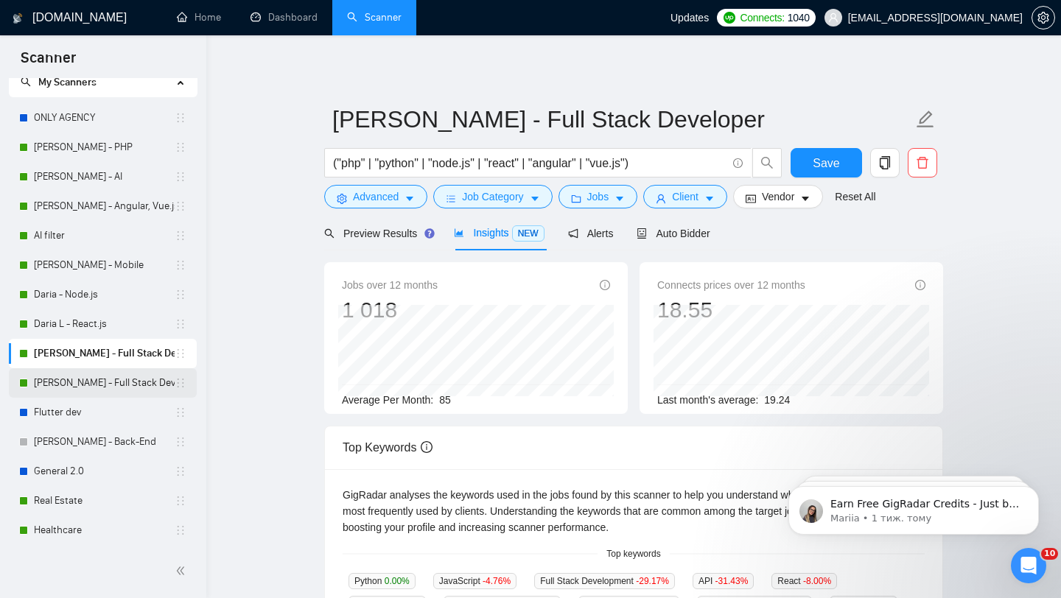
click at [85, 385] on link "[PERSON_NAME] - Full Stack Developer" at bounding box center [104, 382] width 141 height 29
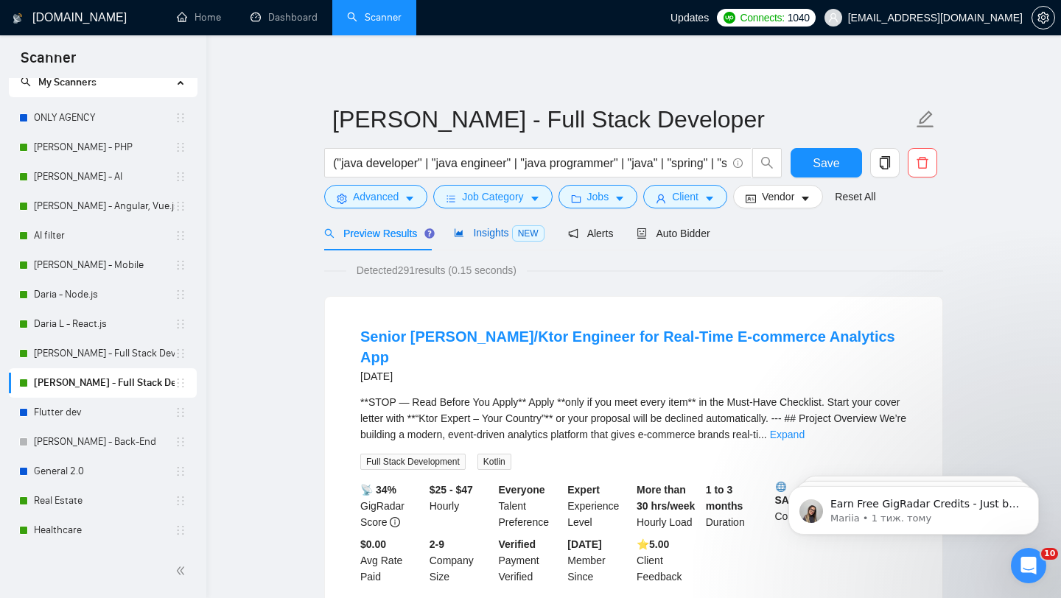
click at [486, 241] on div "Insights NEW" at bounding box center [499, 233] width 90 height 17
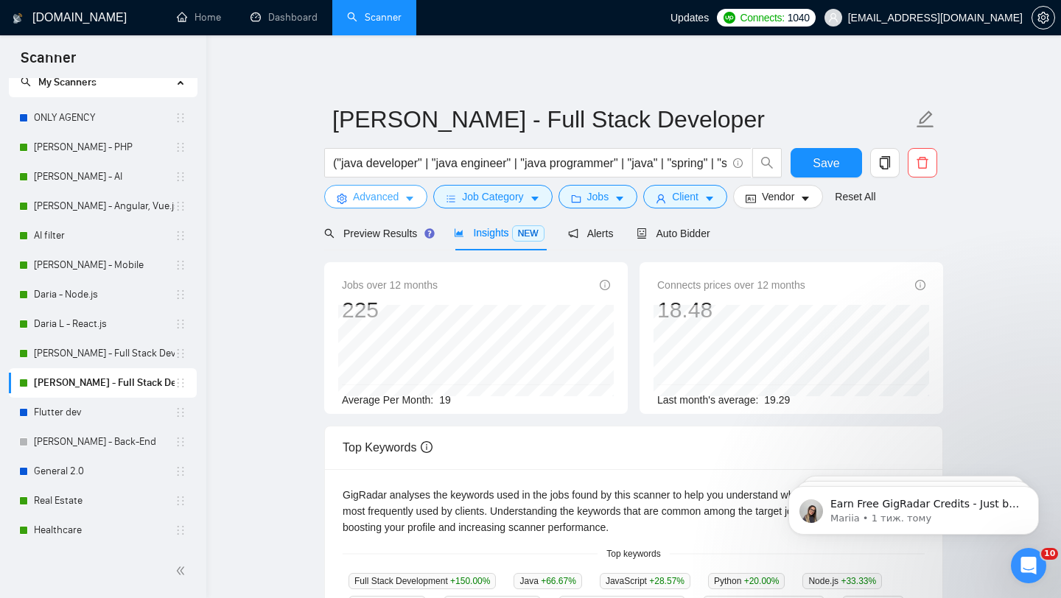
click at [390, 194] on span "Advanced" at bounding box center [376, 197] width 46 height 16
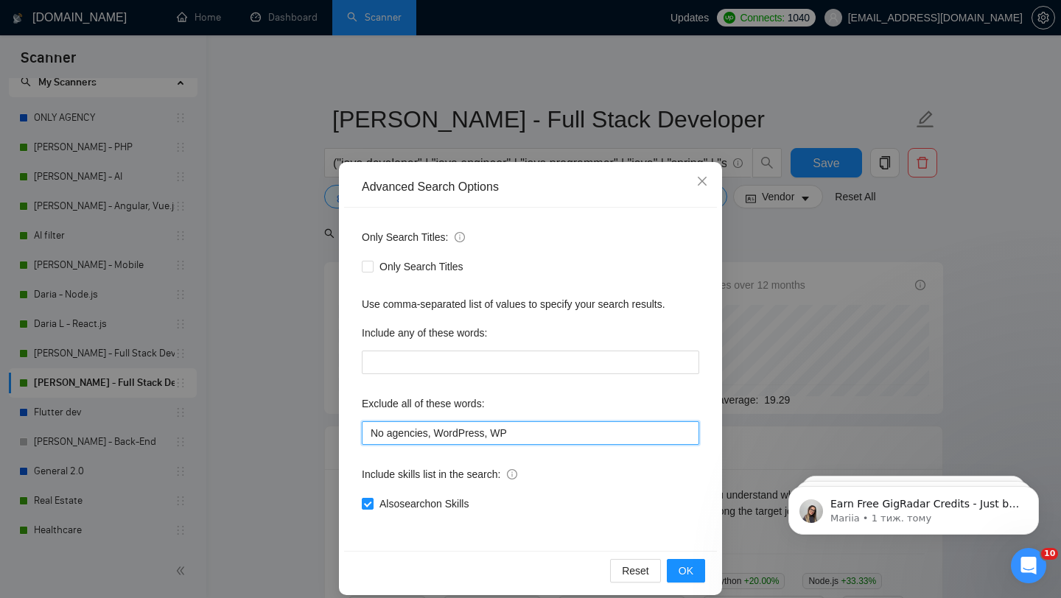
click at [465, 436] on input "No agencies, WordPress, WP" at bounding box center [530, 433] width 337 height 24
paste input ""No agencies", "Google Looker Studio", "Looker", "small bug fix", "Wix", "Squar…"
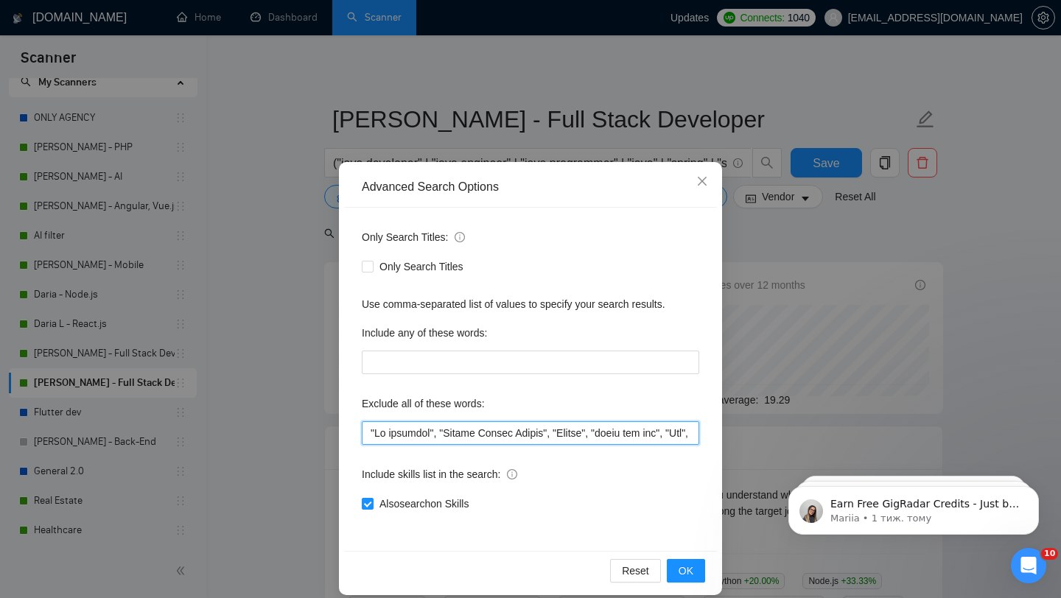
scroll to position [0, 5427]
type input ""No agencies", "Google Looker Studio", "Looker", "small bug fix", "Wix", "Squar…"
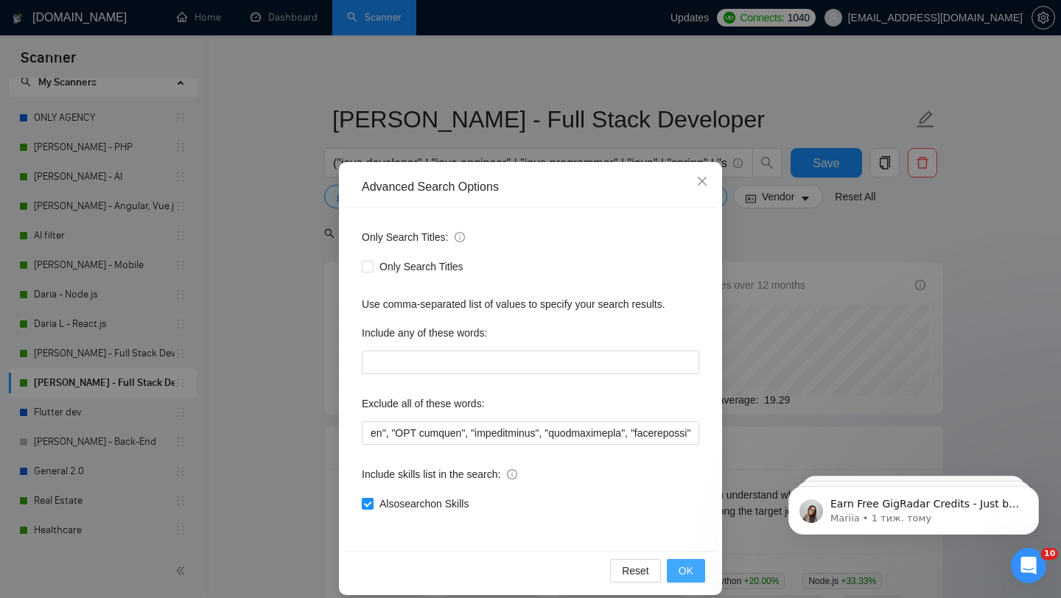
click at [678, 570] on button "OK" at bounding box center [686, 571] width 38 height 24
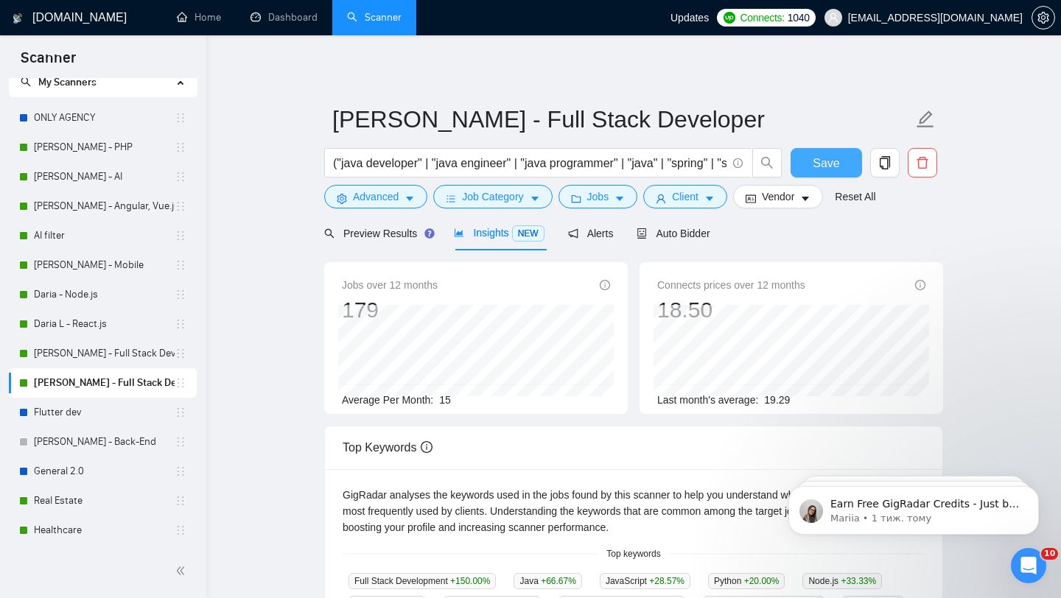
click at [821, 172] on span "Save" at bounding box center [825, 163] width 27 height 18
